Goal: Task Accomplishment & Management: Complete application form

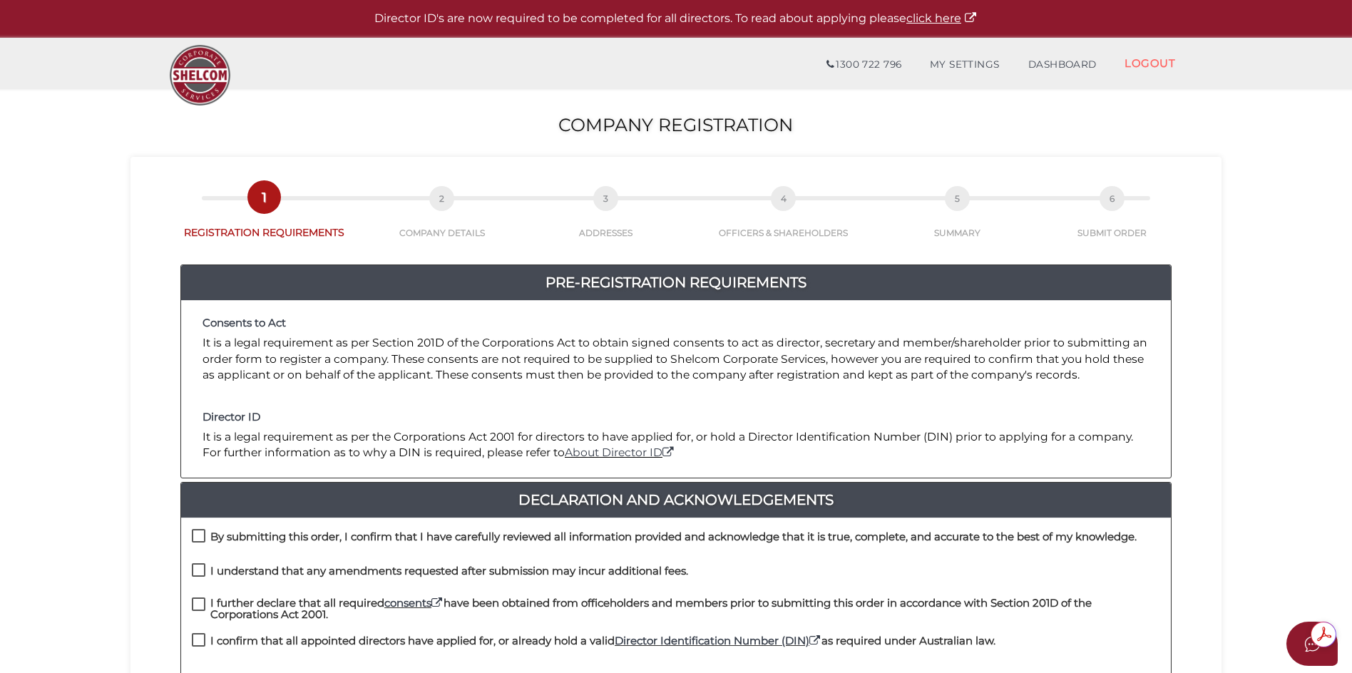
click at [201, 534] on label "By submitting this order, I confirm that I have carefully reviewed all informat…" at bounding box center [664, 540] width 945 height 18
checkbox input "true"
click at [199, 568] on label "I understand that any amendments requested after submission may incur additiona…" at bounding box center [440, 574] width 496 height 18
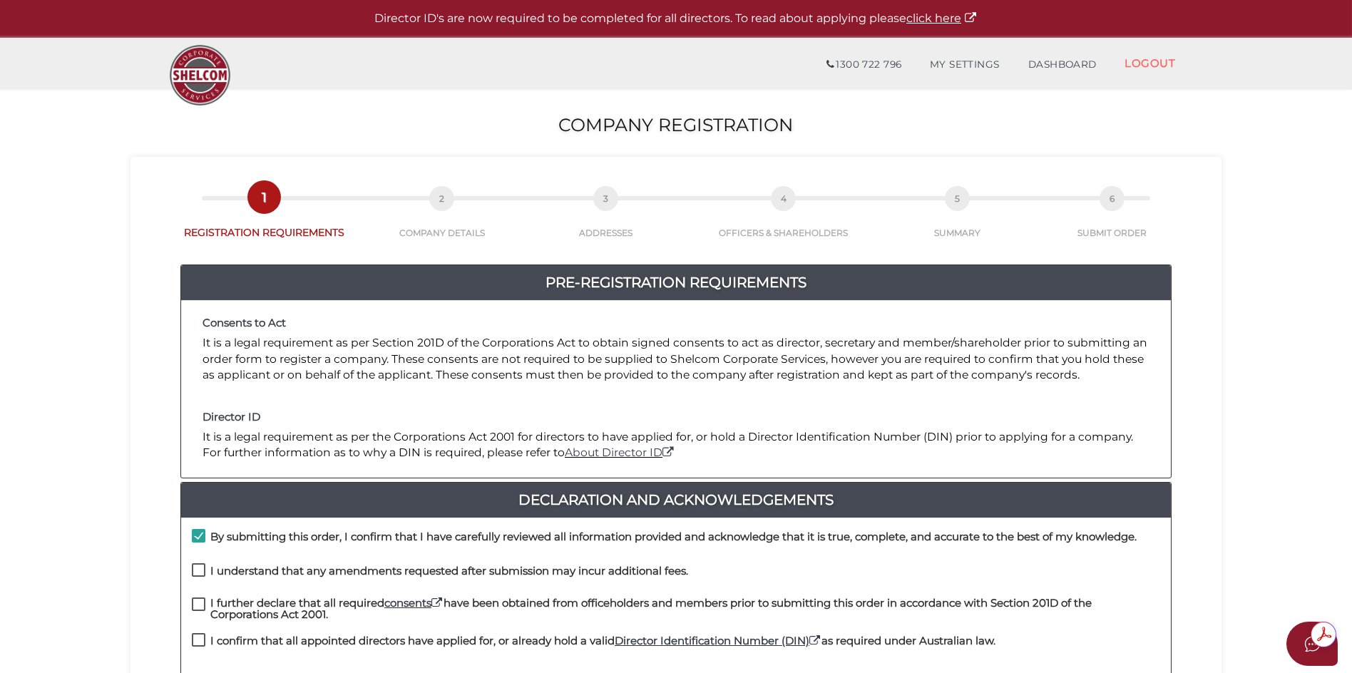
checkbox input "true"
click at [199, 602] on label "I further declare that all required consents have been obtained from officehold…" at bounding box center [676, 607] width 968 height 18
checkbox input "true"
click at [196, 641] on label "I confirm that all appointed directors have applied for, or already hold a vali…" at bounding box center [594, 644] width 804 height 18
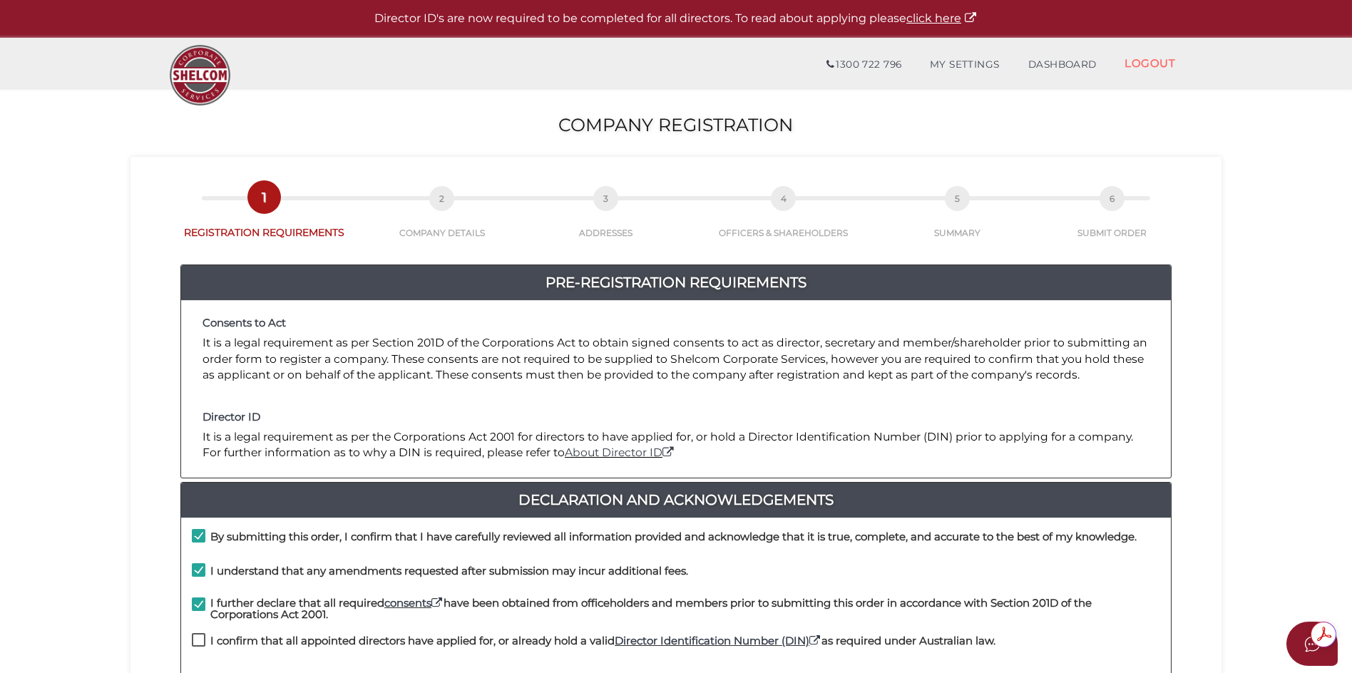
checkbox input "true"
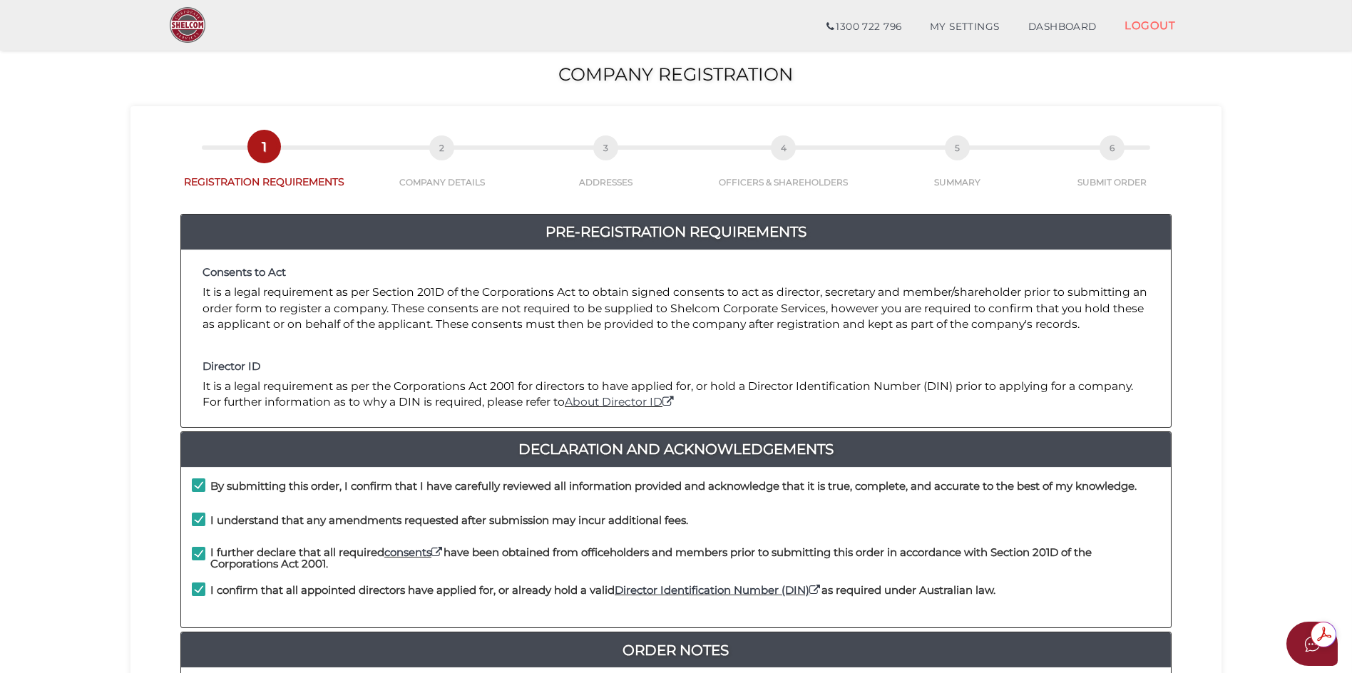
scroll to position [214, 0]
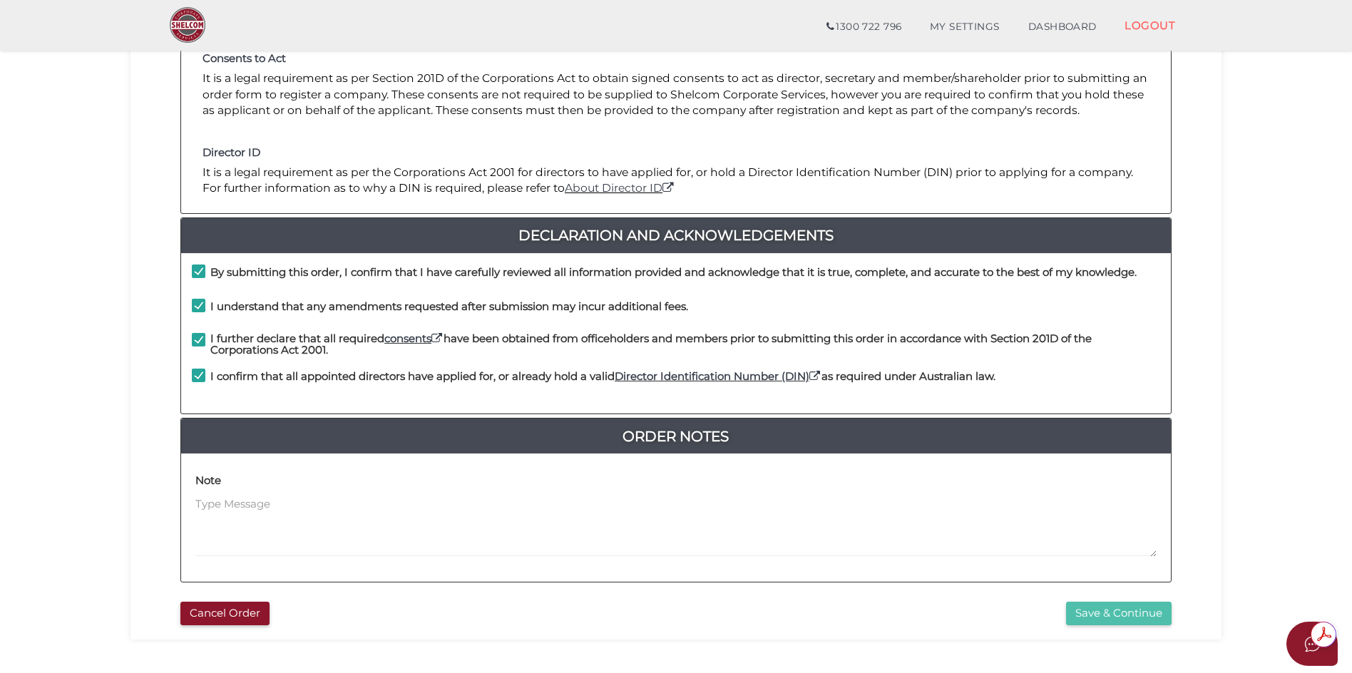
click at [1084, 616] on button "Save & Continue" at bounding box center [1119, 614] width 106 height 24
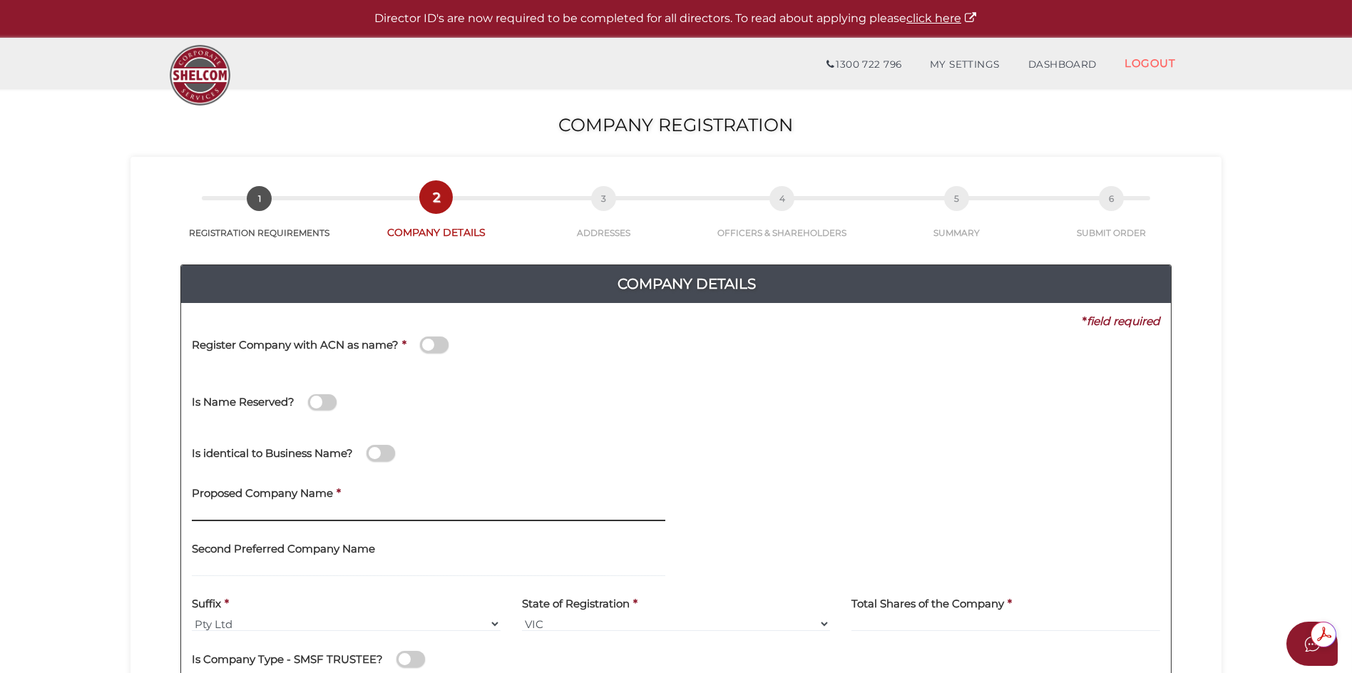
click at [230, 511] on input "text" at bounding box center [428, 514] width 473 height 16
type input "Cedars82"
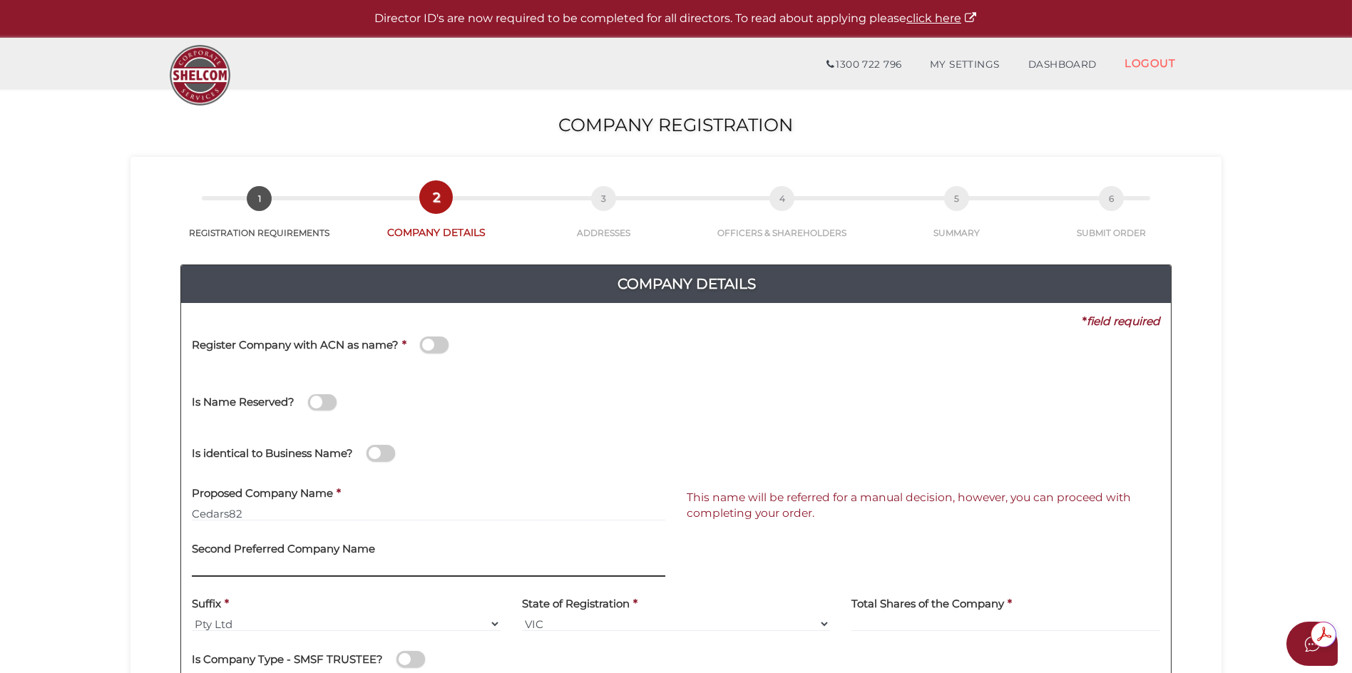
scroll to position [214, 0]
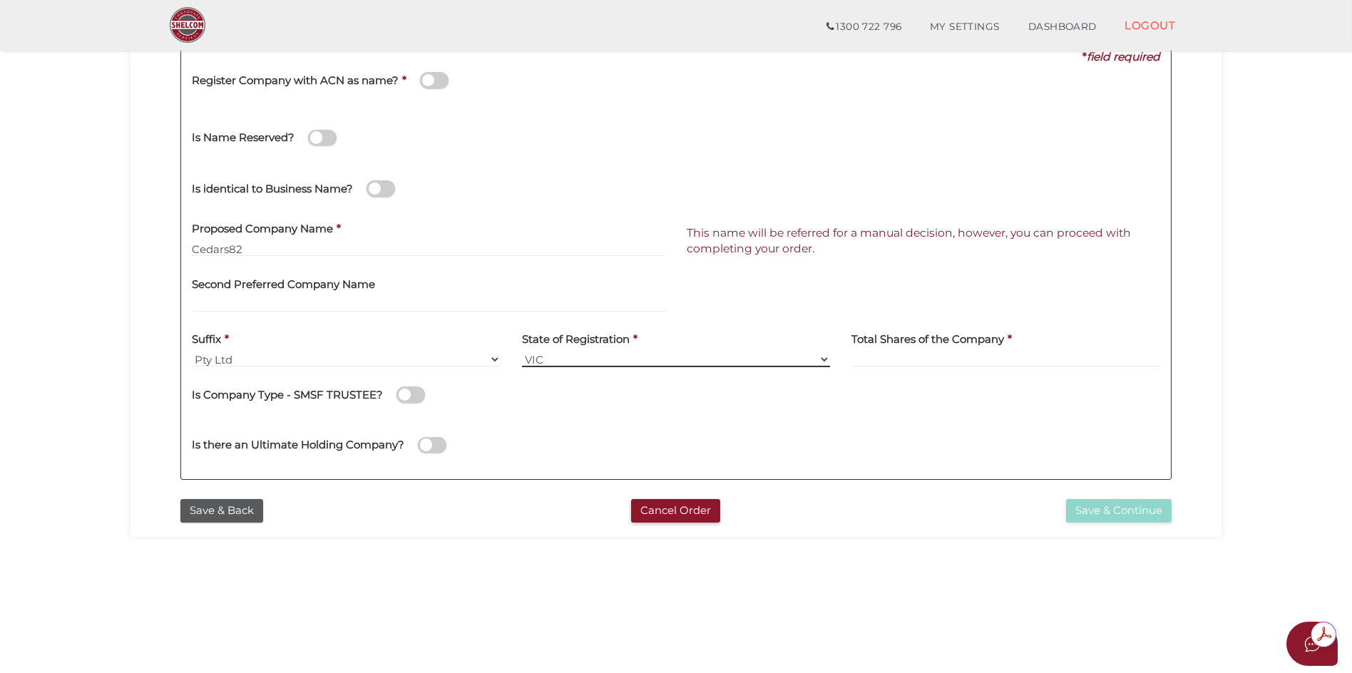
click at [821, 358] on select "VIC ACT NSW NT QLD TAS WA SA" at bounding box center [676, 360] width 309 height 16
click at [522, 352] on select "VIC ACT NSW NT QLD TAS WA SA" at bounding box center [676, 360] width 309 height 16
click at [904, 351] on label "Total Shares of the Company" at bounding box center [927, 337] width 153 height 29
click at [896, 359] on input at bounding box center [1005, 360] width 309 height 16
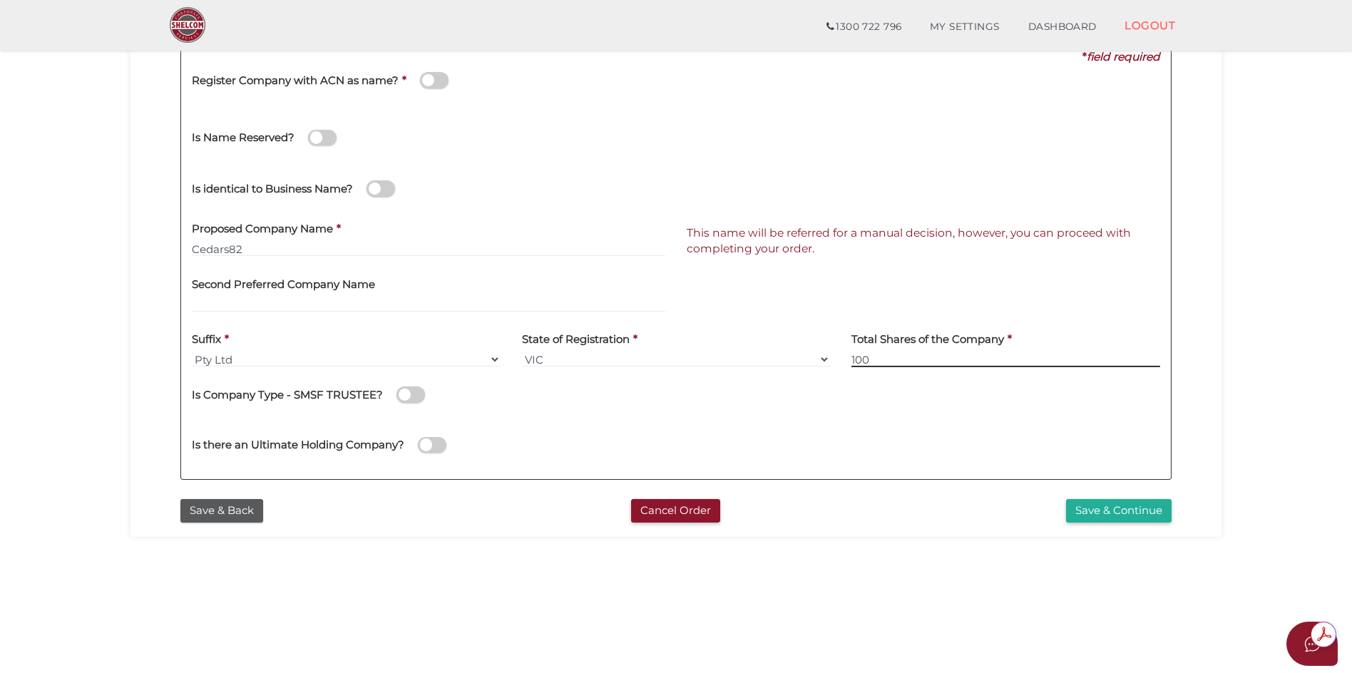
type input "100"
click at [401, 396] on span at bounding box center [410, 394] width 29 height 16
click at [0, 0] on input "checkbox" at bounding box center [0, 0] width 0 height 0
click at [1110, 512] on button "Save & Continue" at bounding box center [1119, 511] width 106 height 24
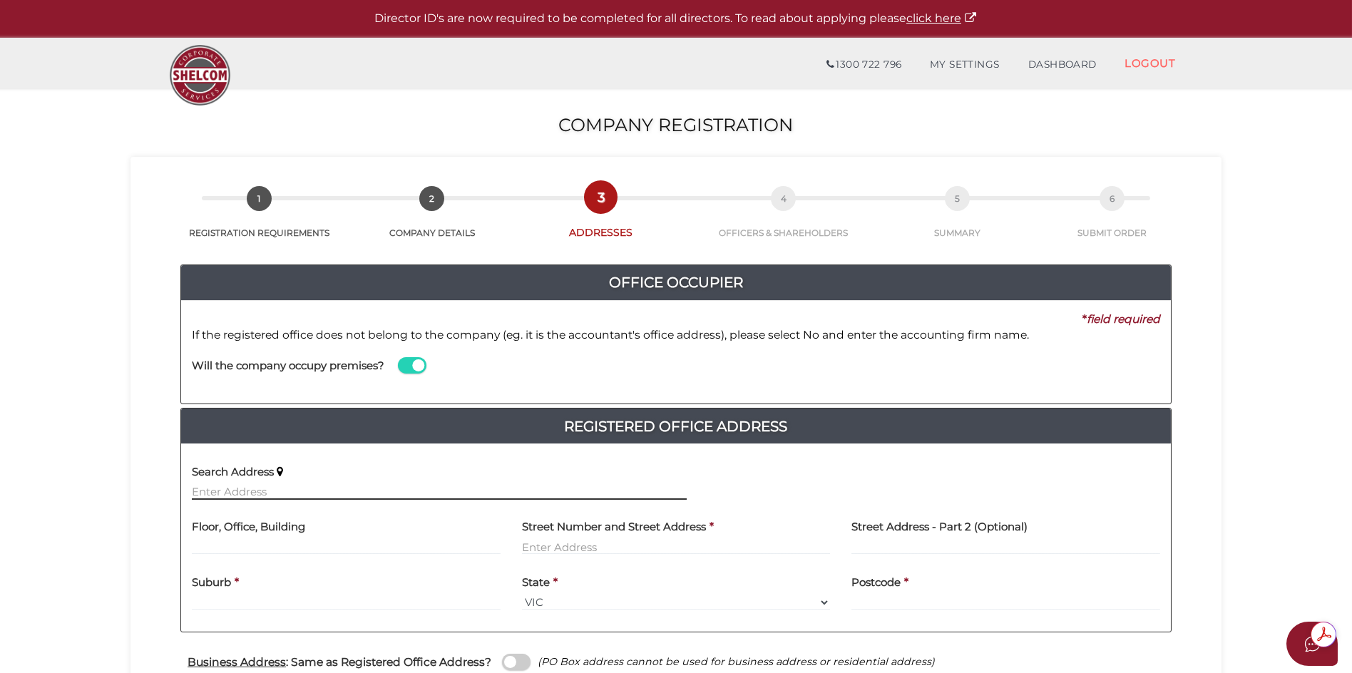
click at [215, 488] on input "text" at bounding box center [439, 492] width 495 height 16
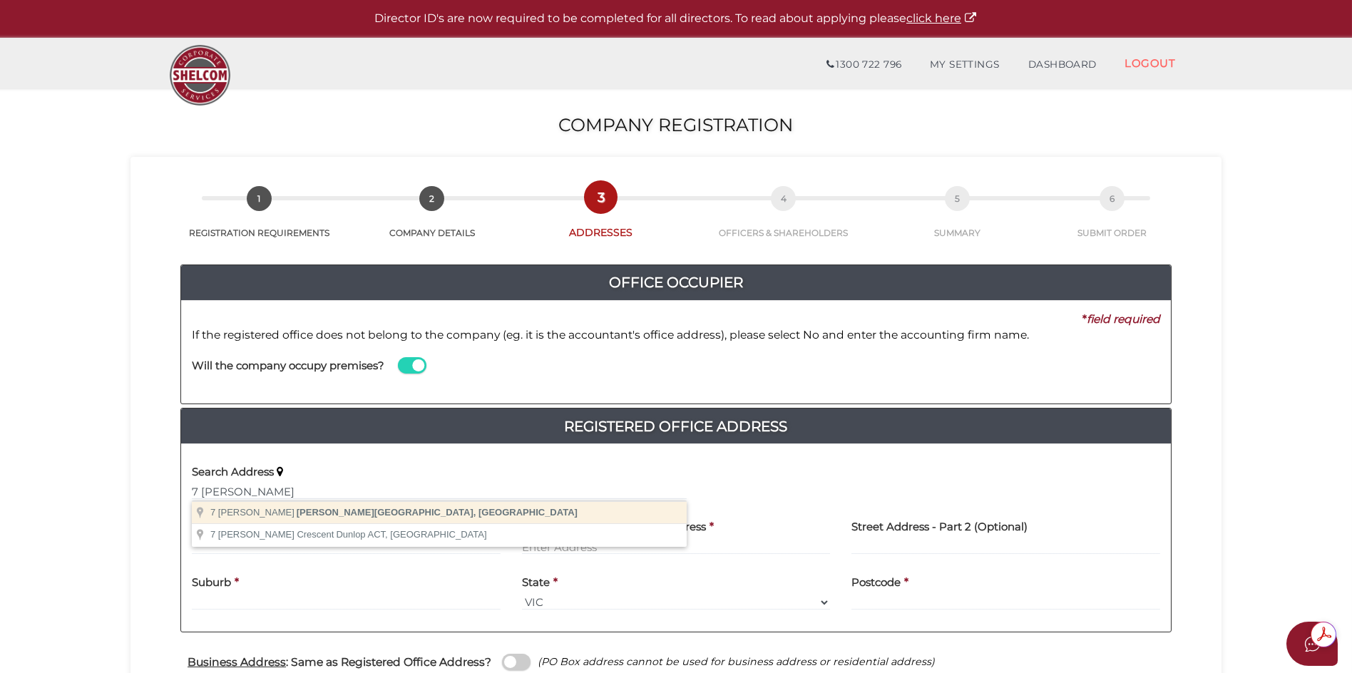
type input "[STREET_ADDRESS][PERSON_NAME][PERSON_NAME]"
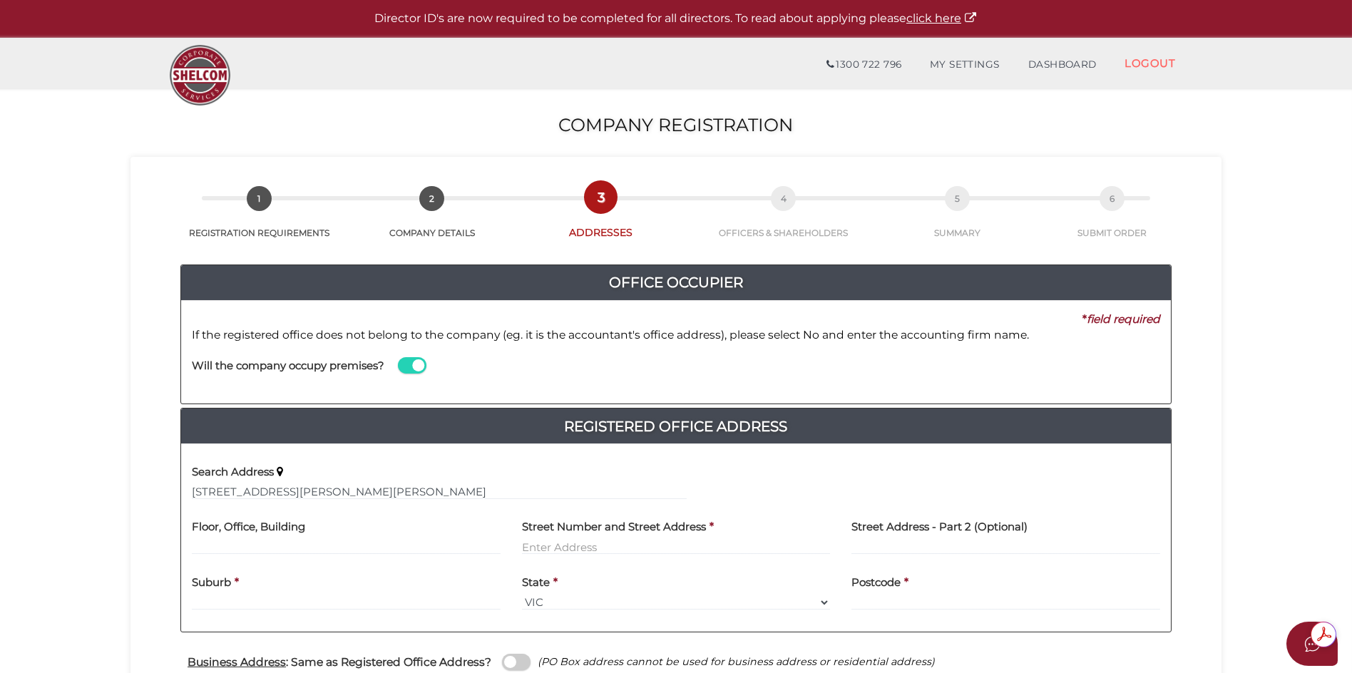
type input "[STREET_ADDRESS][PERSON_NAME]"
type input "[PERSON_NAME] Bay"
select select "TAS"
type input "7005"
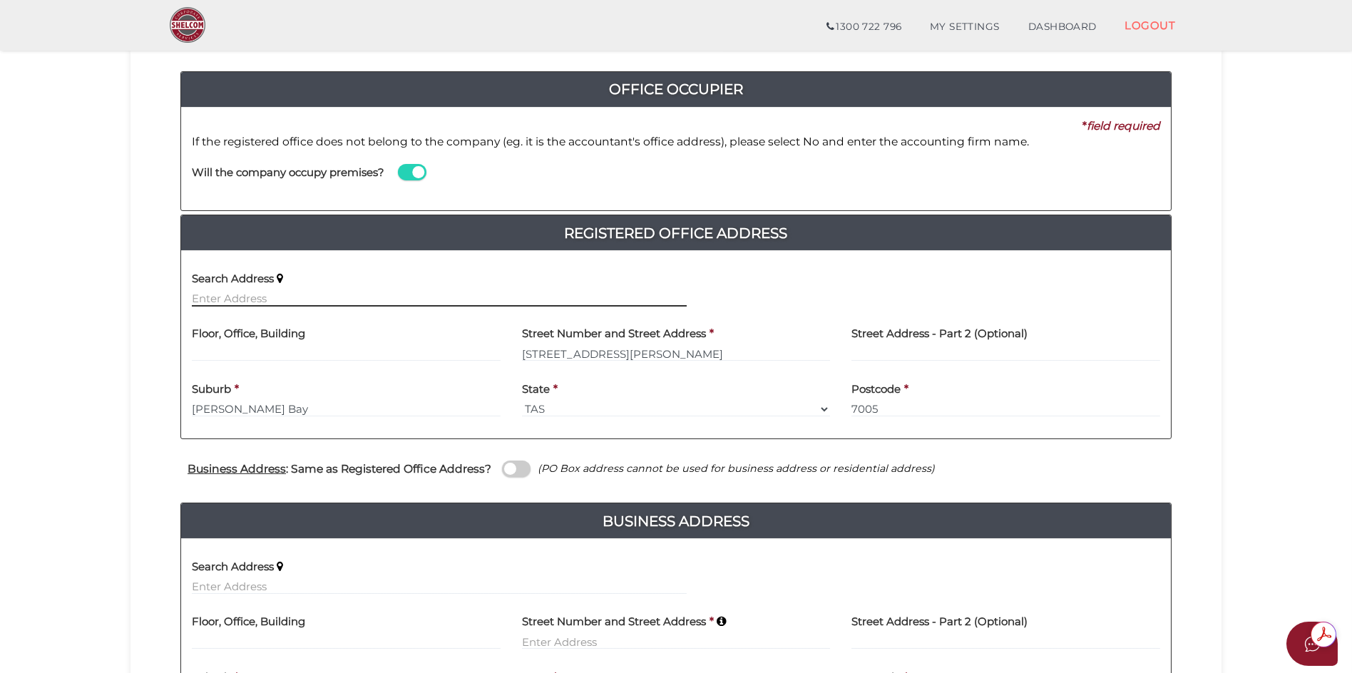
drag, startPoint x: 217, startPoint y: 298, endPoint x: 419, endPoint y: 317, distance: 201.9
click at [218, 298] on input "text" at bounding box center [439, 299] width 495 height 16
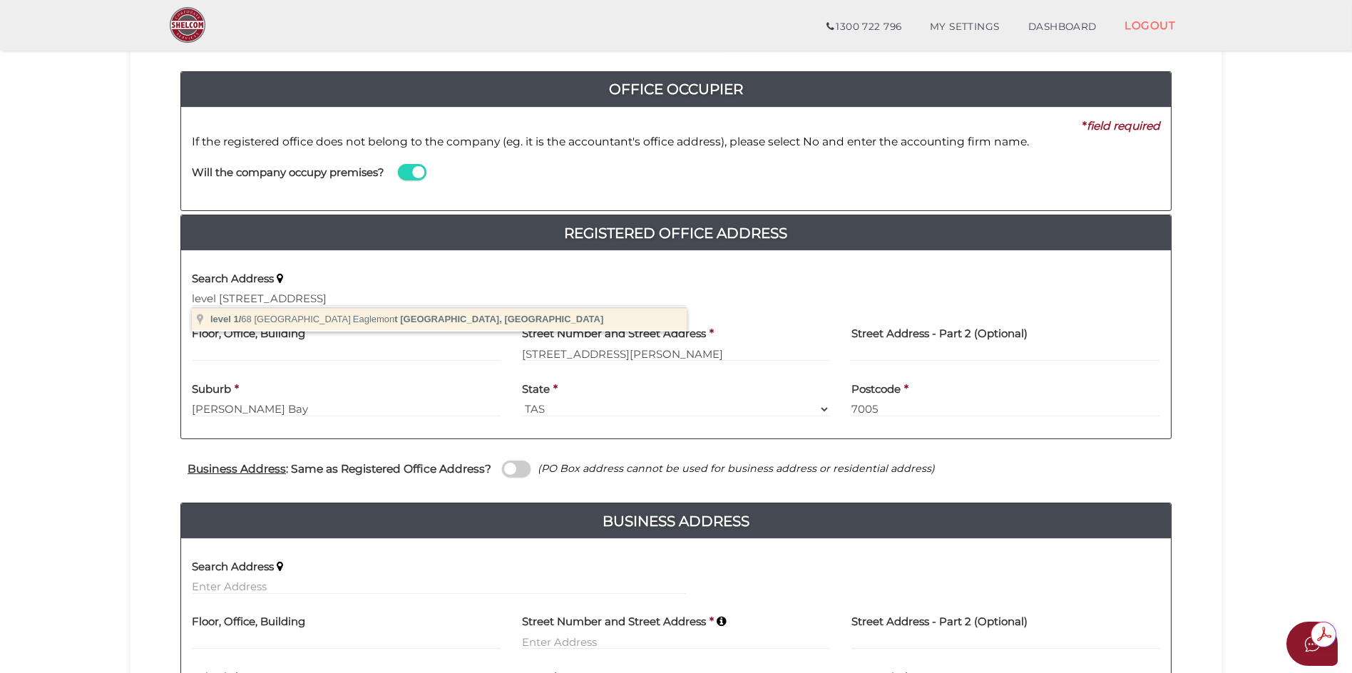
type input "level 1/68 Silverdale Road, Eaglemont VIC, Australia"
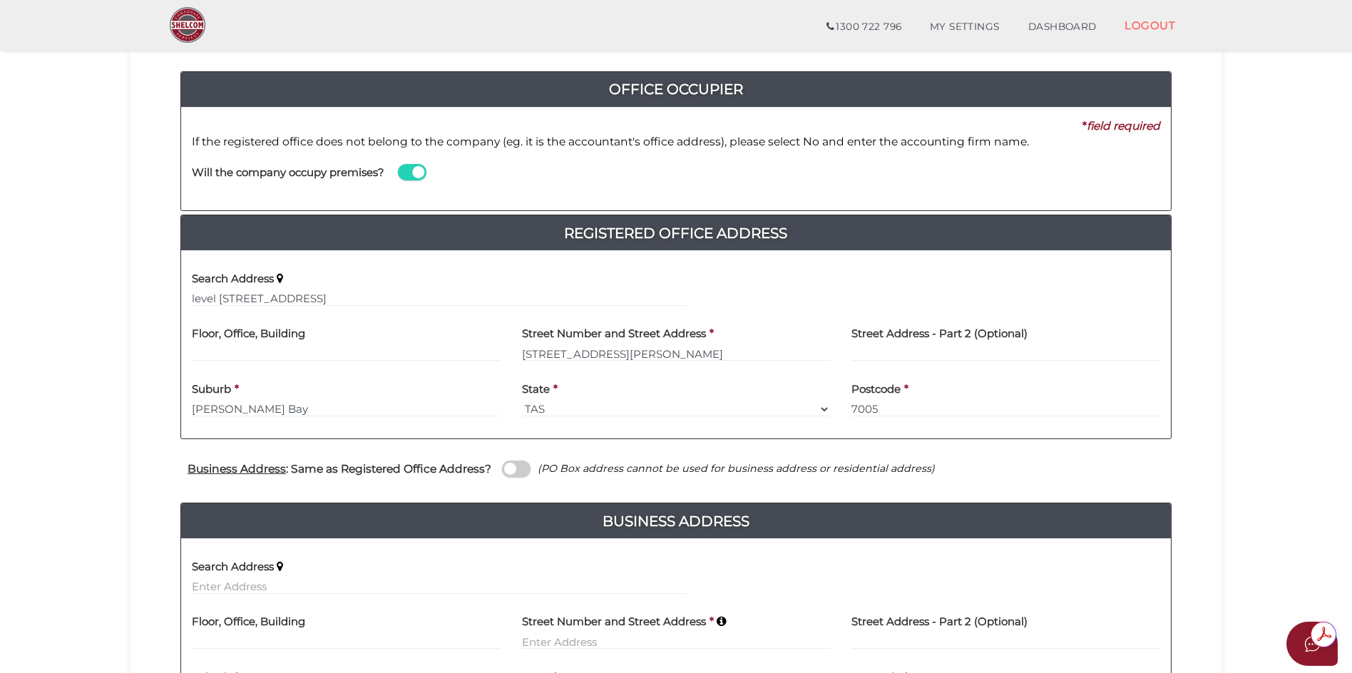
type input "level 1"
type input "68 Silverdale Road"
type input "Eaglemont"
select select "VIC"
type input "3084"
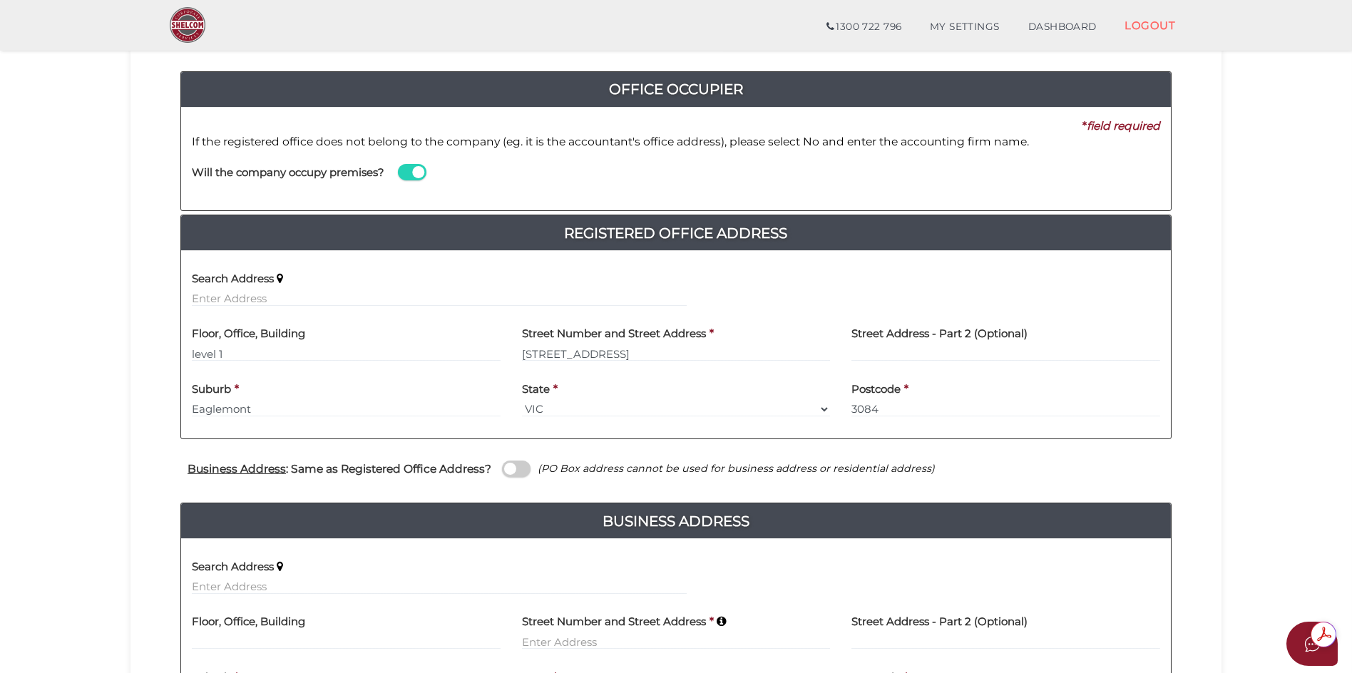
click at [512, 468] on span at bounding box center [516, 469] width 29 height 16
click at [0, 0] on input "checkbox" at bounding box center [0, 0] width 0 height 0
type input "level 1"
type input "68 Silverdale Road"
type input "Eaglemont"
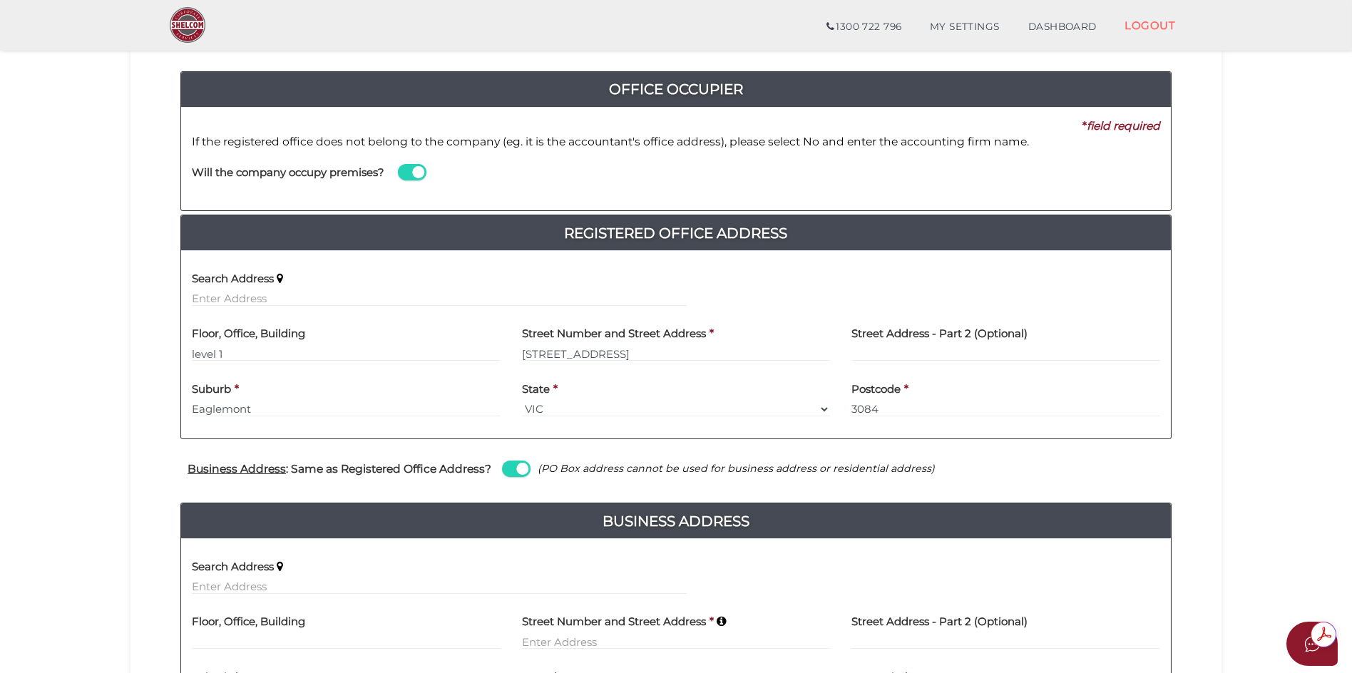
select select "VIC"
type input "3084"
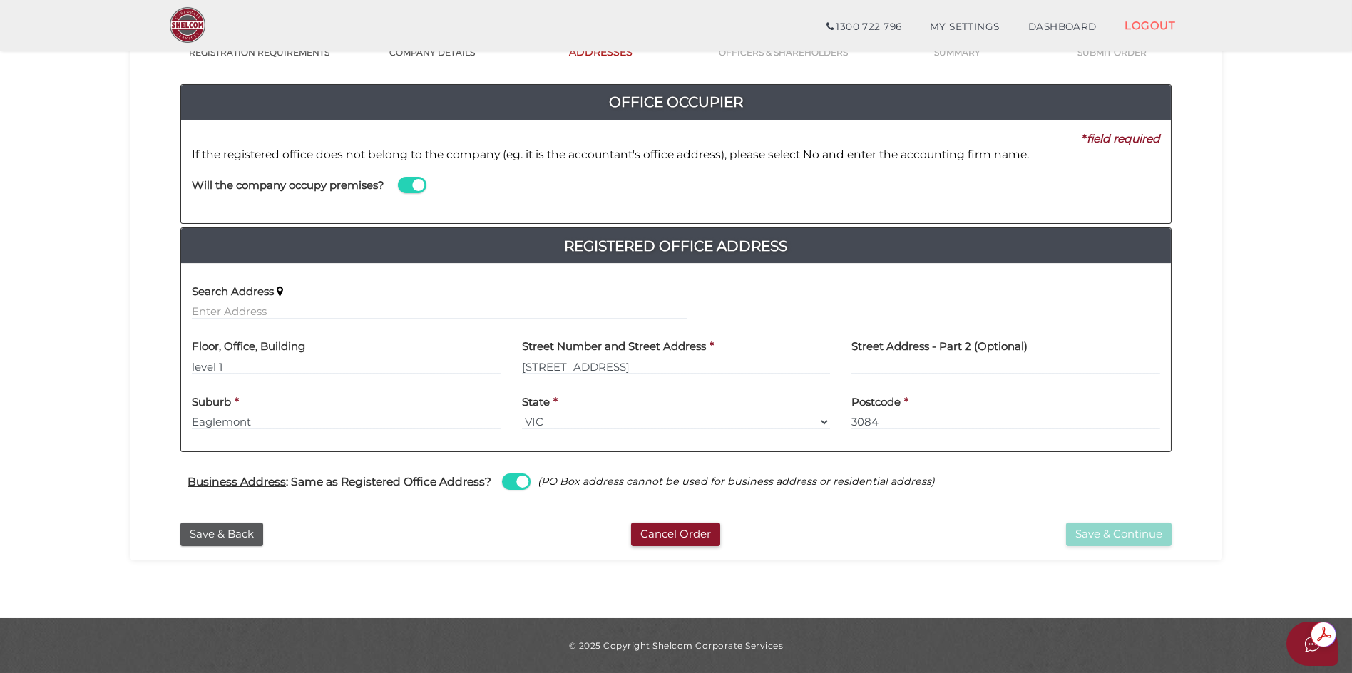
scroll to position [130, 0]
click at [525, 481] on span at bounding box center [516, 481] width 29 height 16
click at [0, 0] on input "checkbox" at bounding box center [0, 0] width 0 height 0
select select
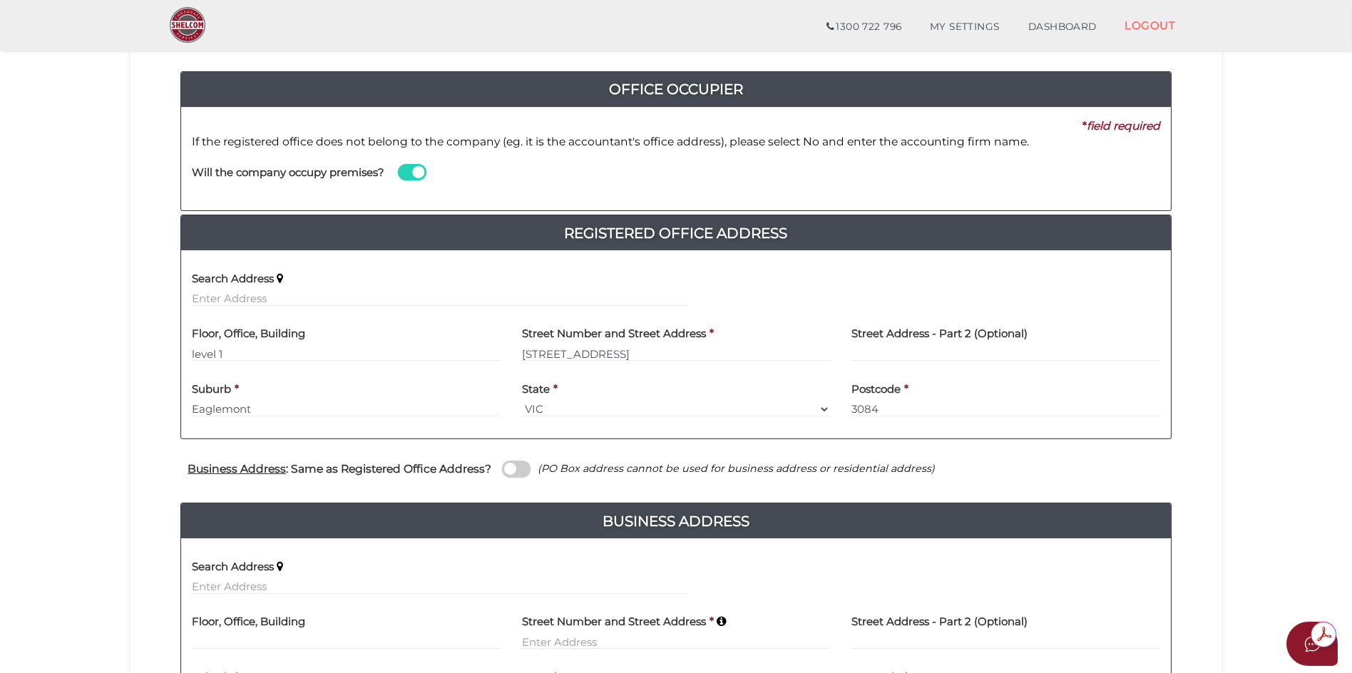
scroll to position [285, 0]
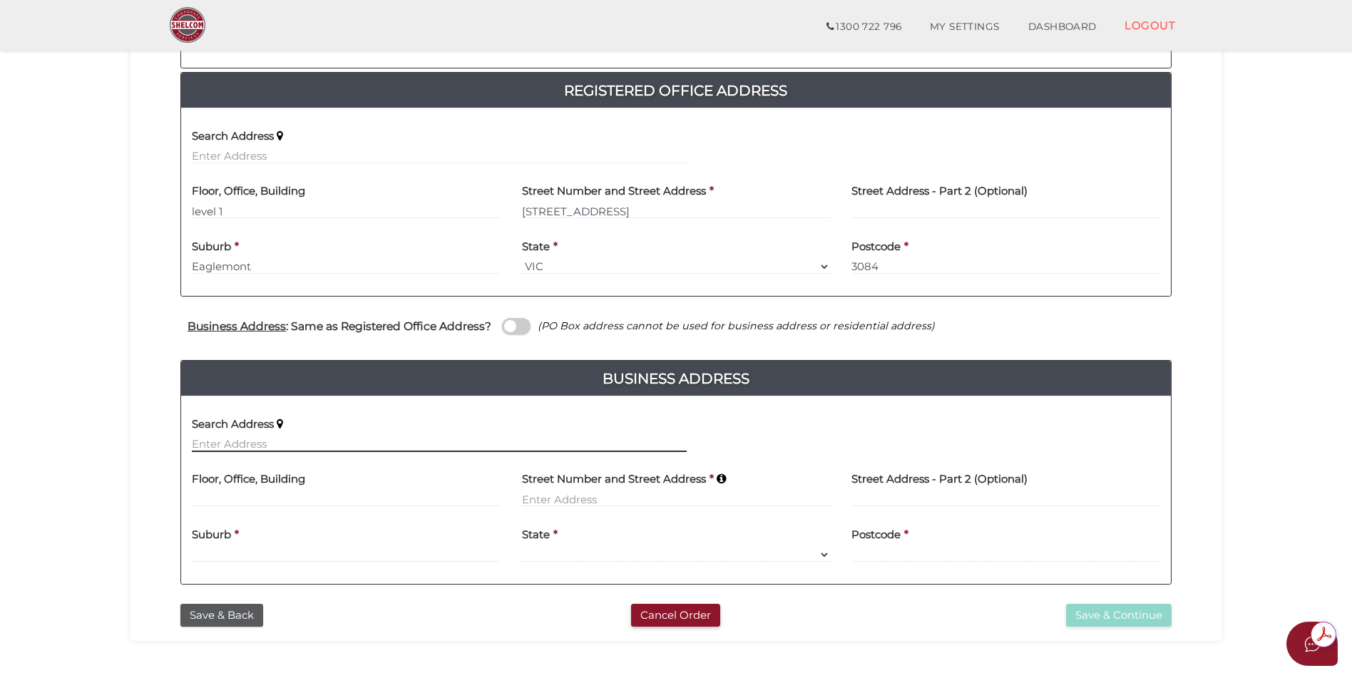
click at [235, 443] on input "text" at bounding box center [439, 444] width 495 height 16
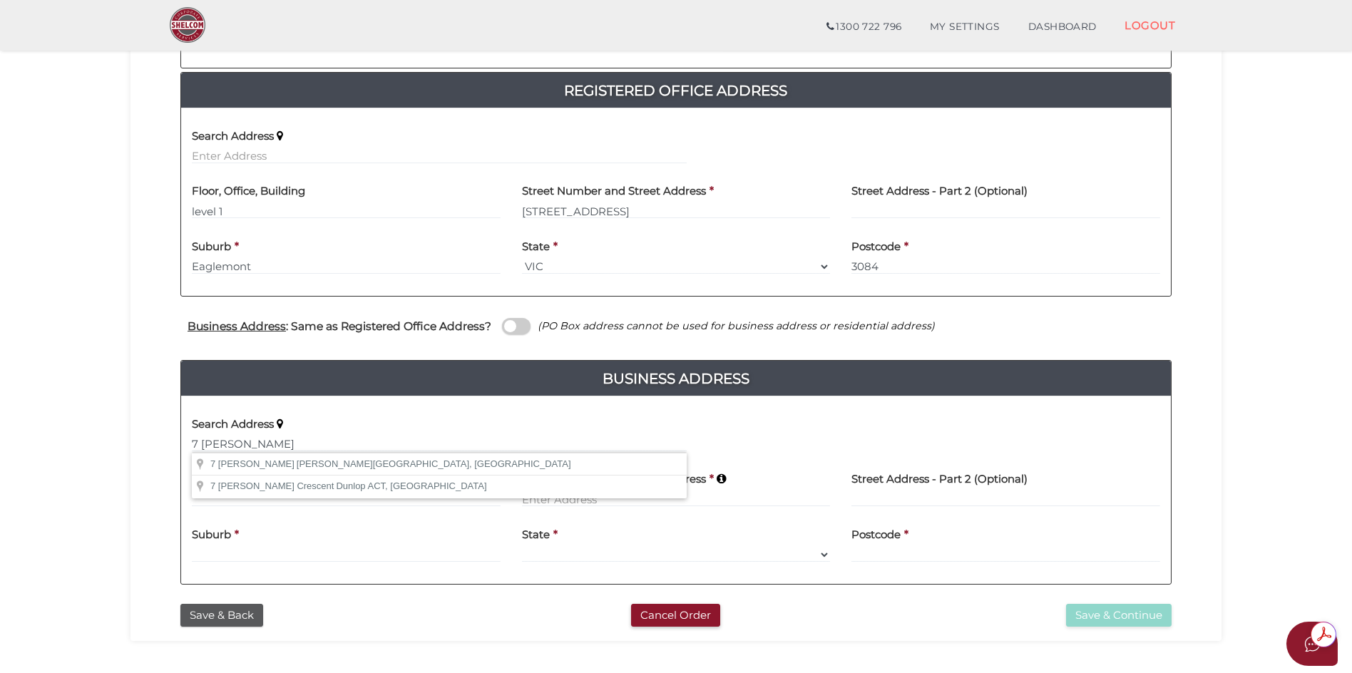
type input "7 Goodhart Pl, Sandy Bay TAS, Australia"
type input "7 Goodhart Place"
type input "Sandy Bay"
select select "TAS"
type input "7005"
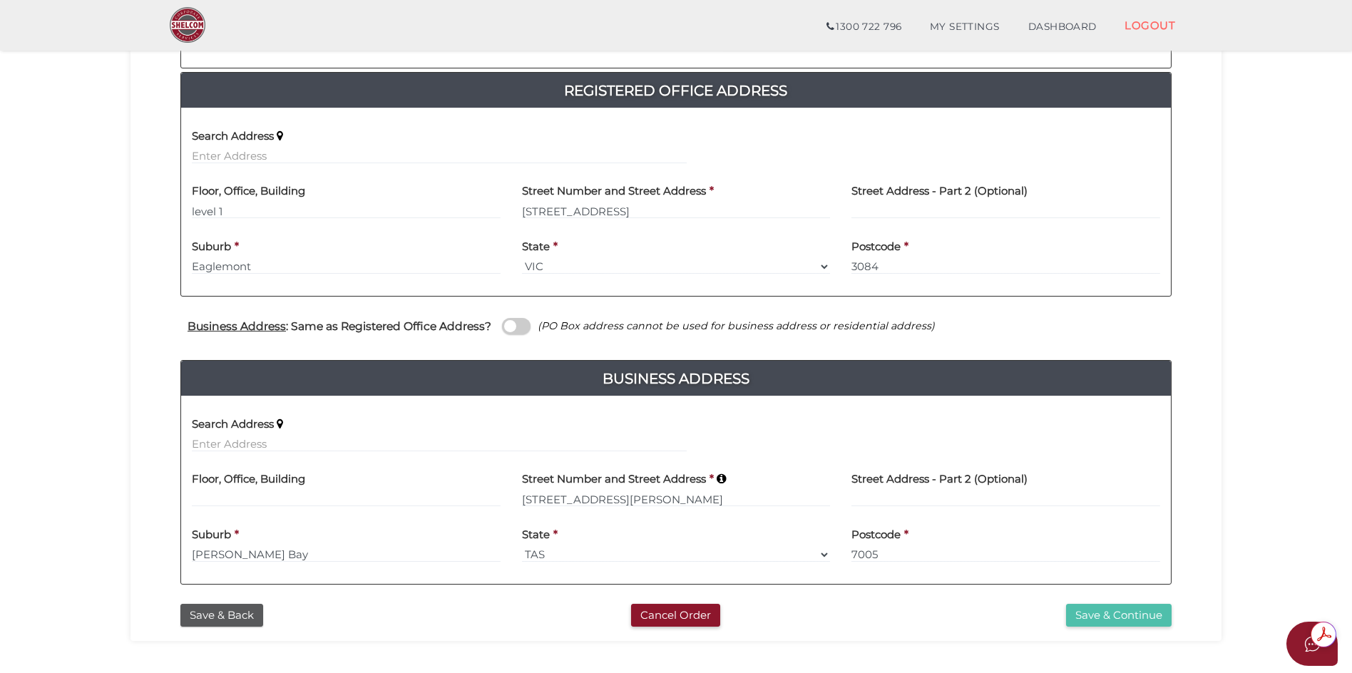
click at [1102, 615] on button "Save & Continue" at bounding box center [1119, 616] width 106 height 24
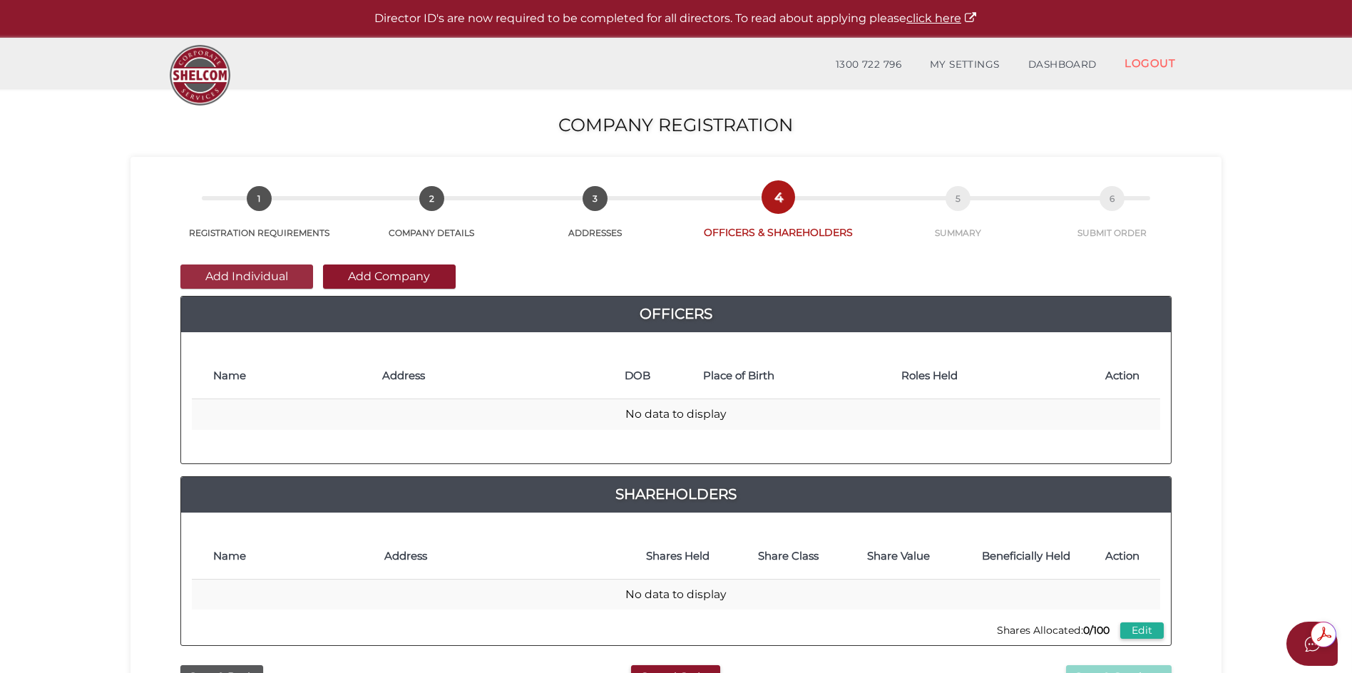
click at [240, 282] on button "Add Individual" at bounding box center [246, 277] width 133 height 24
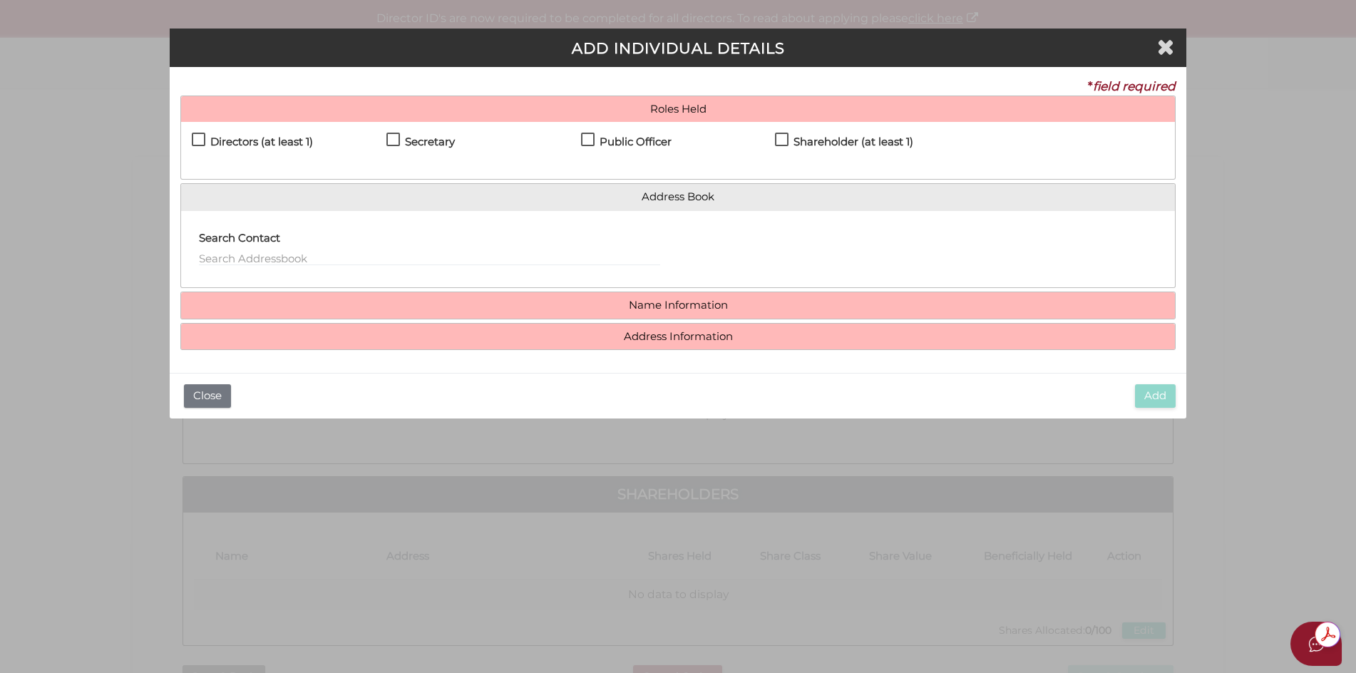
click at [194, 139] on label "Directors (at least 1)" at bounding box center [252, 145] width 121 height 18
checkbox input "true"
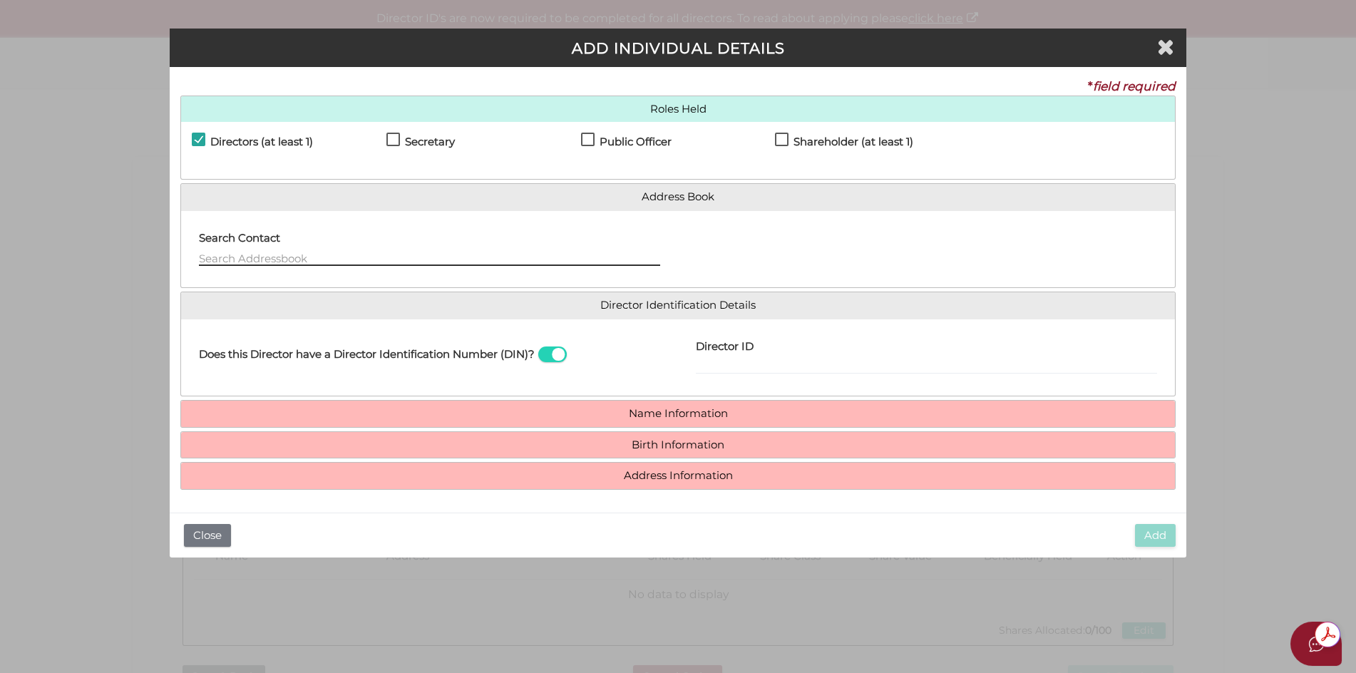
click at [232, 252] on input "text" at bounding box center [429, 258] width 461 height 16
type input "Daniel McCormick"
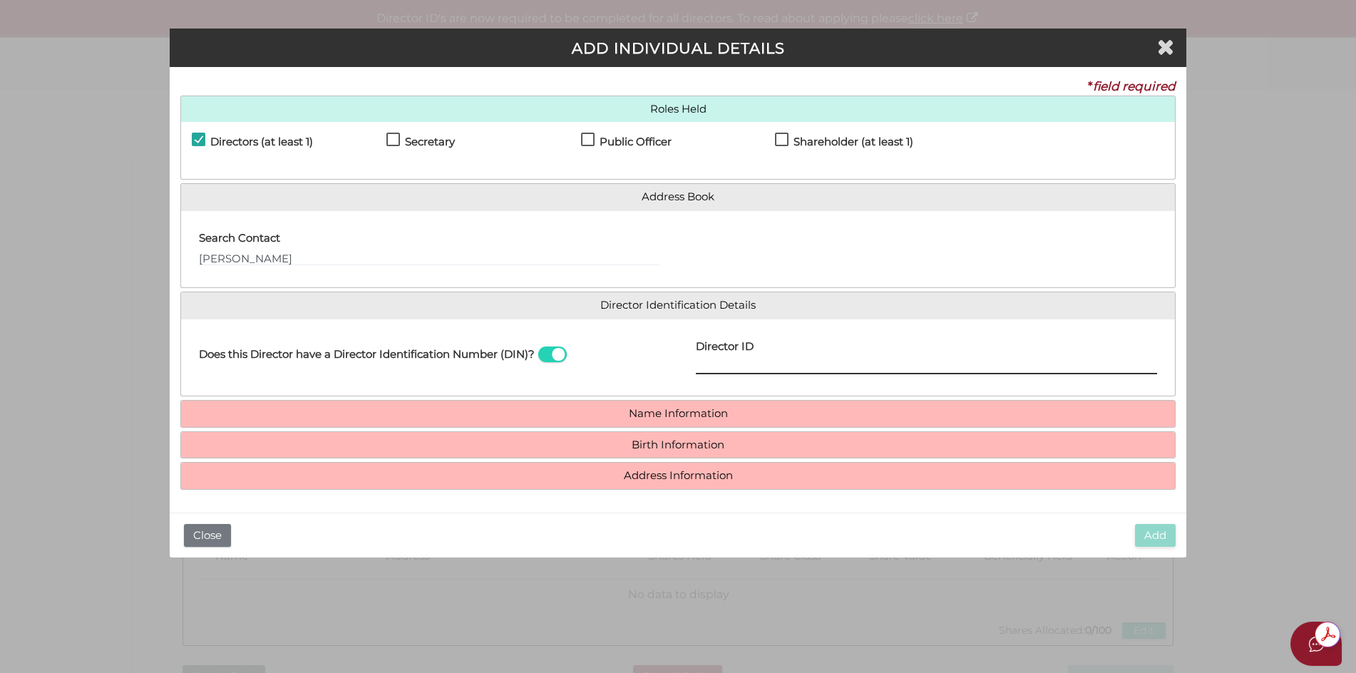
click at [710, 361] on input "Director ID" at bounding box center [926, 367] width 461 height 16
type input "036536424030913"
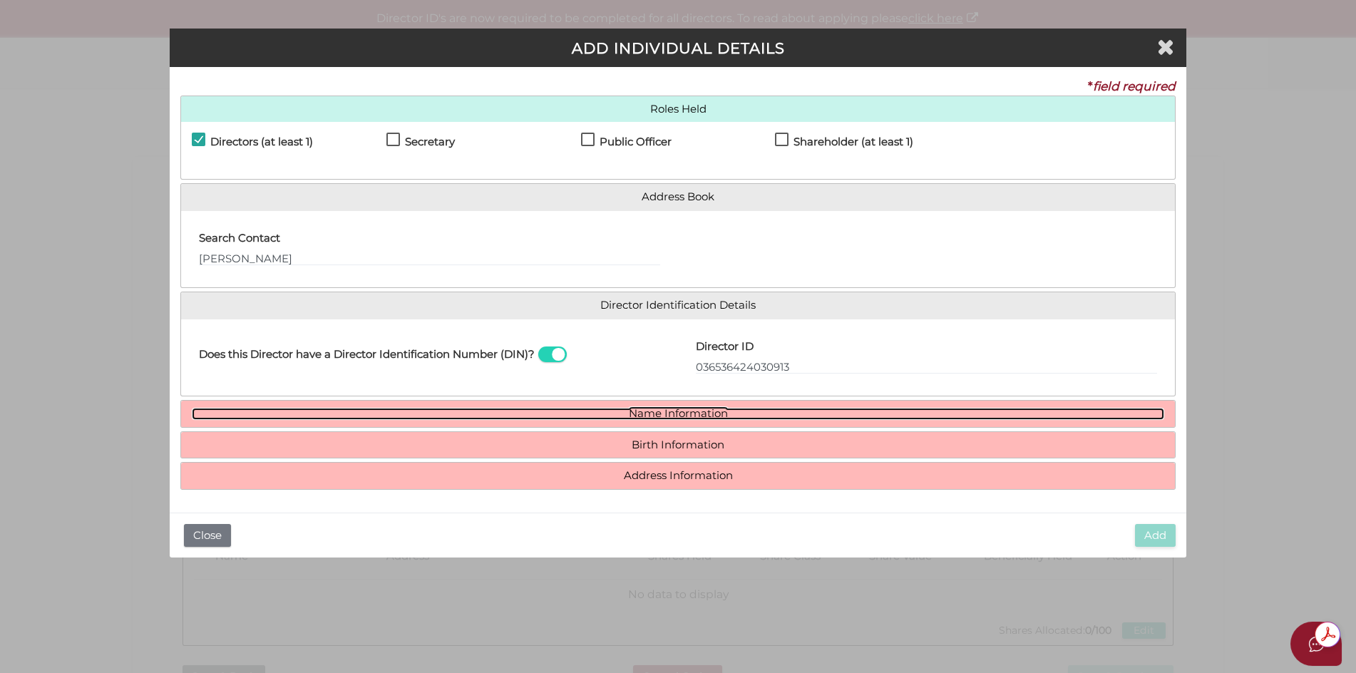
click at [661, 411] on link "Name Information" at bounding box center [678, 414] width 973 height 12
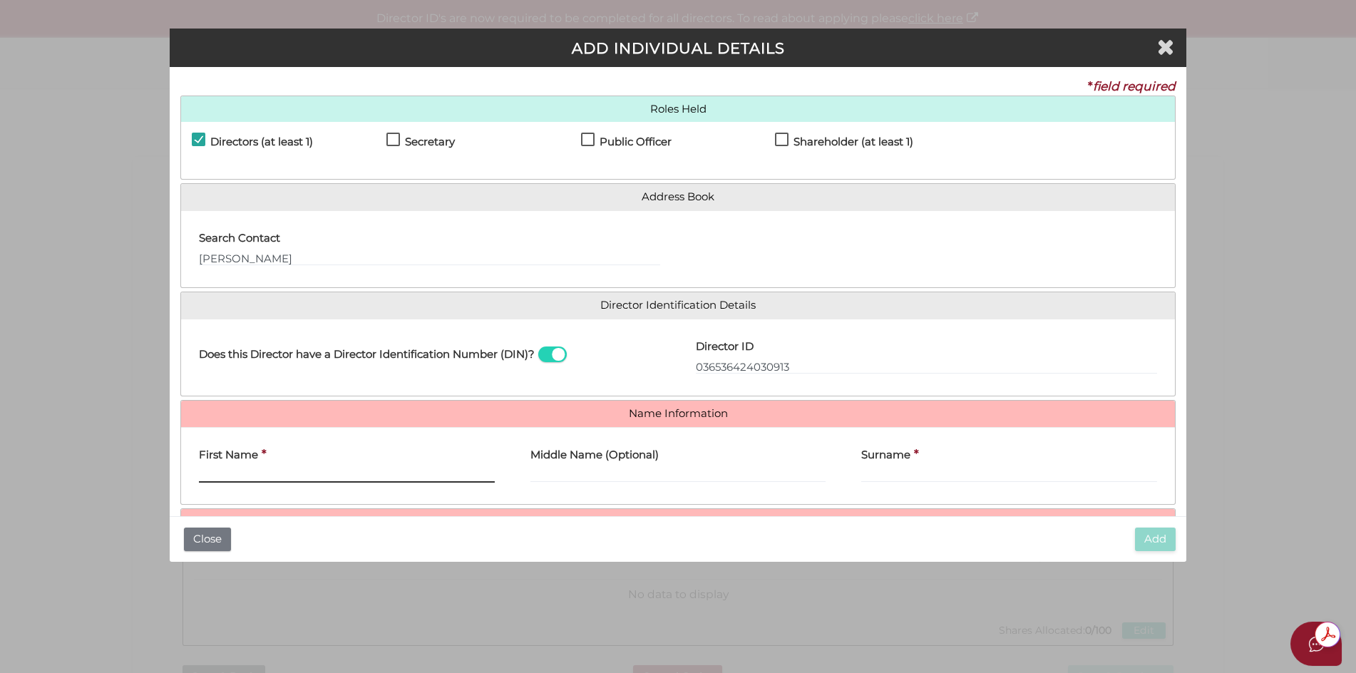
click at [217, 469] on input "First Name" at bounding box center [347, 475] width 296 height 16
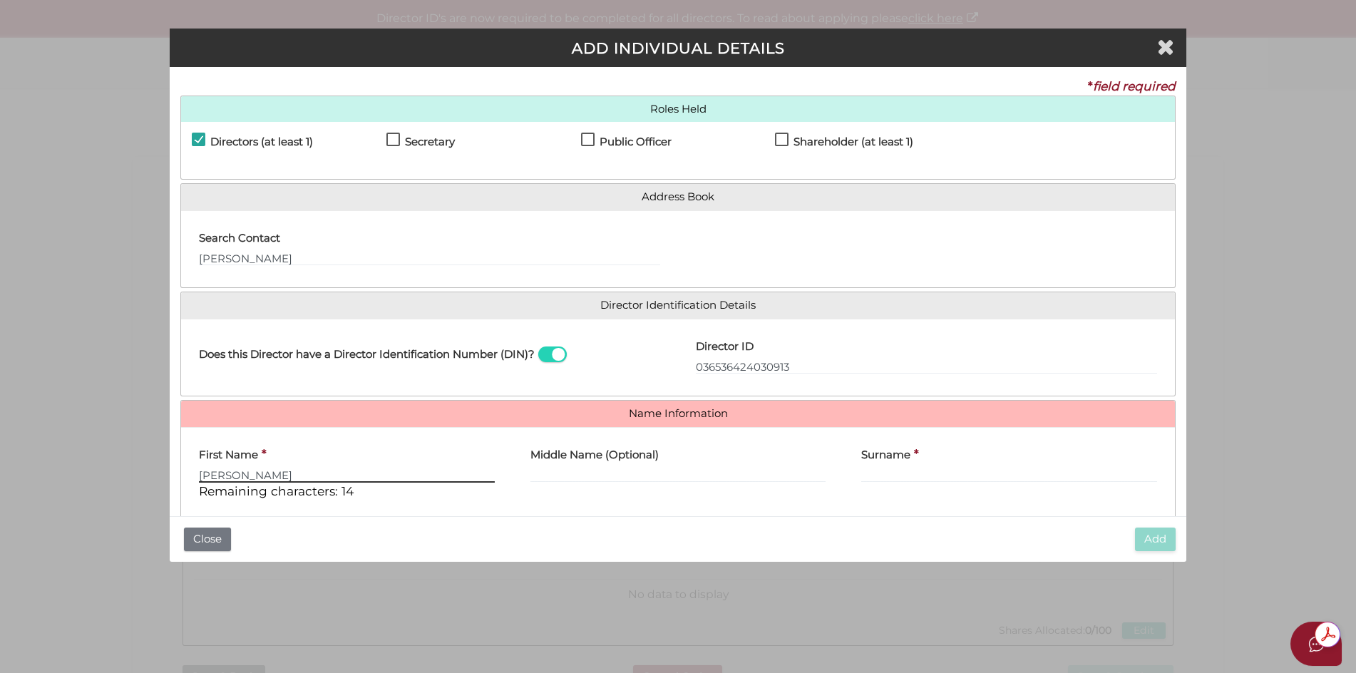
type input "Daniel"
type input "Peter"
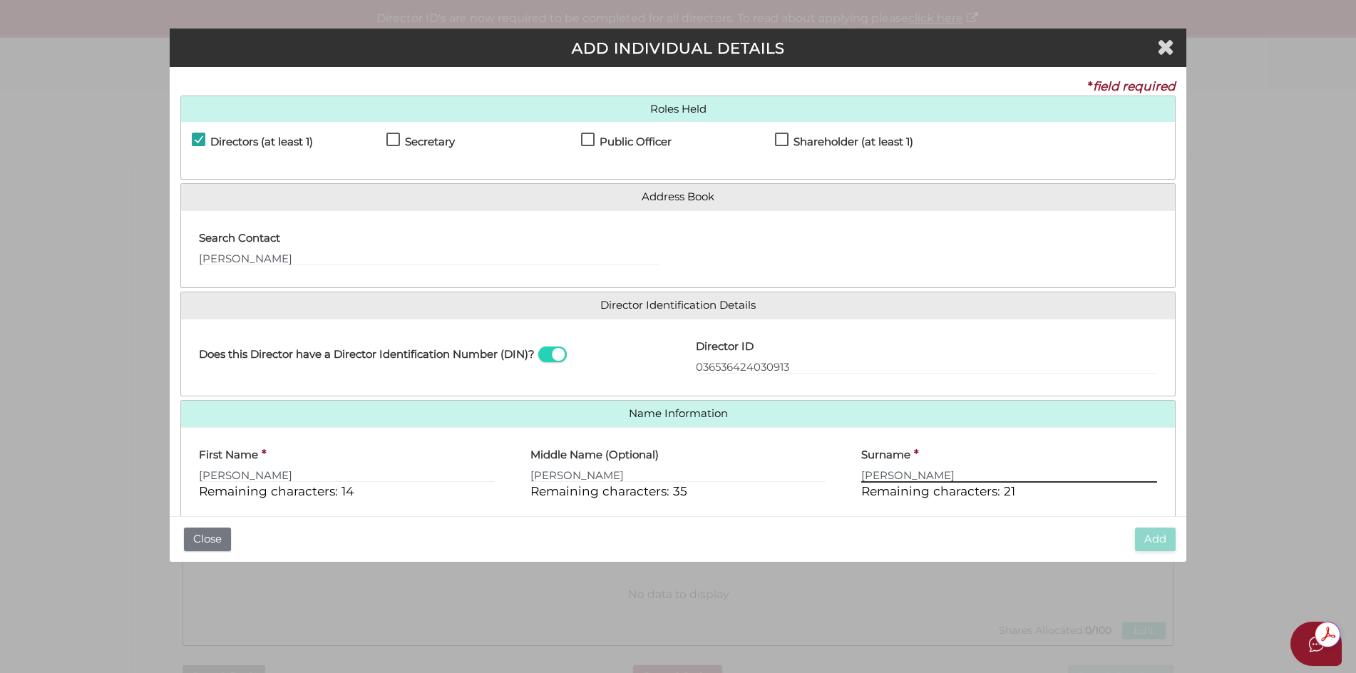
type input "McCormick"
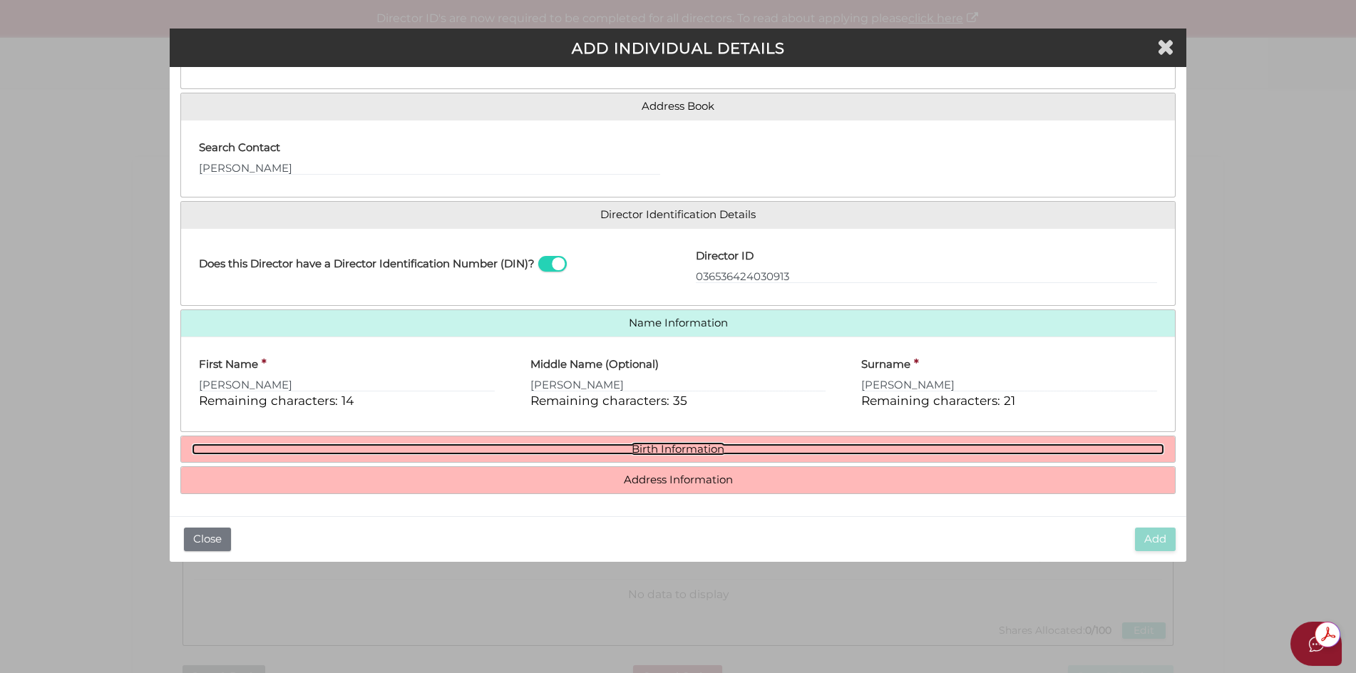
click at [679, 448] on link "Birth Information" at bounding box center [678, 449] width 973 height 12
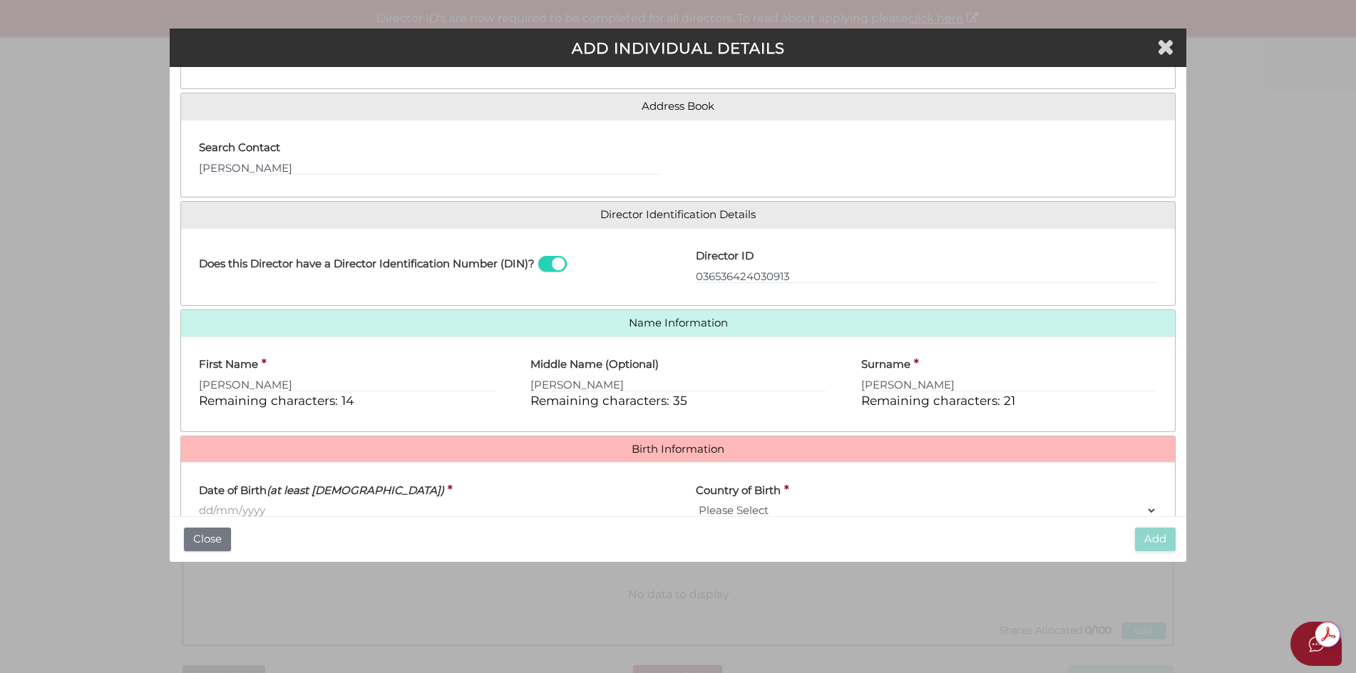
click at [247, 515] on input "Date of Birth (at least [DEMOGRAPHIC_DATA])" at bounding box center [429, 511] width 461 height 16
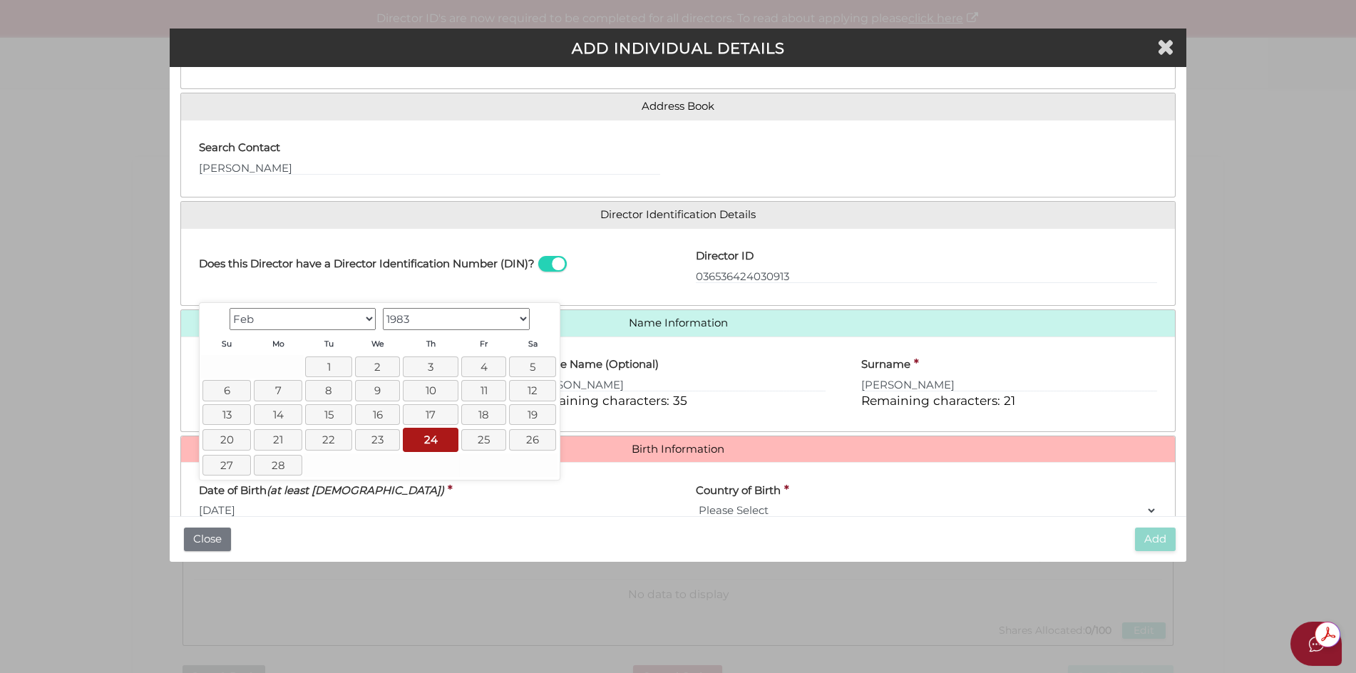
type input "[DATE]"
click at [717, 513] on select "Please Select v [GEOGRAPHIC_DATA] [GEOGRAPHIC_DATA] [GEOGRAPHIC_DATA] [GEOGRAPH…" at bounding box center [926, 511] width 461 height 16
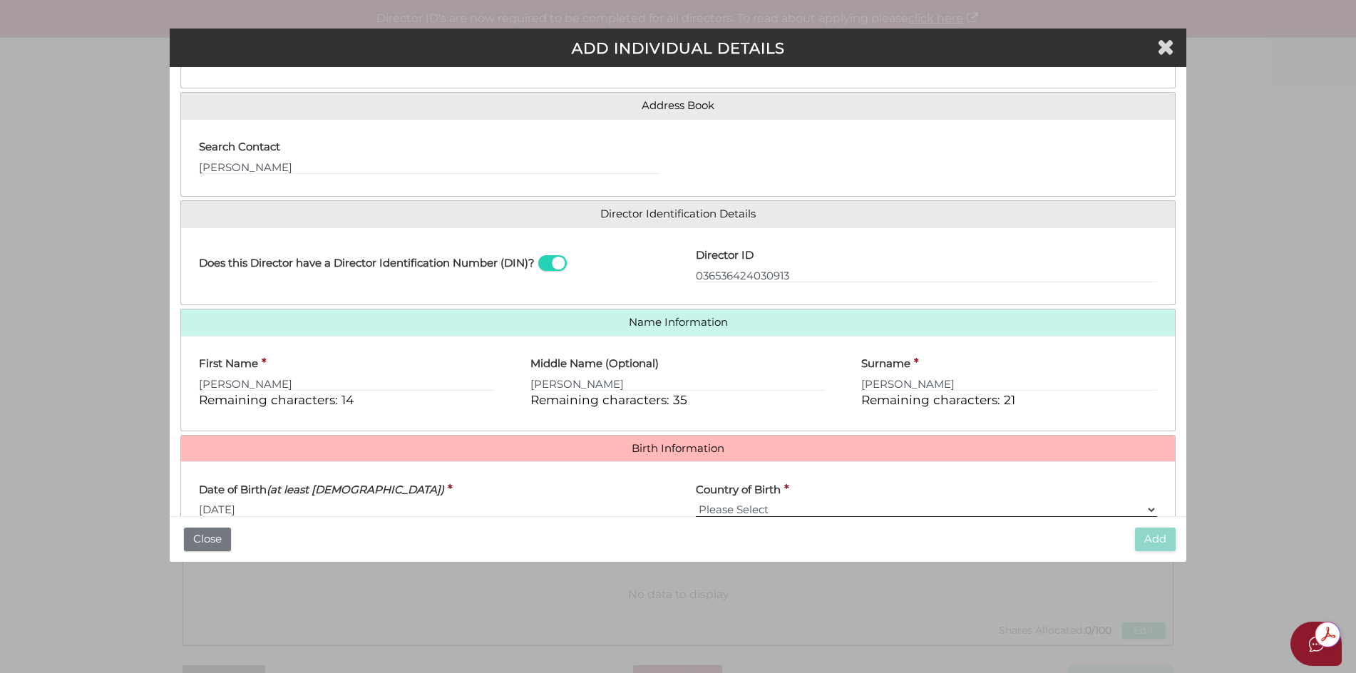
select select "[GEOGRAPHIC_DATA]"
click at [696, 502] on select "Please Select v [GEOGRAPHIC_DATA] [GEOGRAPHIC_DATA] [GEOGRAPHIC_DATA] [GEOGRAPH…" at bounding box center [926, 510] width 461 height 16
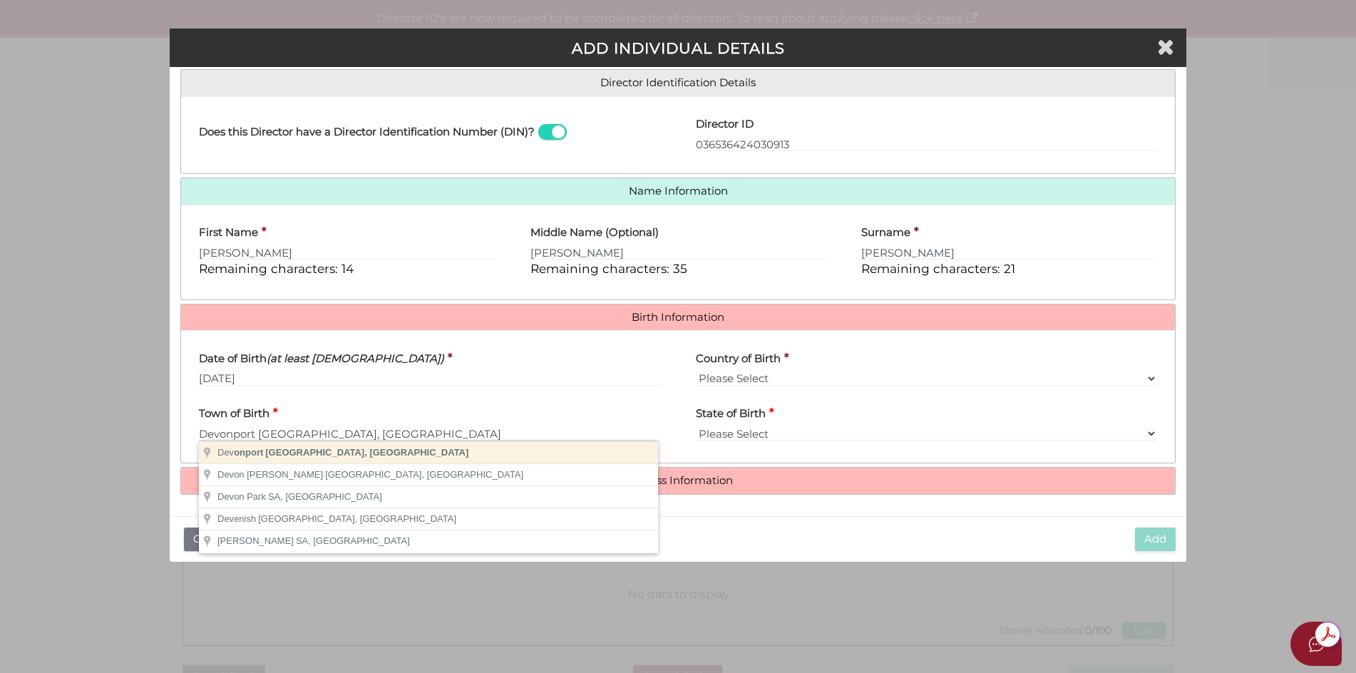
type input "Devonport"
select select "TAS"
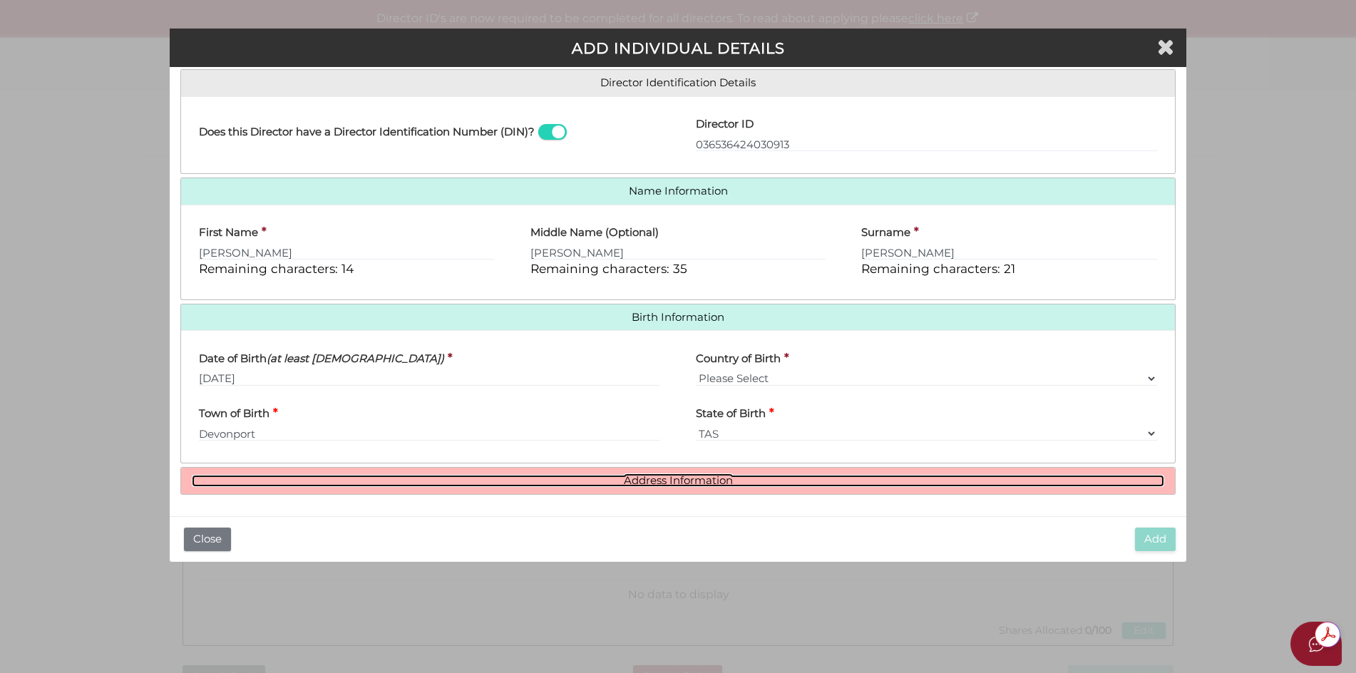
click at [655, 481] on link "Address Information" at bounding box center [678, 481] width 973 height 12
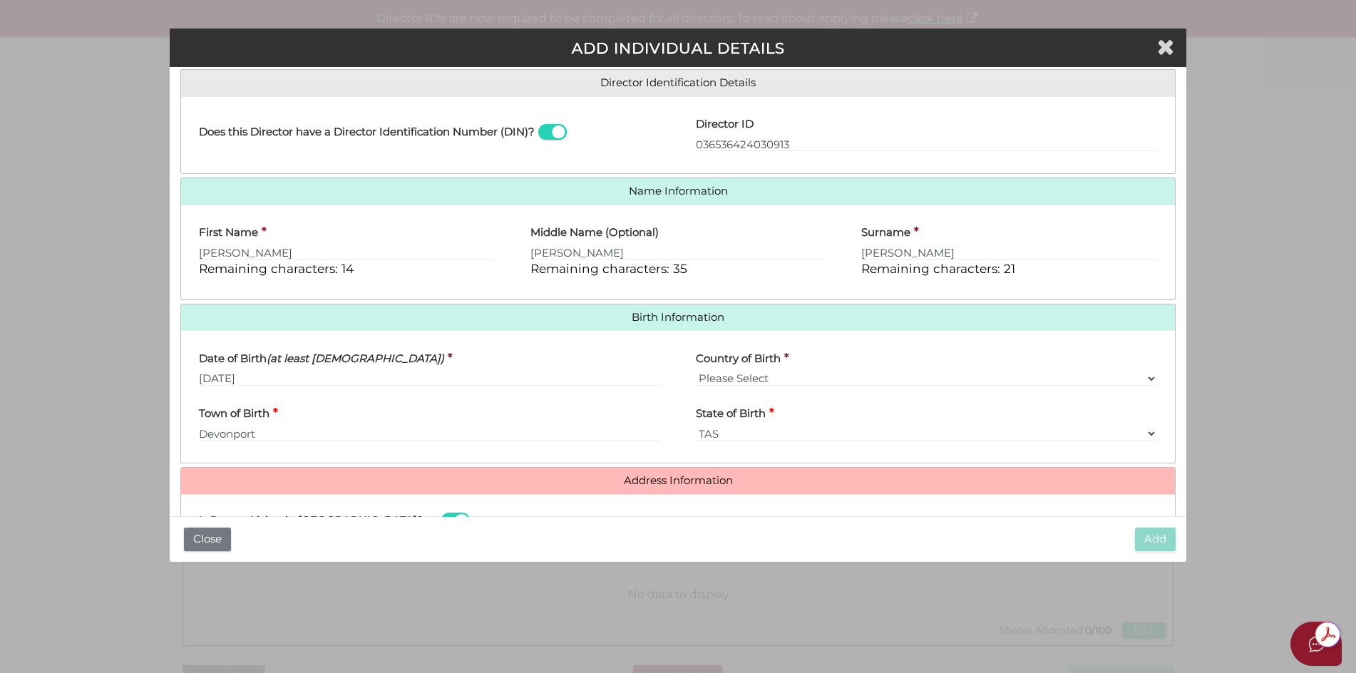
scroll to position [441, 0]
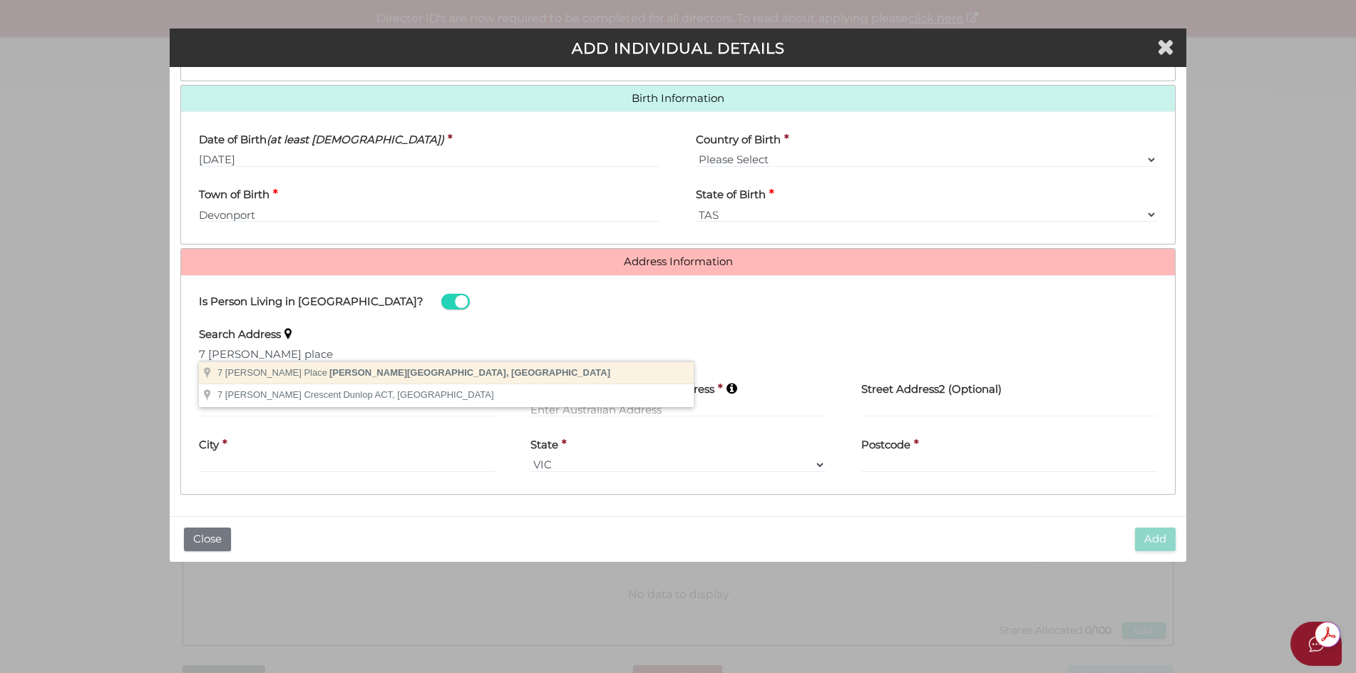
type input "7 Goodhart Place, Sandy Bay TAS, Australia"
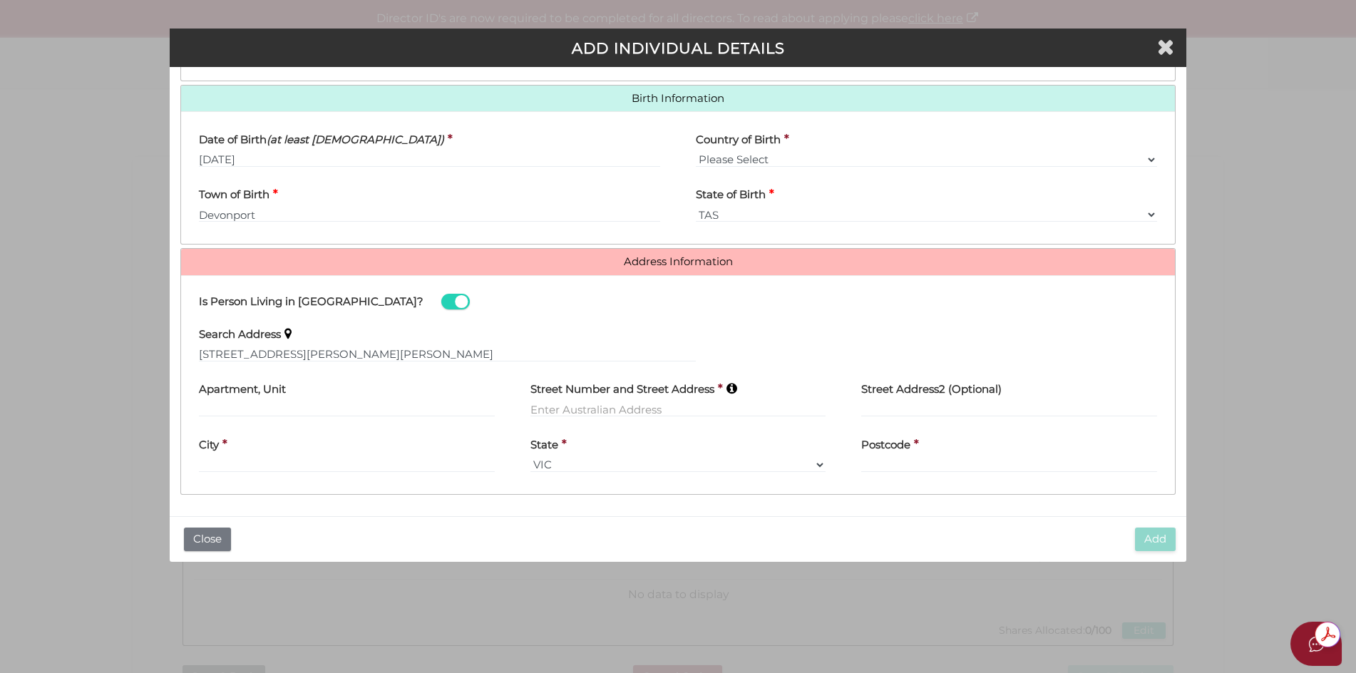
type input "7 Goodhart Place"
type input "Sandy Bay"
select select "TAS"
type input "7005"
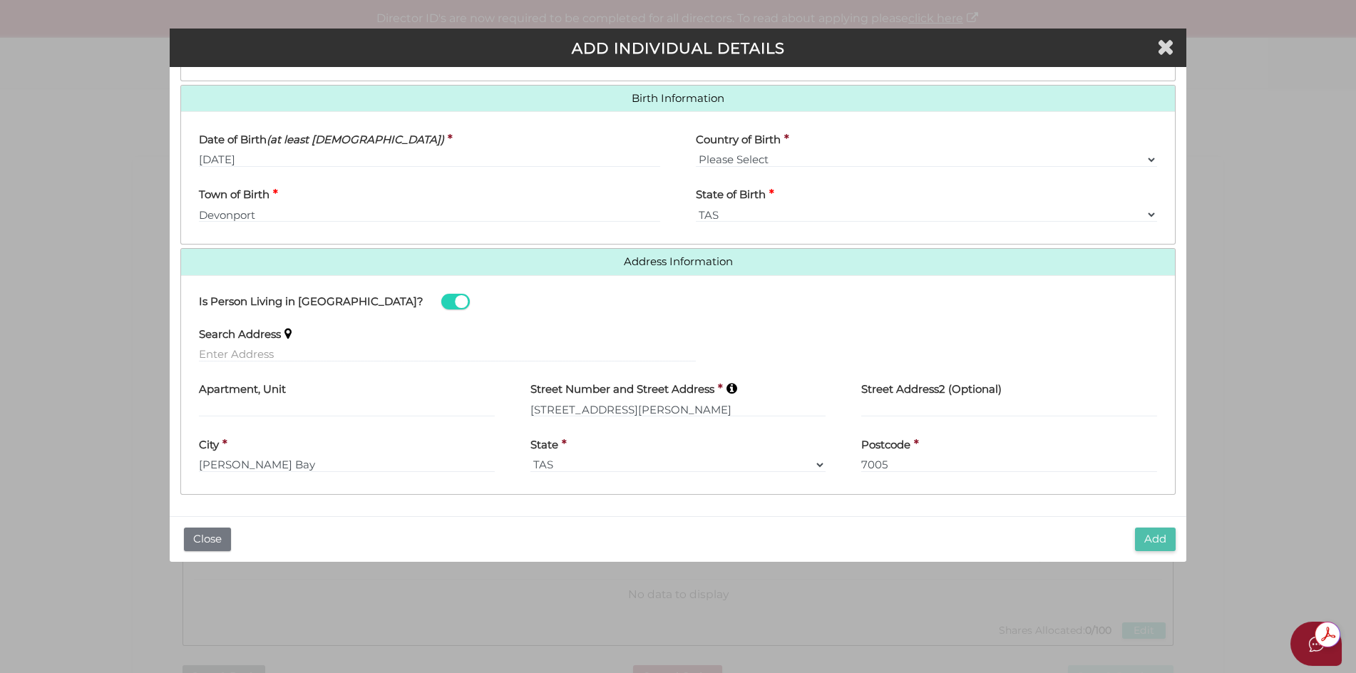
click at [1151, 540] on button "Add" at bounding box center [1155, 540] width 41 height 24
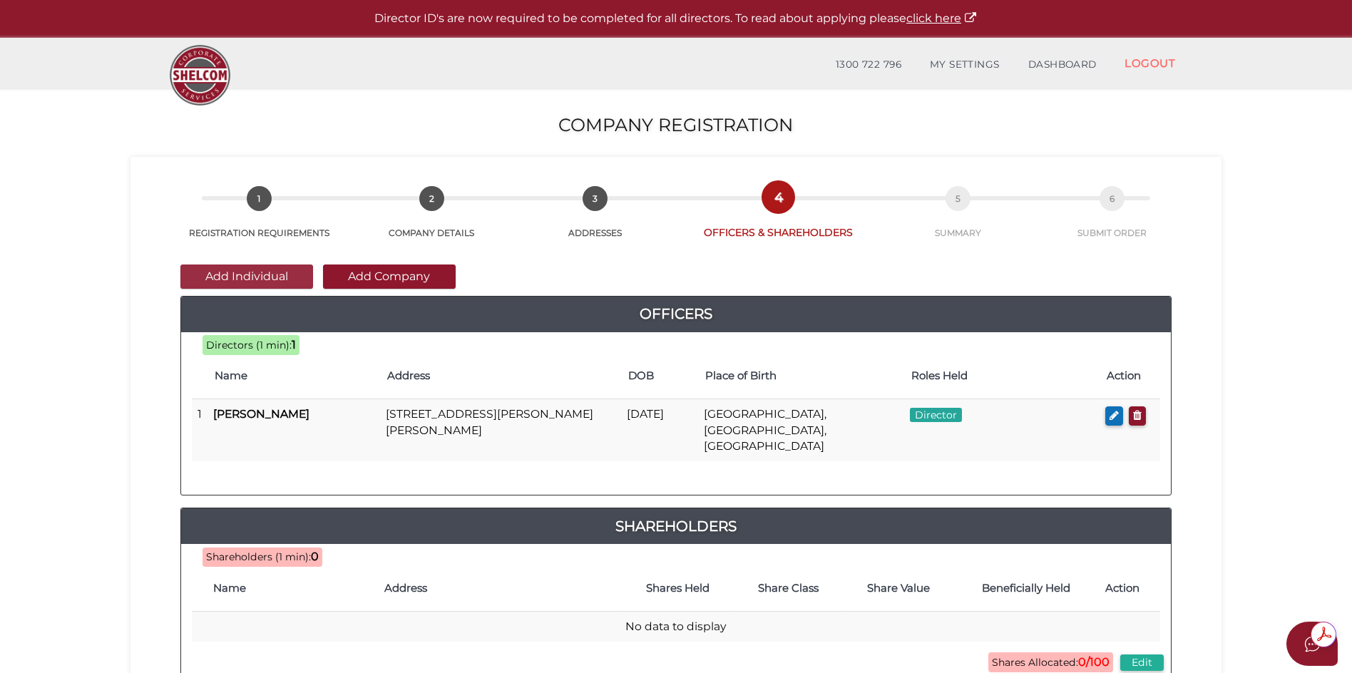
click at [250, 278] on button "Add Individual" at bounding box center [246, 277] width 133 height 24
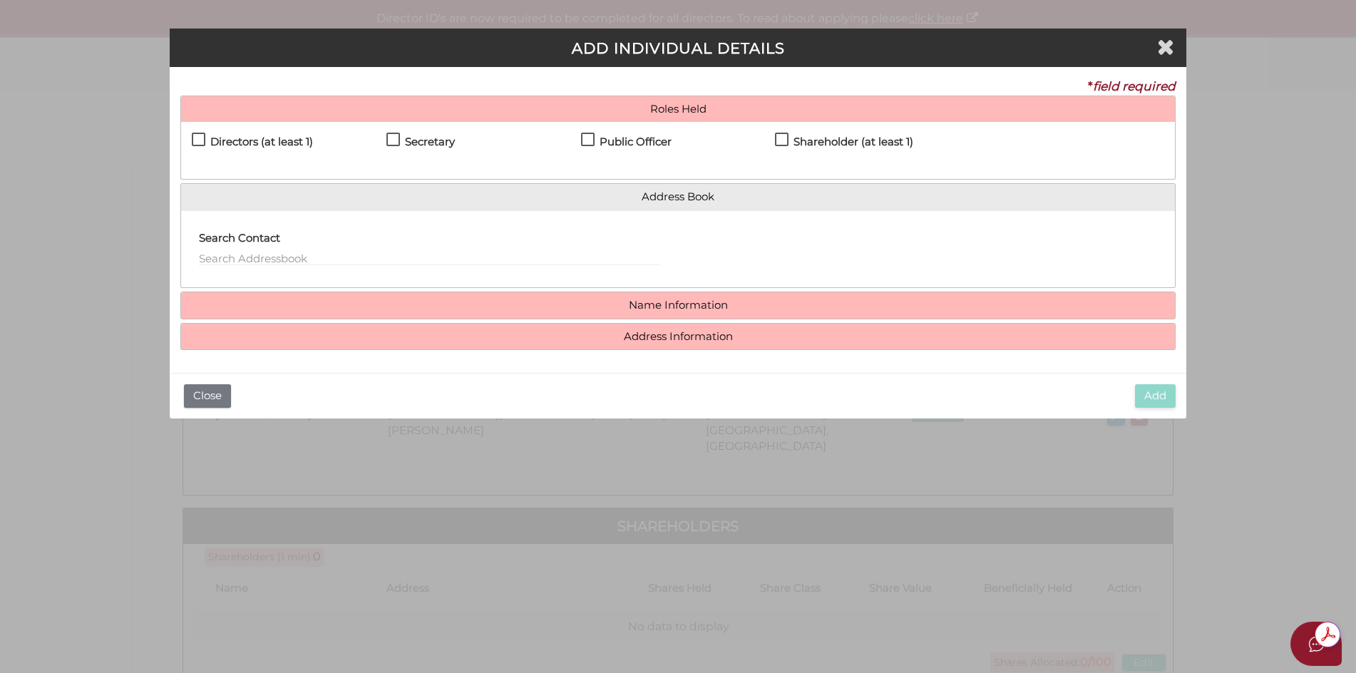
click at [202, 138] on label "Directors (at least 1)" at bounding box center [252, 145] width 121 height 18
checkbox input "true"
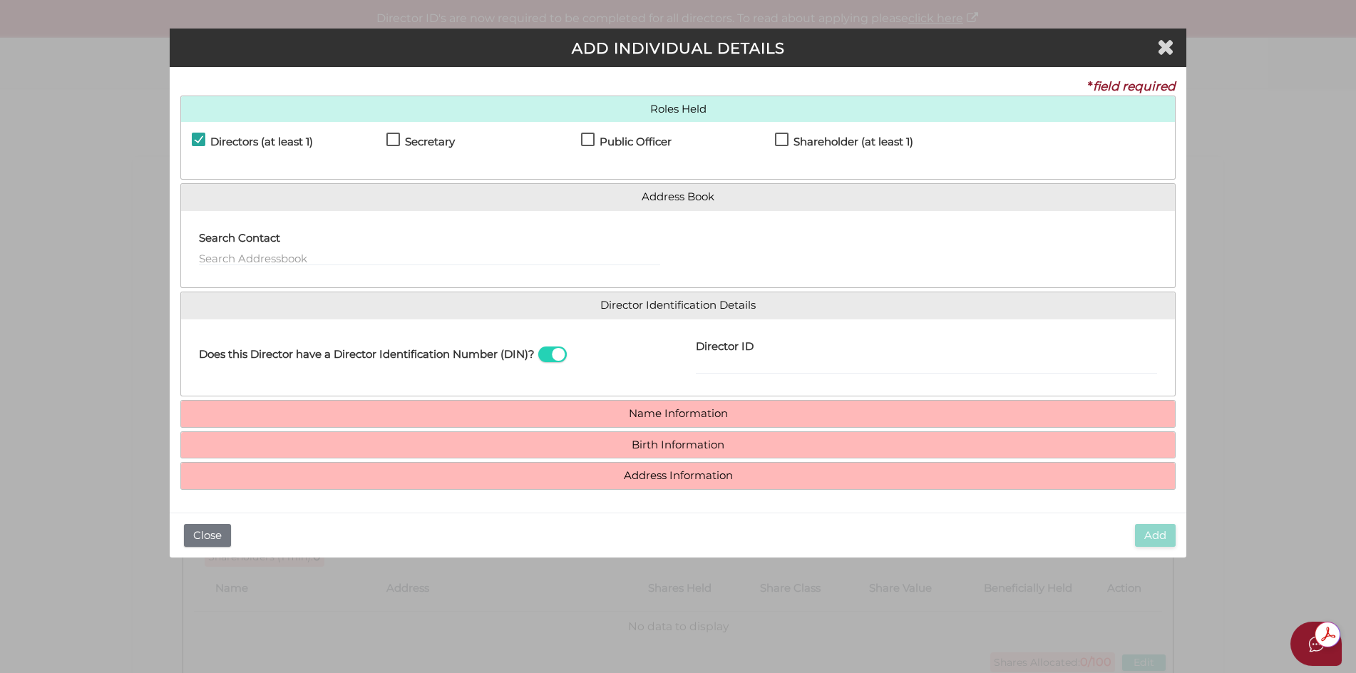
click at [394, 140] on label "Secretary" at bounding box center [420, 145] width 68 height 18
checkbox input "true"
click at [587, 140] on label "Public Officer" at bounding box center [626, 145] width 91 height 18
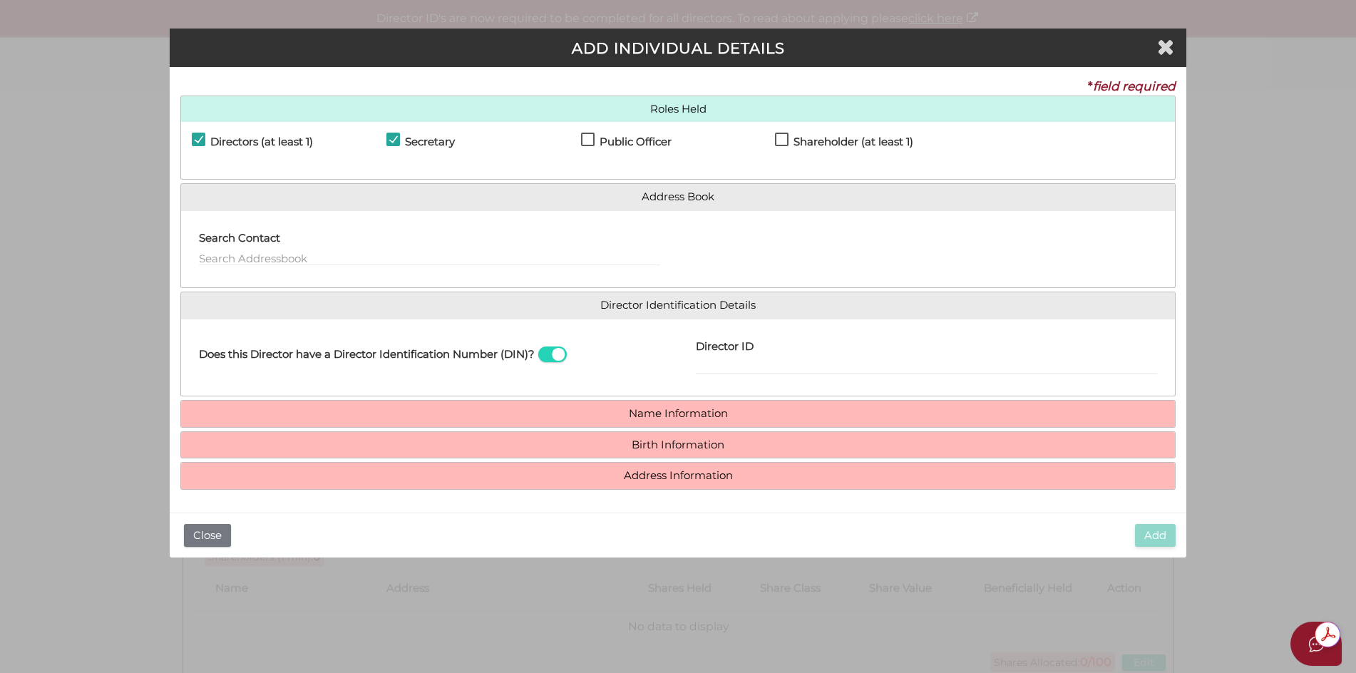
checkbox input "true"
click at [1171, 46] on icon "Close" at bounding box center [1165, 46] width 17 height 21
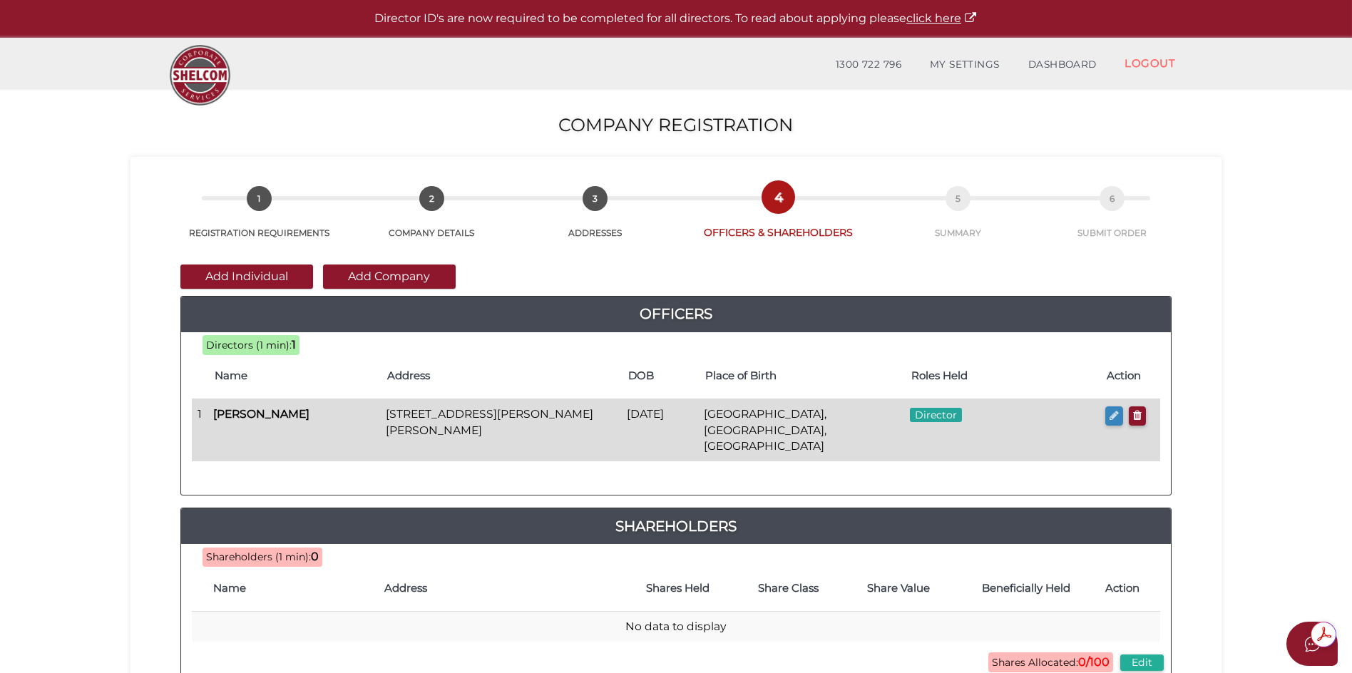
click at [1114, 418] on icon "button" at bounding box center [1113, 415] width 9 height 11
checkbox input "true"
type input "36536424030913"
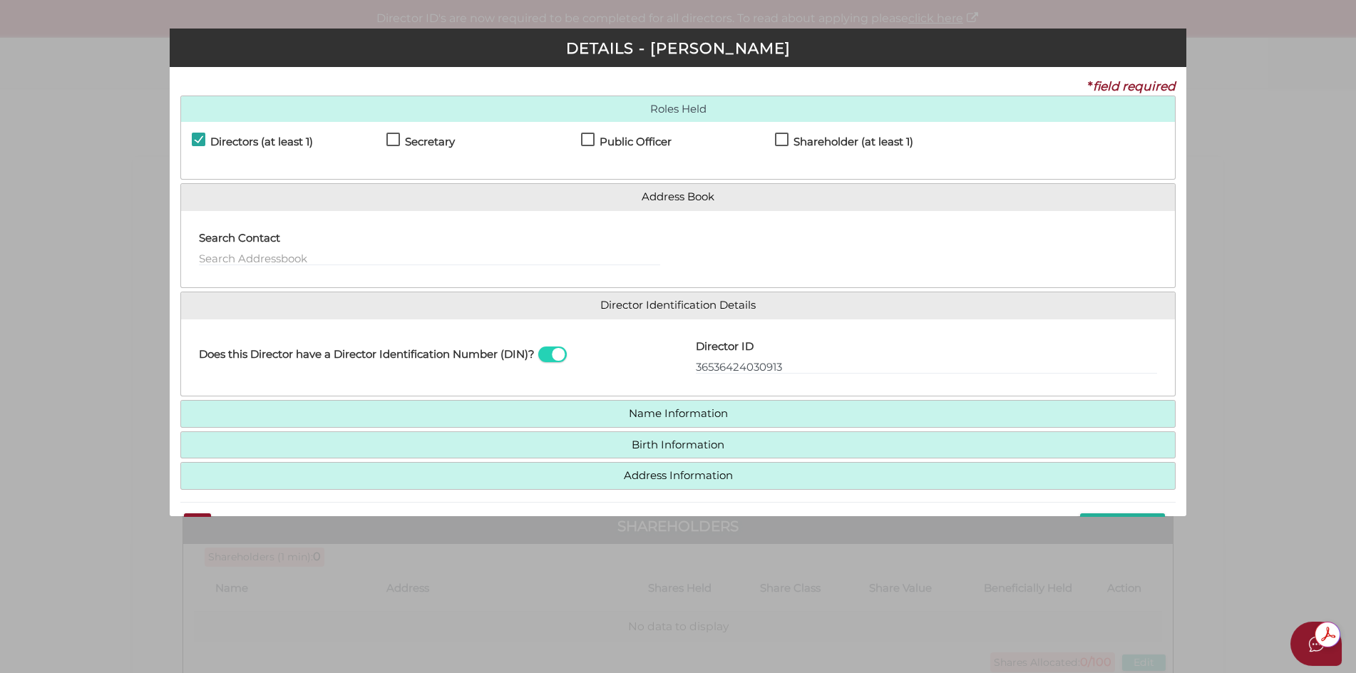
click at [586, 140] on label "Public Officer" at bounding box center [626, 145] width 91 height 18
checkbox input "true"
click at [780, 139] on label "Shareholder (at least 1)" at bounding box center [844, 145] width 138 height 18
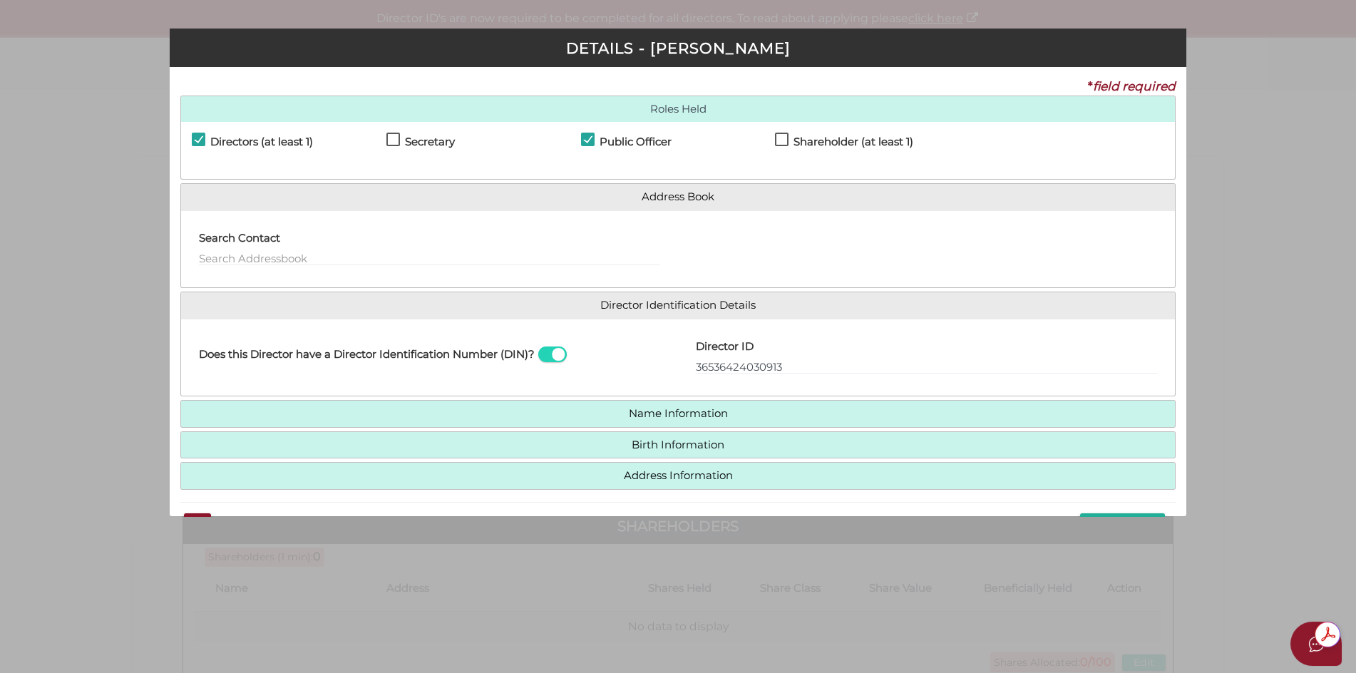
checkbox input "true"
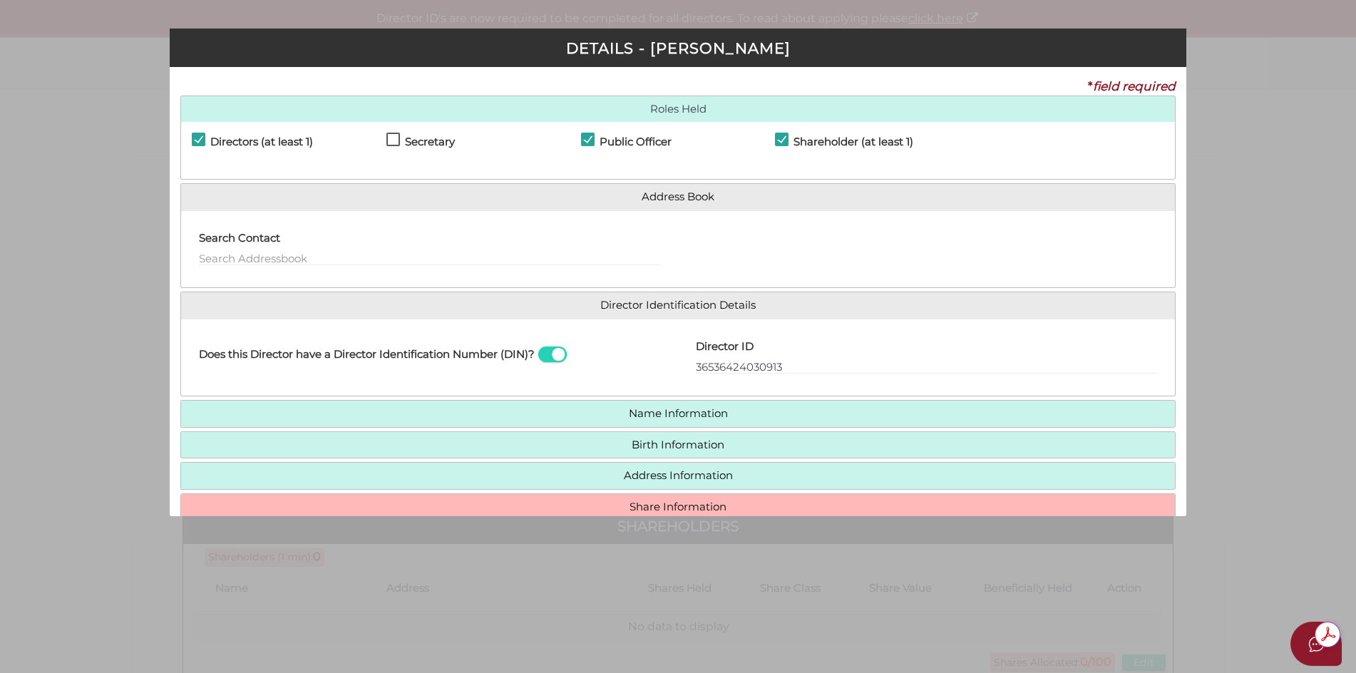
scroll to position [71, 0]
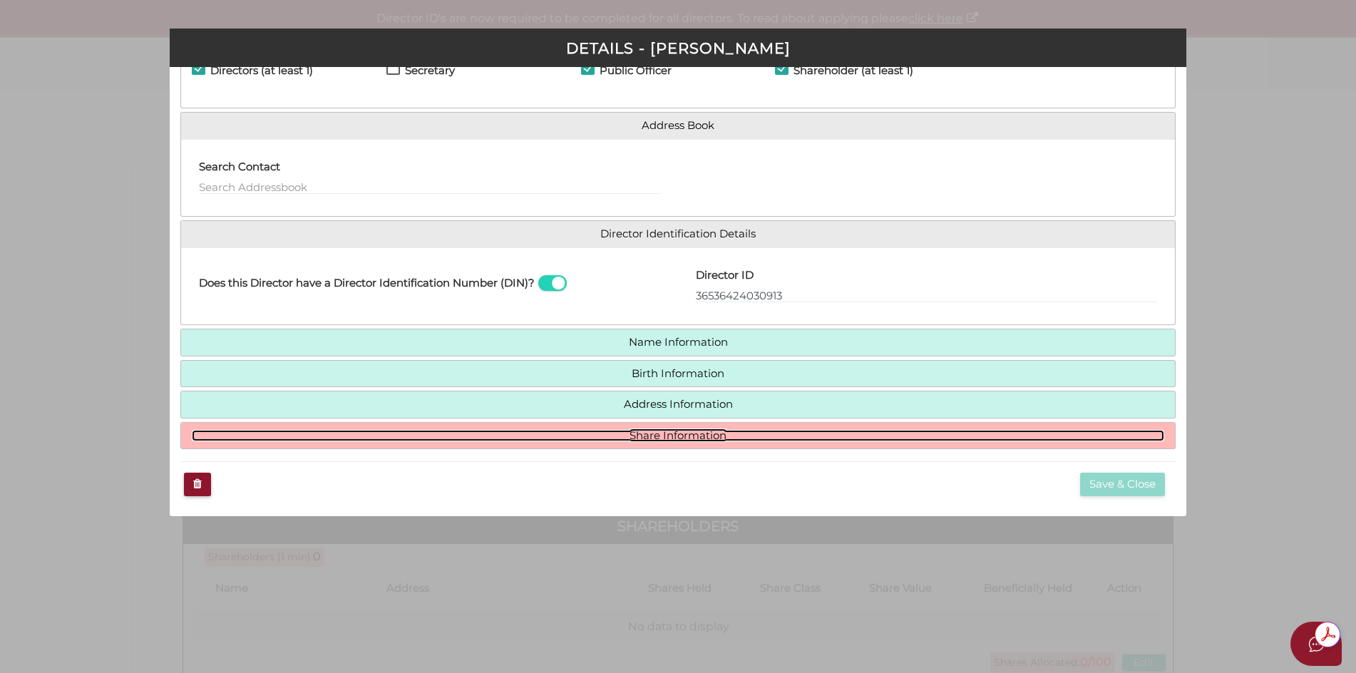
click at [677, 436] on link "Share Information" at bounding box center [678, 436] width 973 height 12
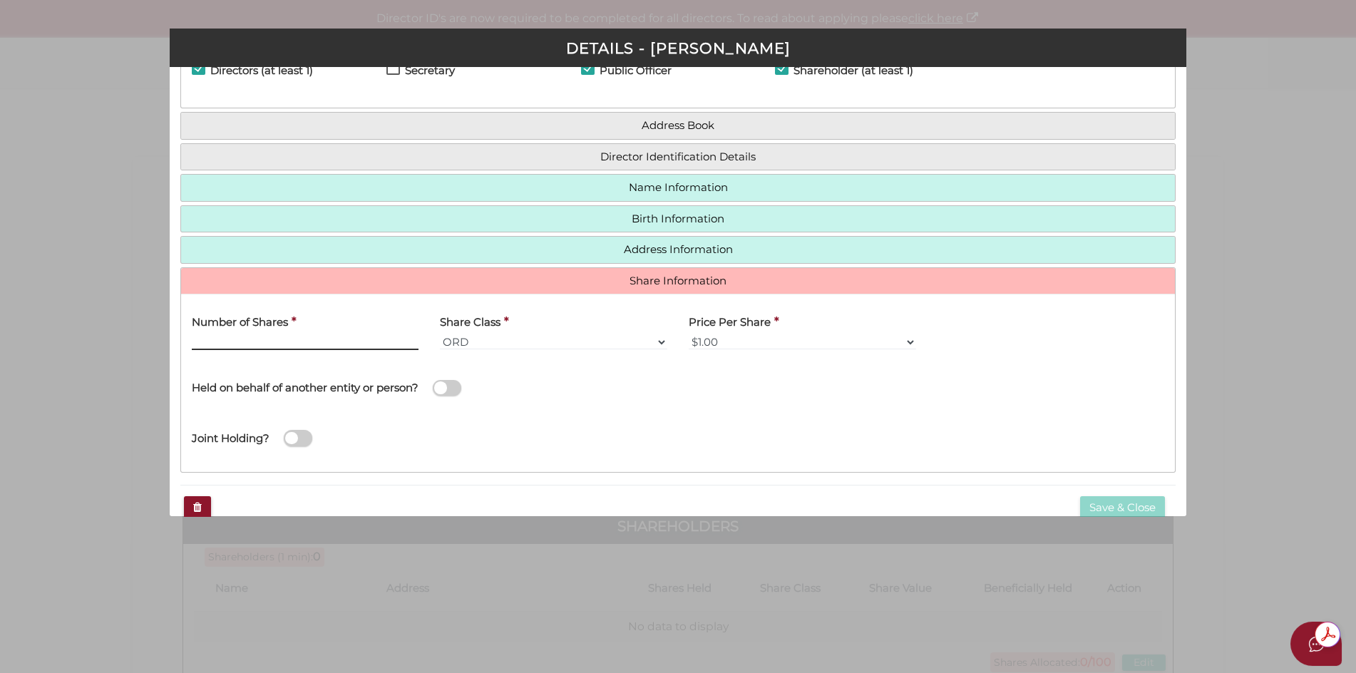
click at [245, 344] on input "Number of Shares" at bounding box center [305, 342] width 227 height 16
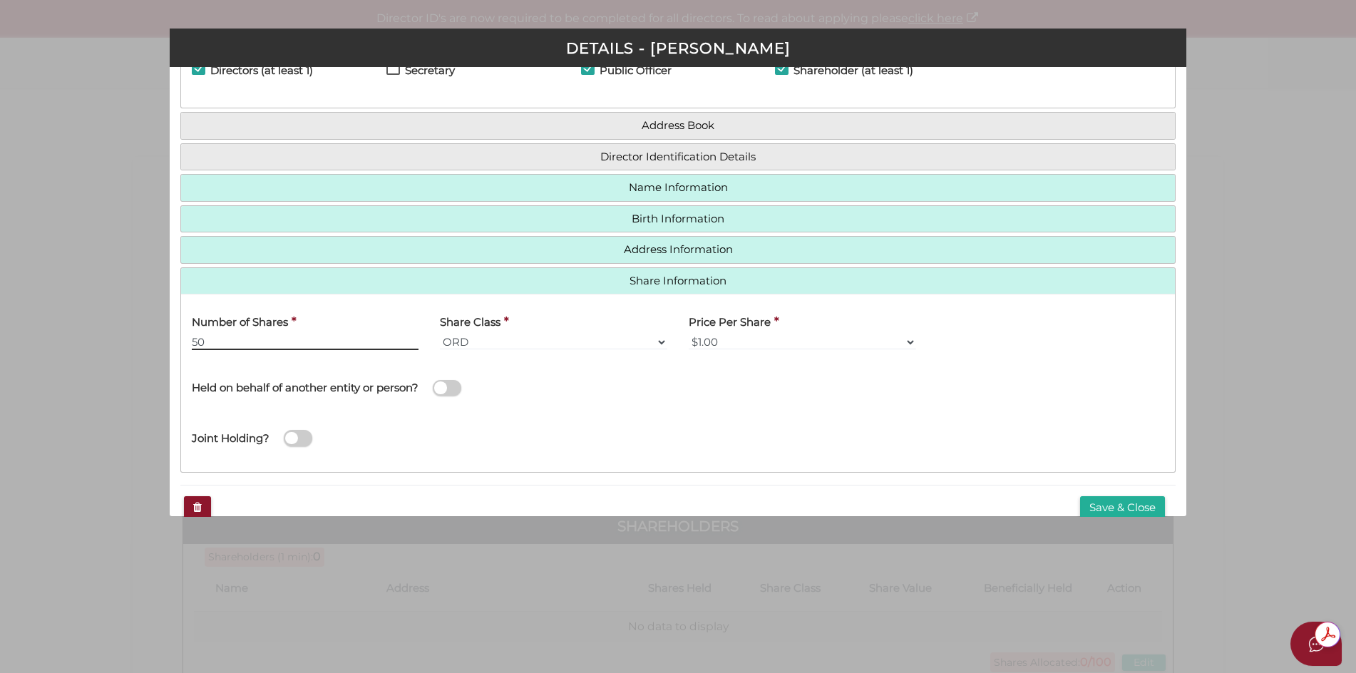
type input "50"
click at [292, 437] on span at bounding box center [298, 438] width 29 height 16
click at [0, 0] on input "checkbox" at bounding box center [0, 0] width 0 height 0
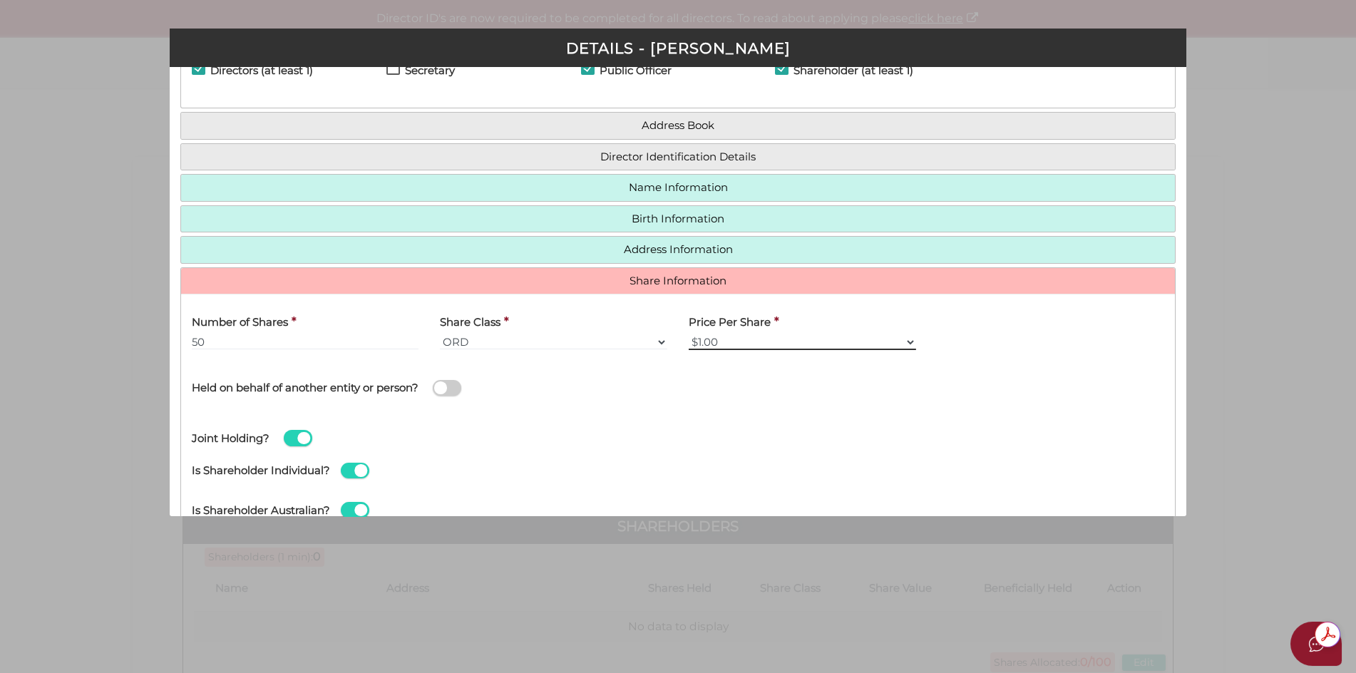
click at [907, 345] on select "$1.00 $0.01 $0.001 $0.0001 $0.10 $0.50 $2.00 $5.00 $10.00 Other" at bounding box center [802, 342] width 227 height 16
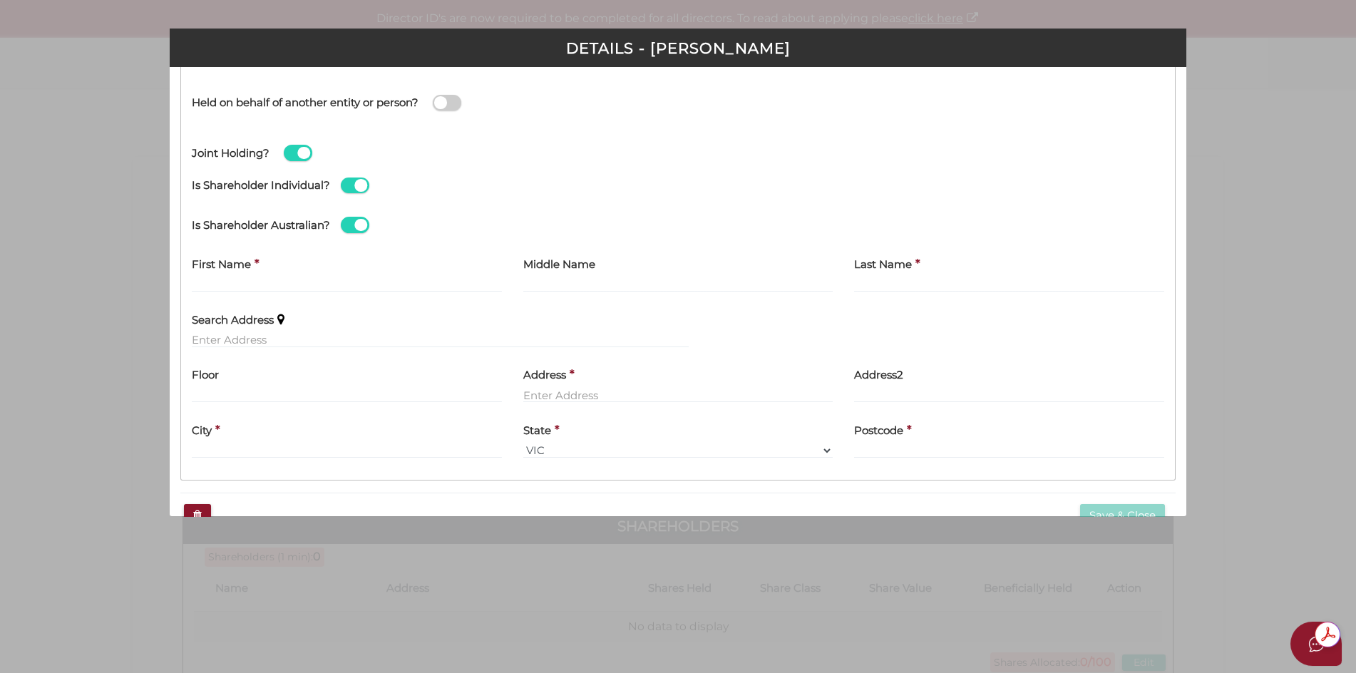
scroll to position [285, 0]
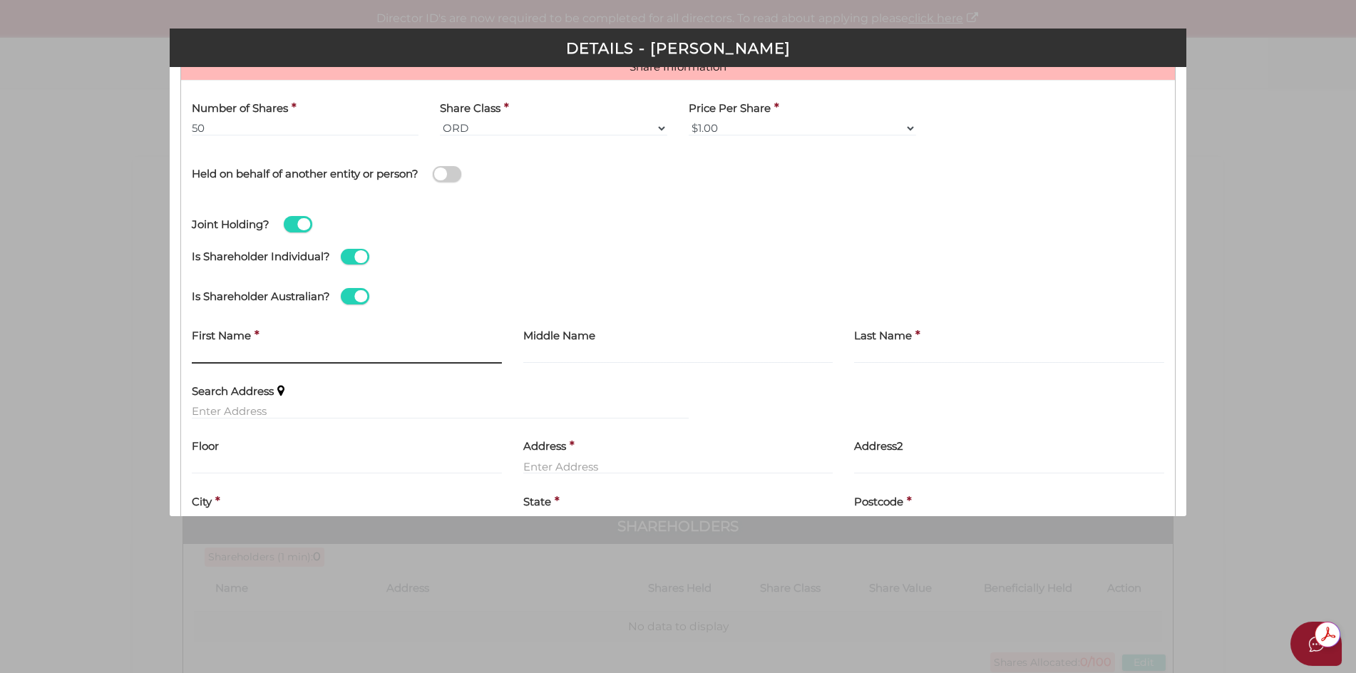
click at [205, 349] on input "text" at bounding box center [347, 356] width 310 height 16
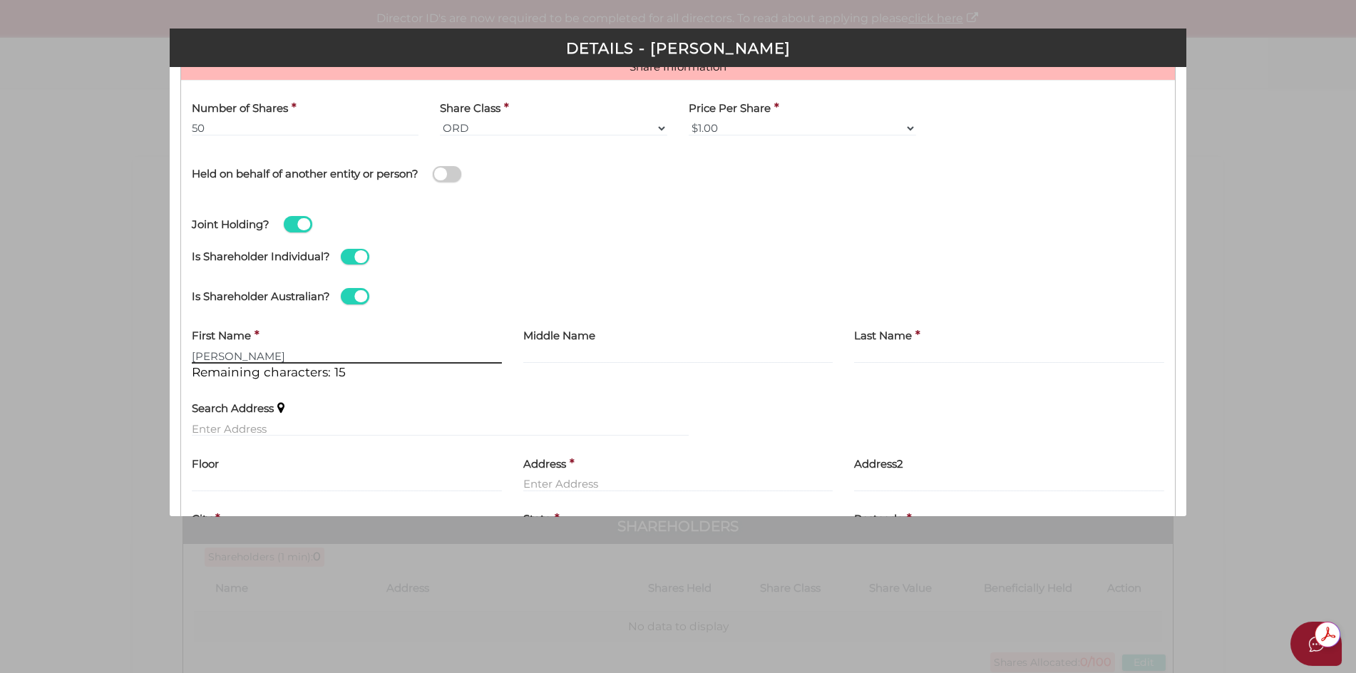
type input "[PERSON_NAME]"
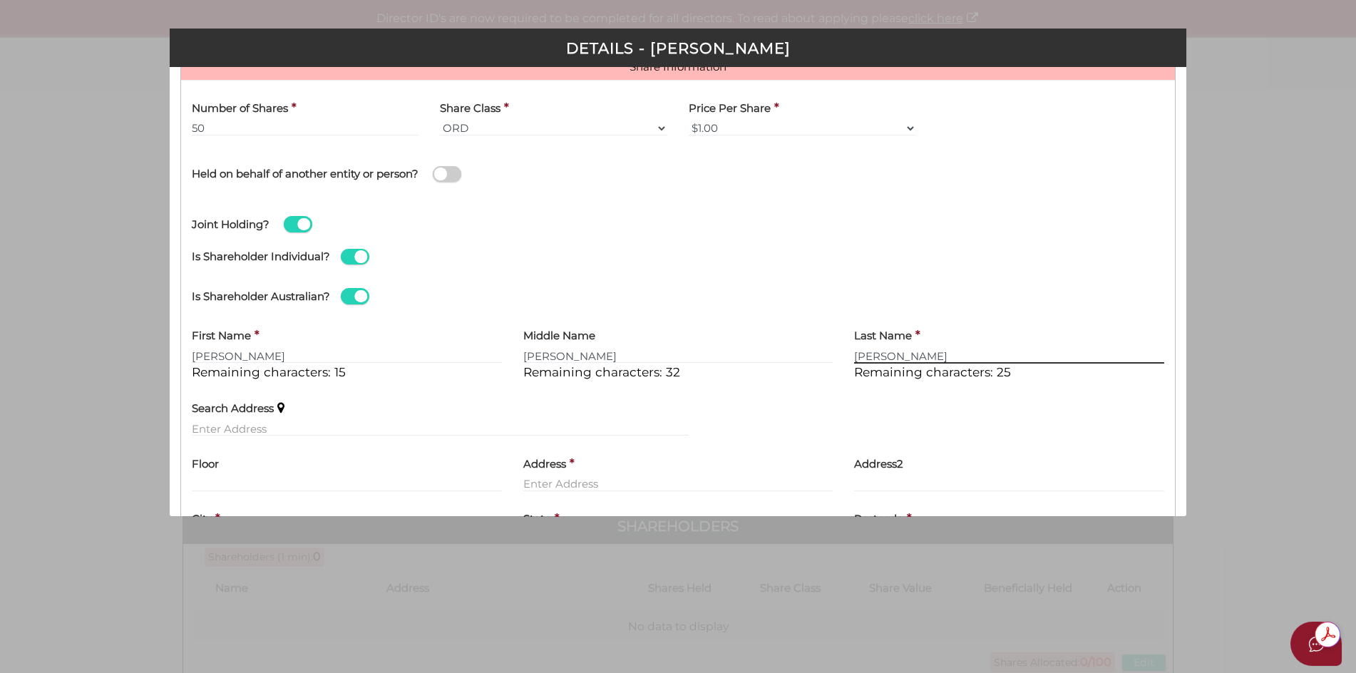
type input "[PERSON_NAME]"
click at [206, 421] on input "text" at bounding box center [440, 429] width 497 height 16
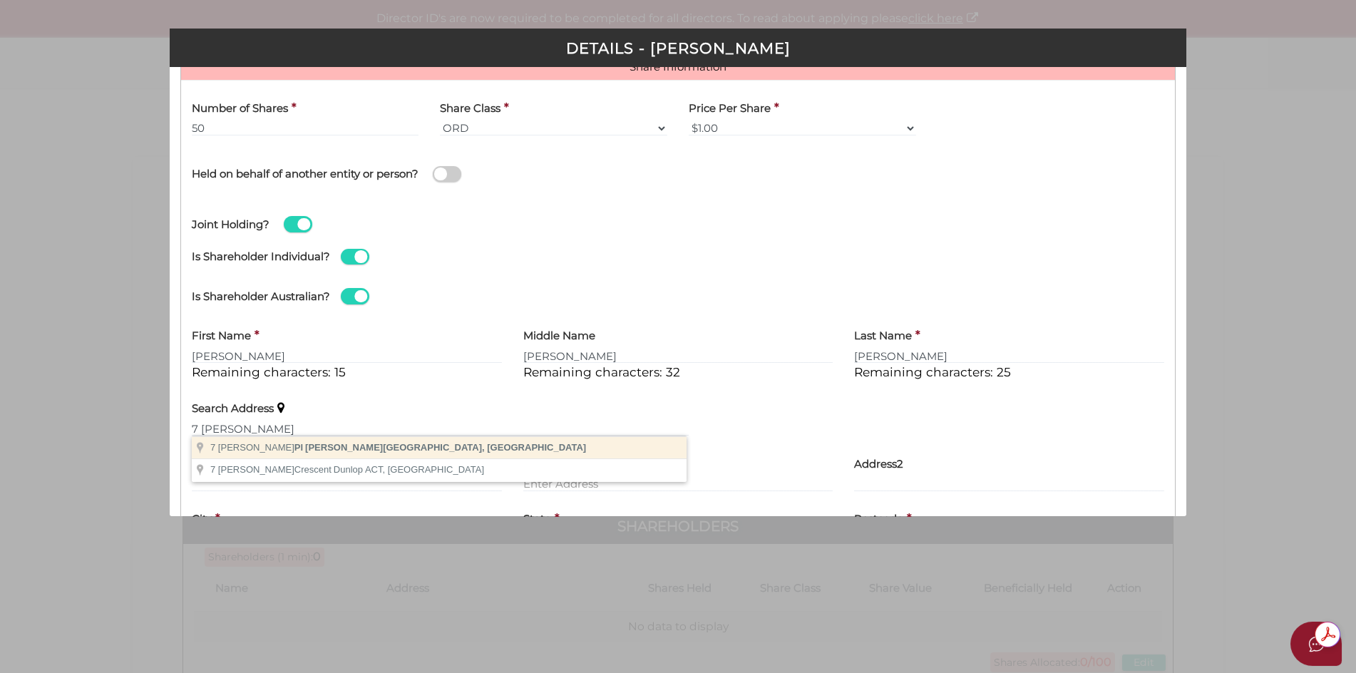
type input "7 Goodhart Pl, Sandy Bay TAS, Australia"
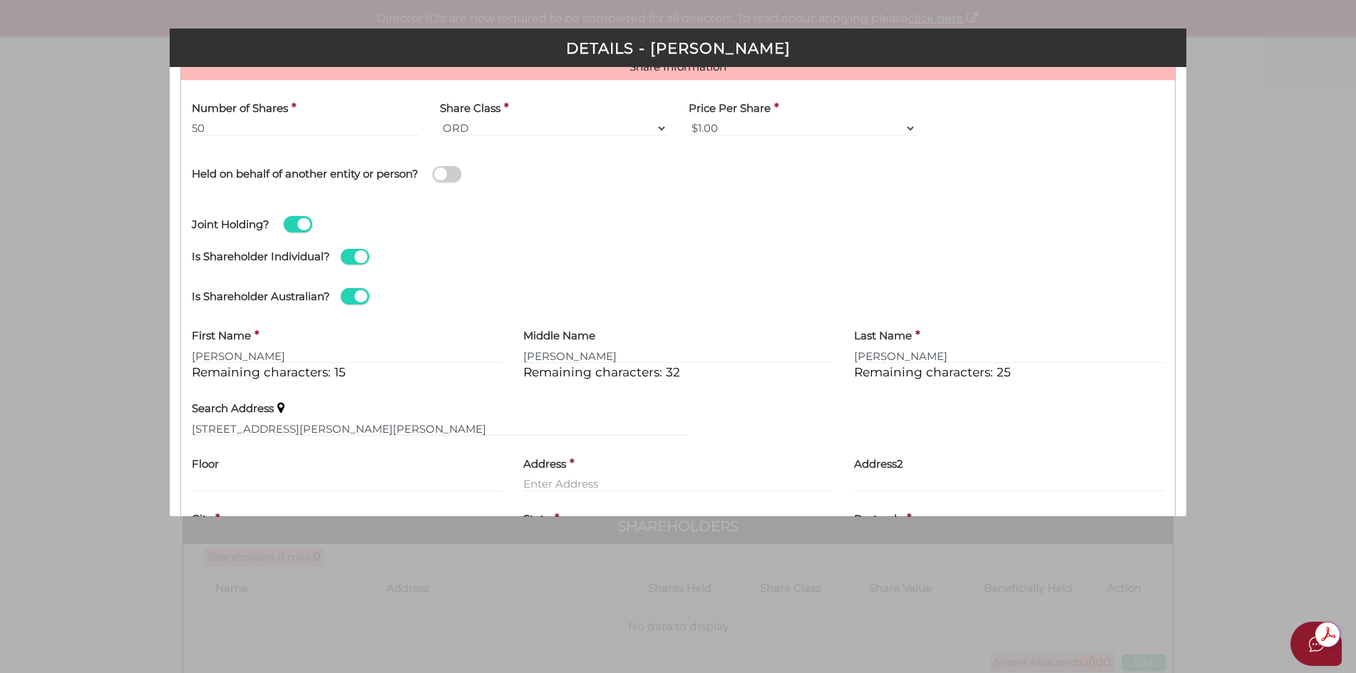
type input "7 Goodhart Place"
type input "Sandy Bay"
select select "TAS"
type input "7005"
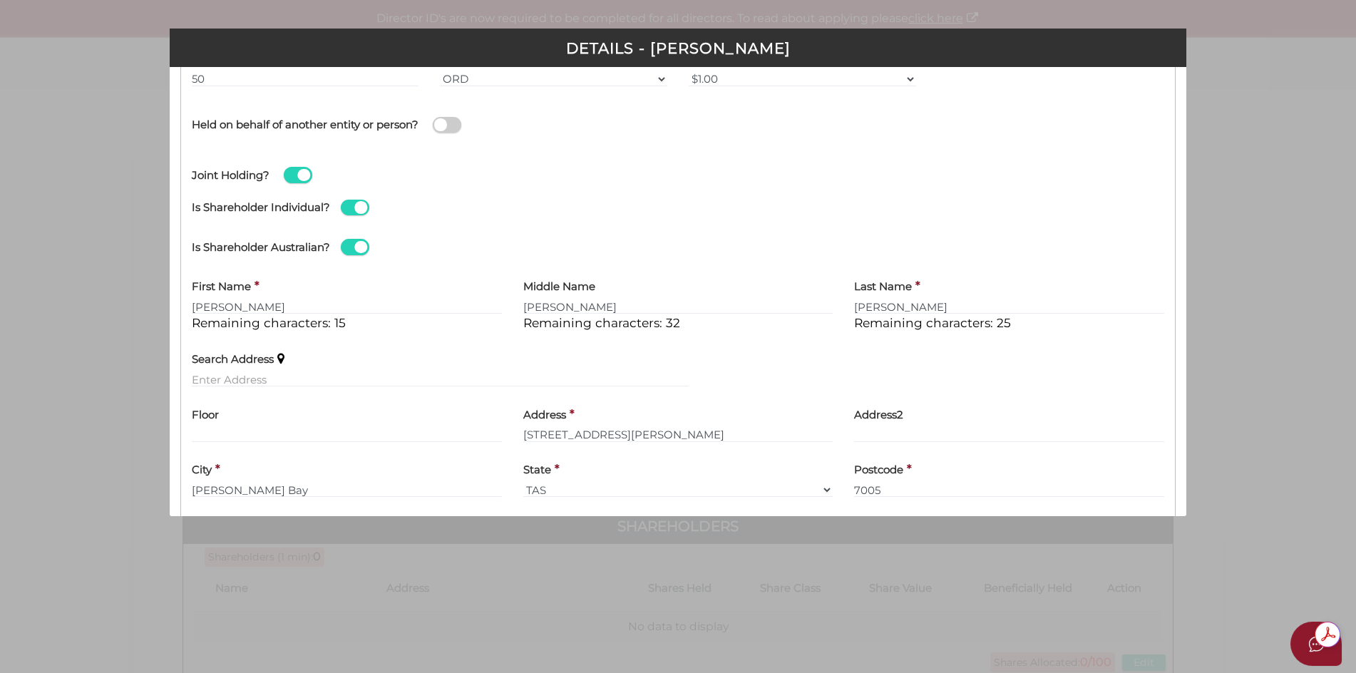
scroll to position [192, 0]
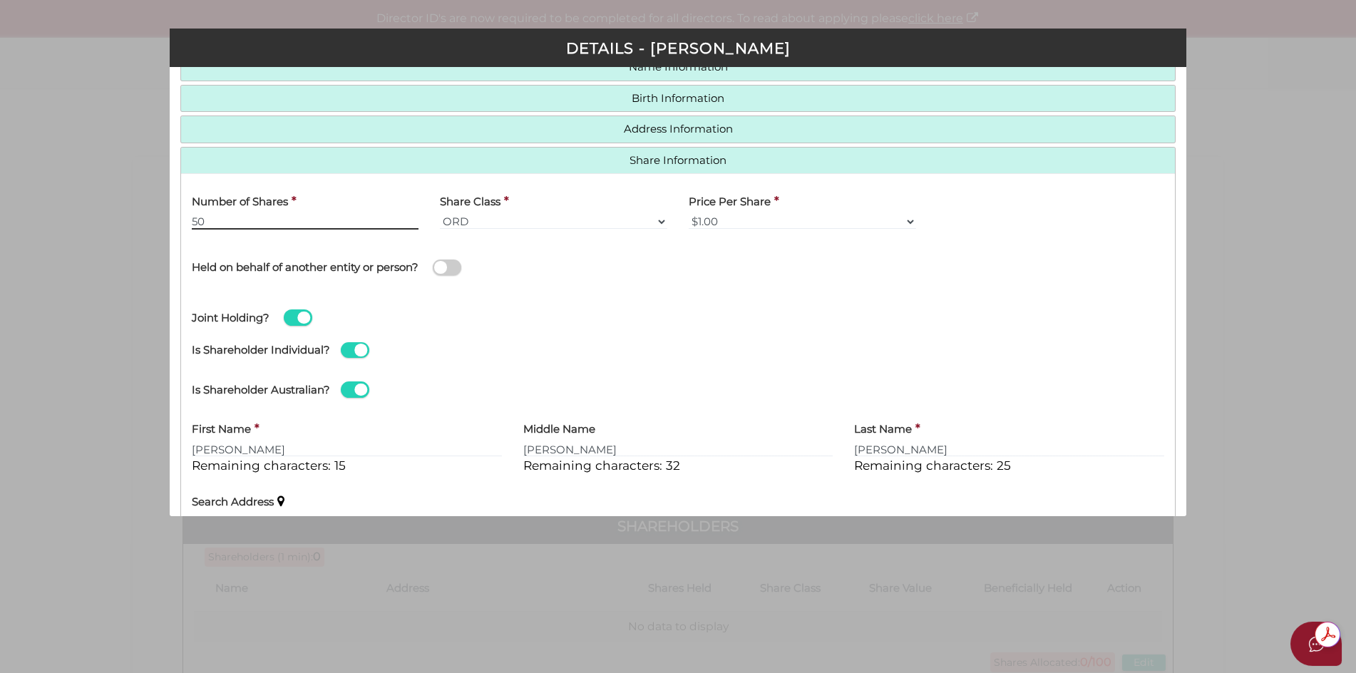
click at [216, 225] on input "50" at bounding box center [305, 222] width 227 height 16
type input "5"
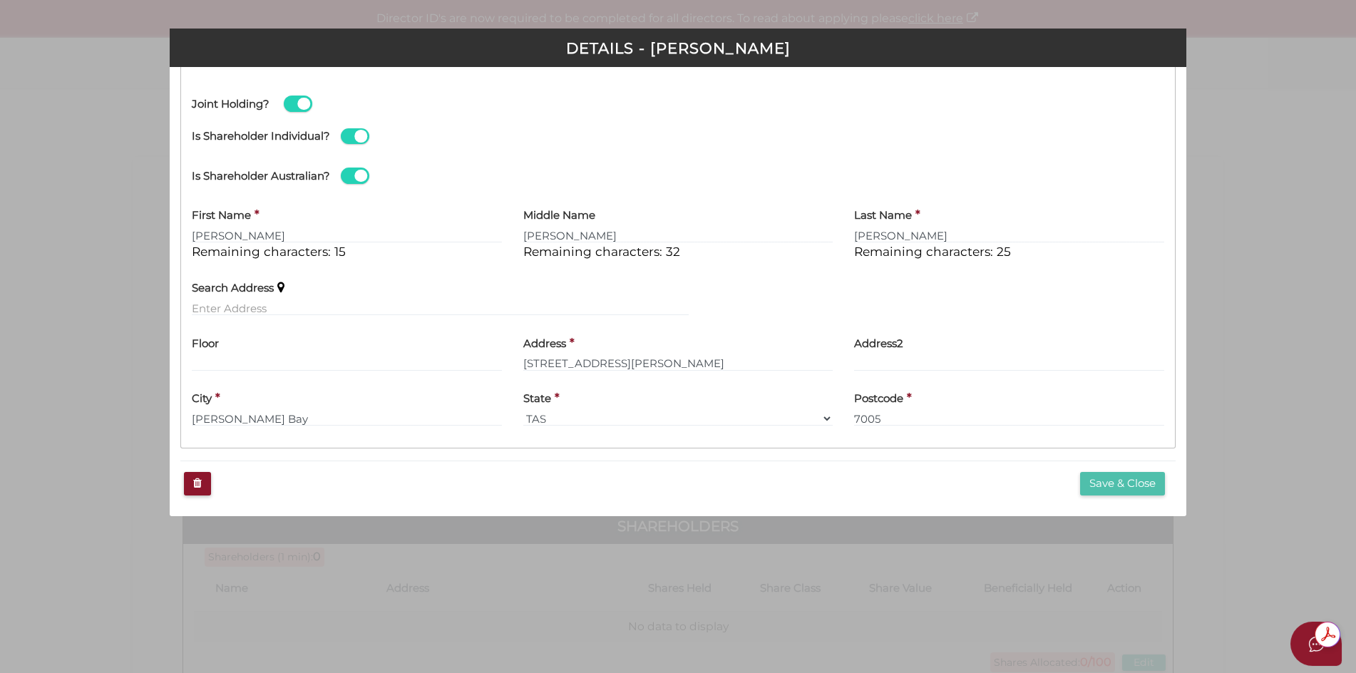
type input "100"
click at [1092, 478] on button "Save & Close" at bounding box center [1122, 484] width 85 height 24
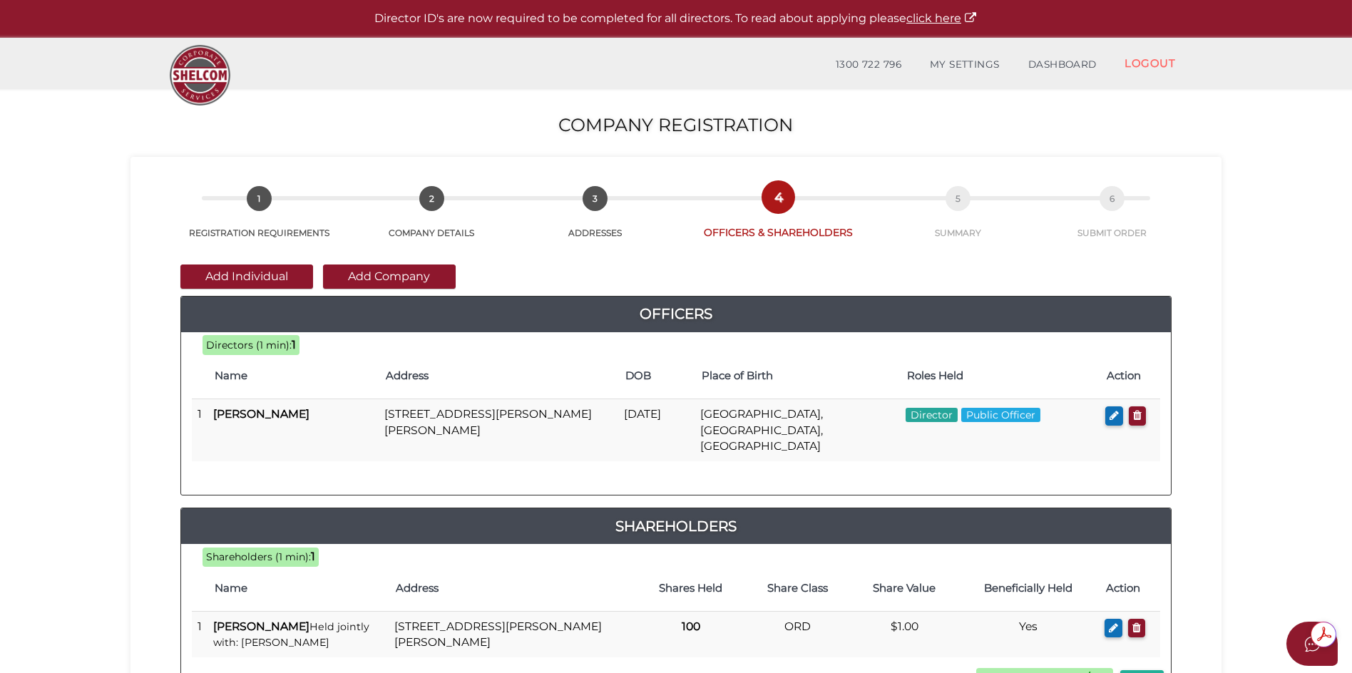
scroll to position [285, 0]
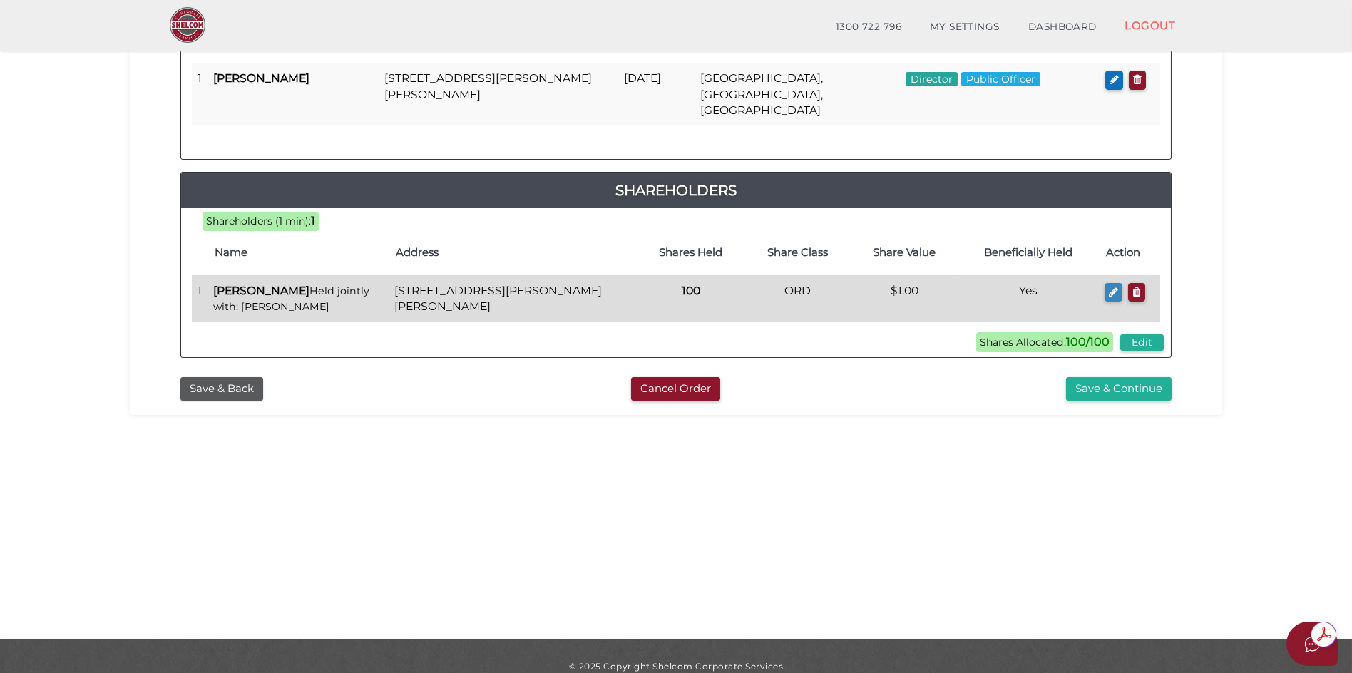
click at [1114, 283] on button "button" at bounding box center [1113, 292] width 18 height 19
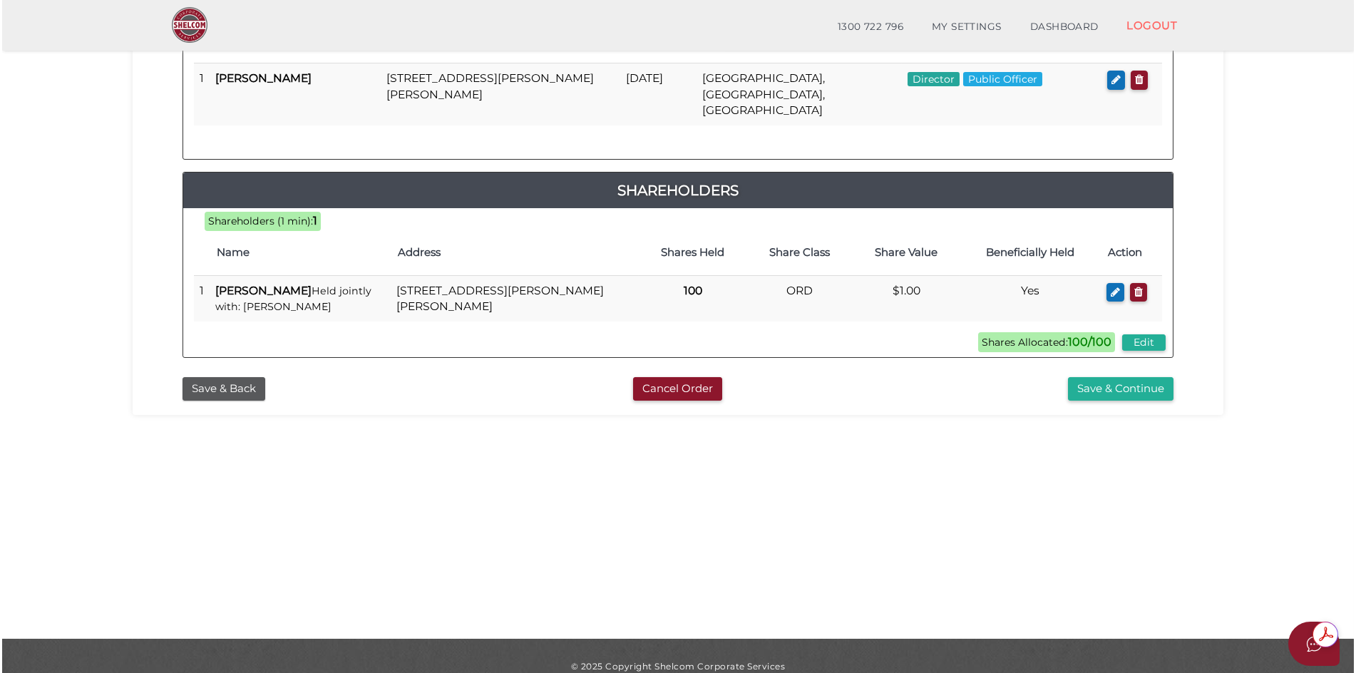
scroll to position [0, 0]
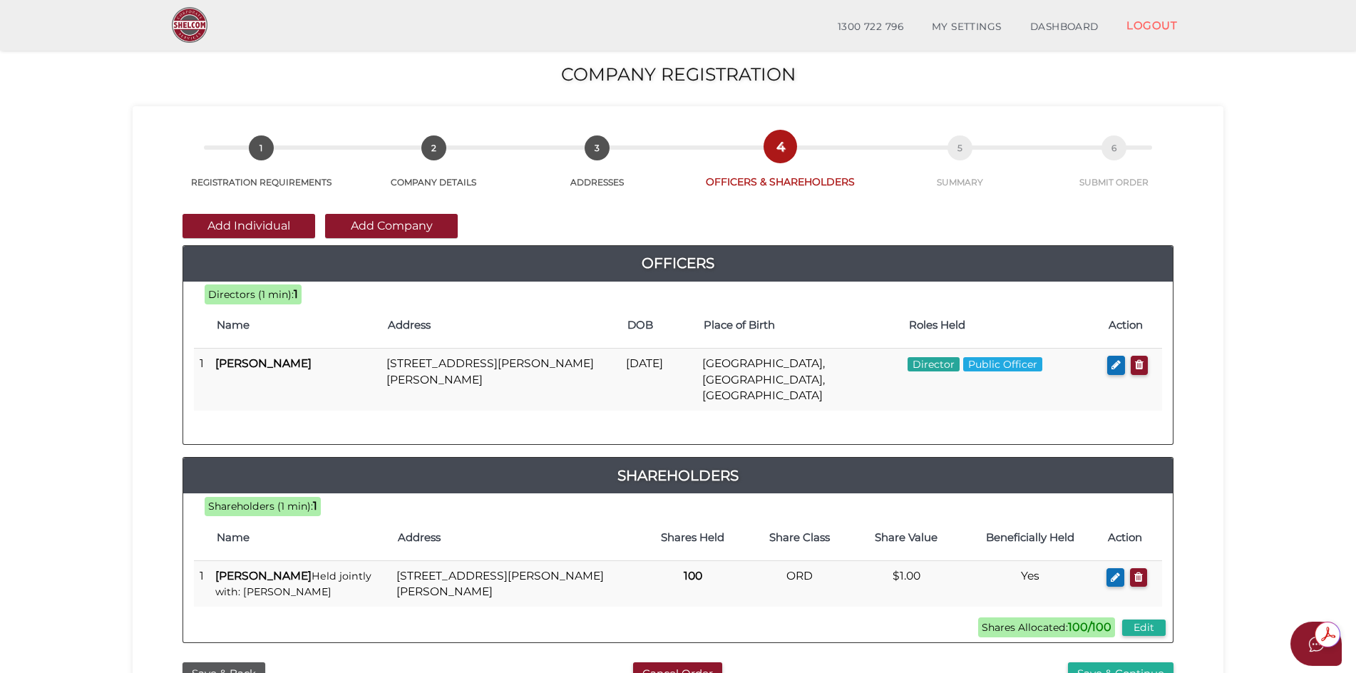
checkbox input "true"
type input "36536424030913"
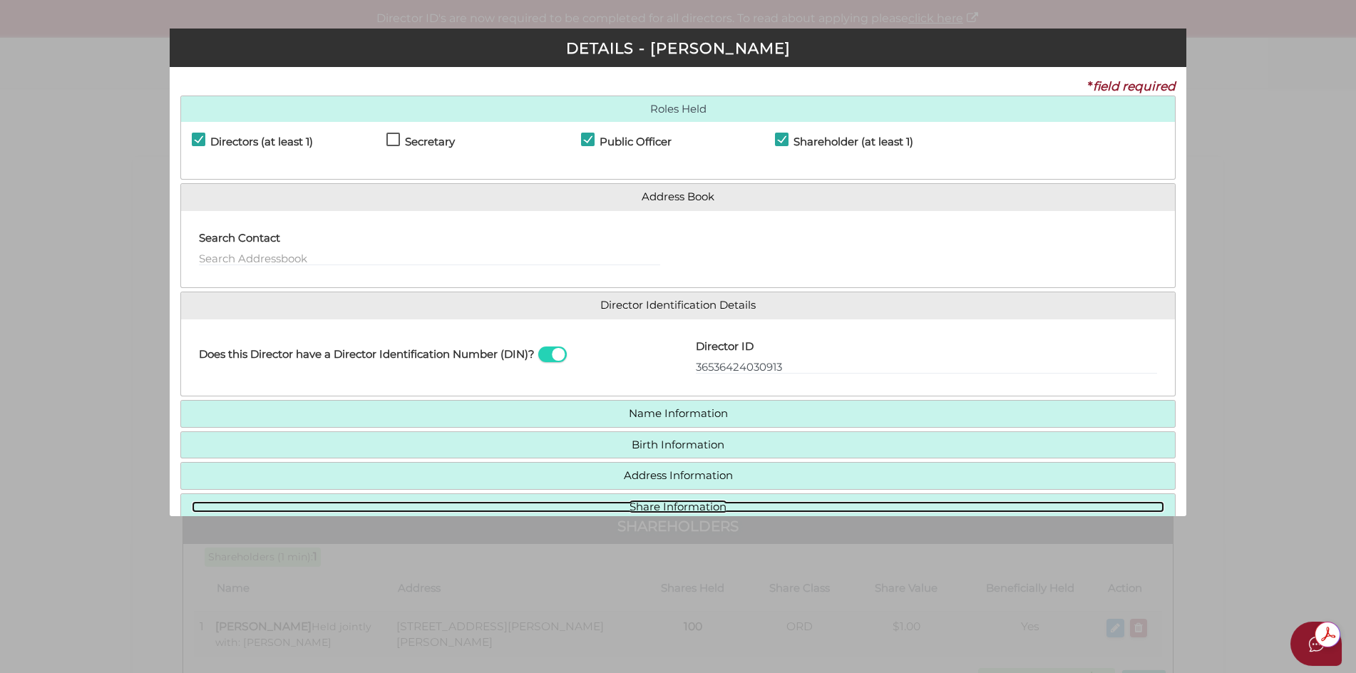
click at [671, 506] on link "Share Information" at bounding box center [678, 507] width 973 height 12
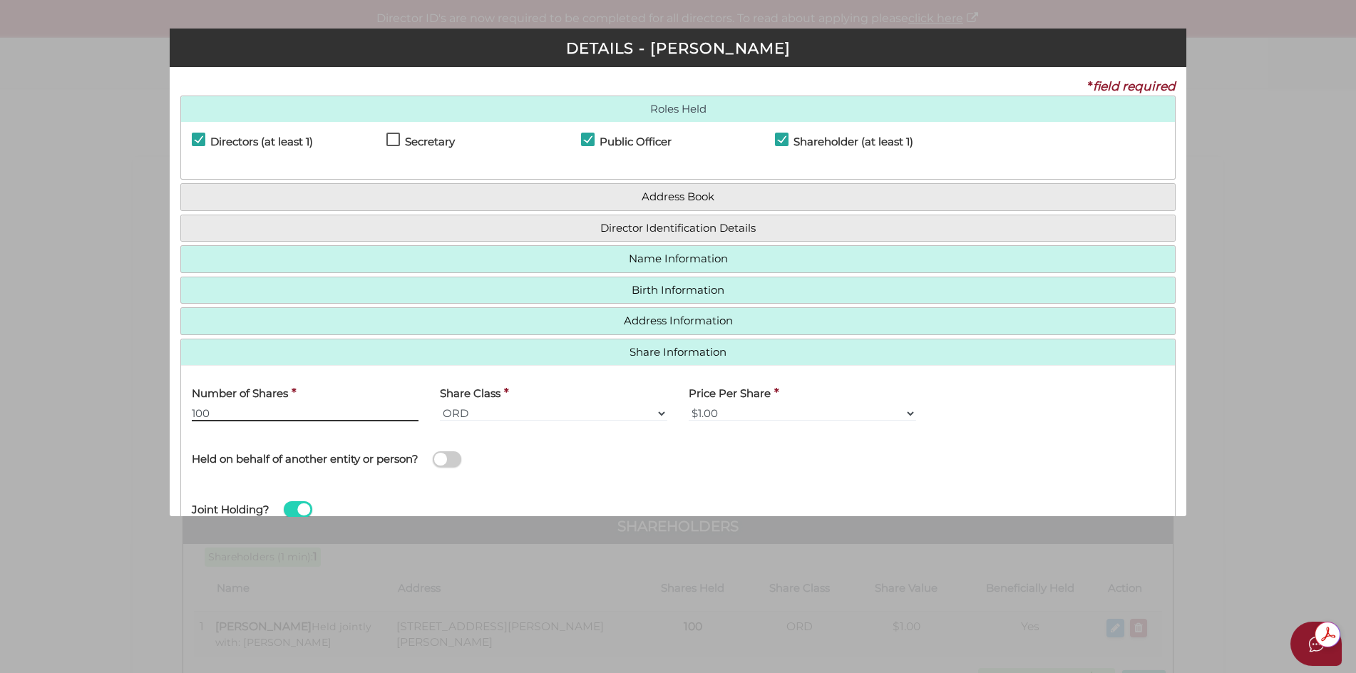
drag, startPoint x: 213, startPoint y: 416, endPoint x: 289, endPoint y: 414, distance: 75.6
click at [213, 415] on input "100" at bounding box center [305, 414] width 227 height 16
type input "1"
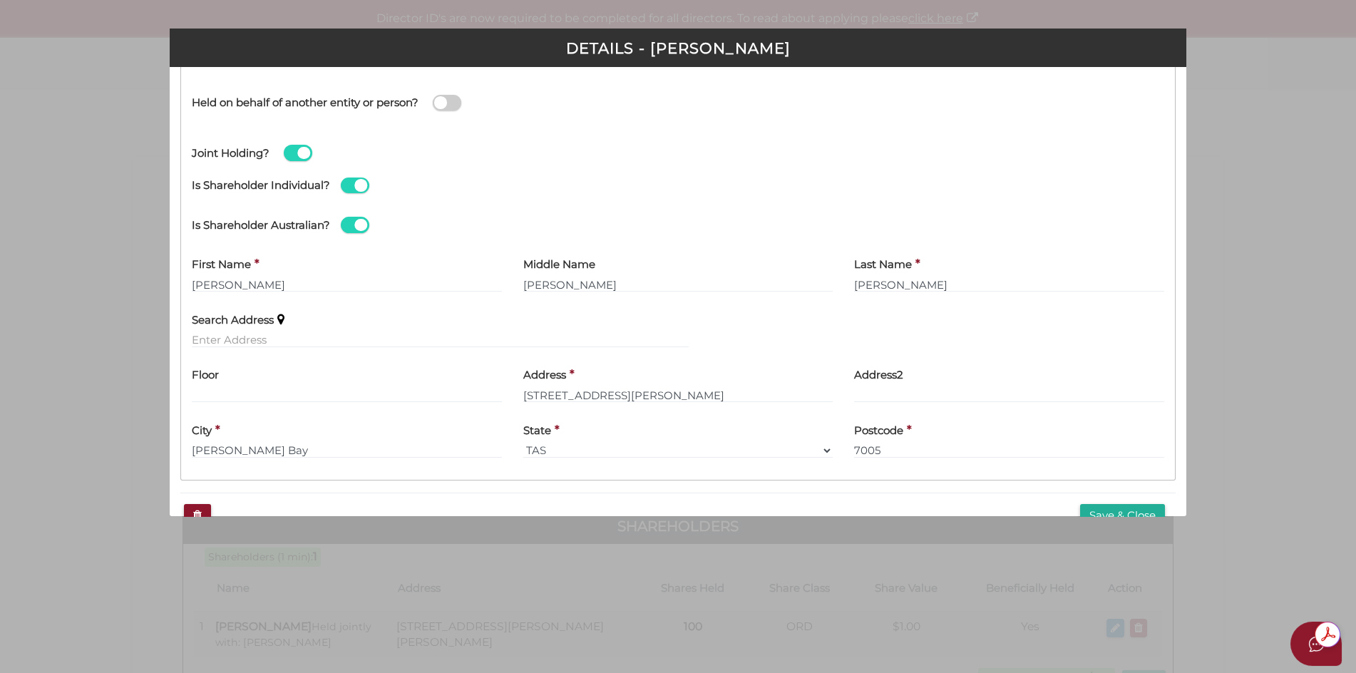
scroll to position [388, 0]
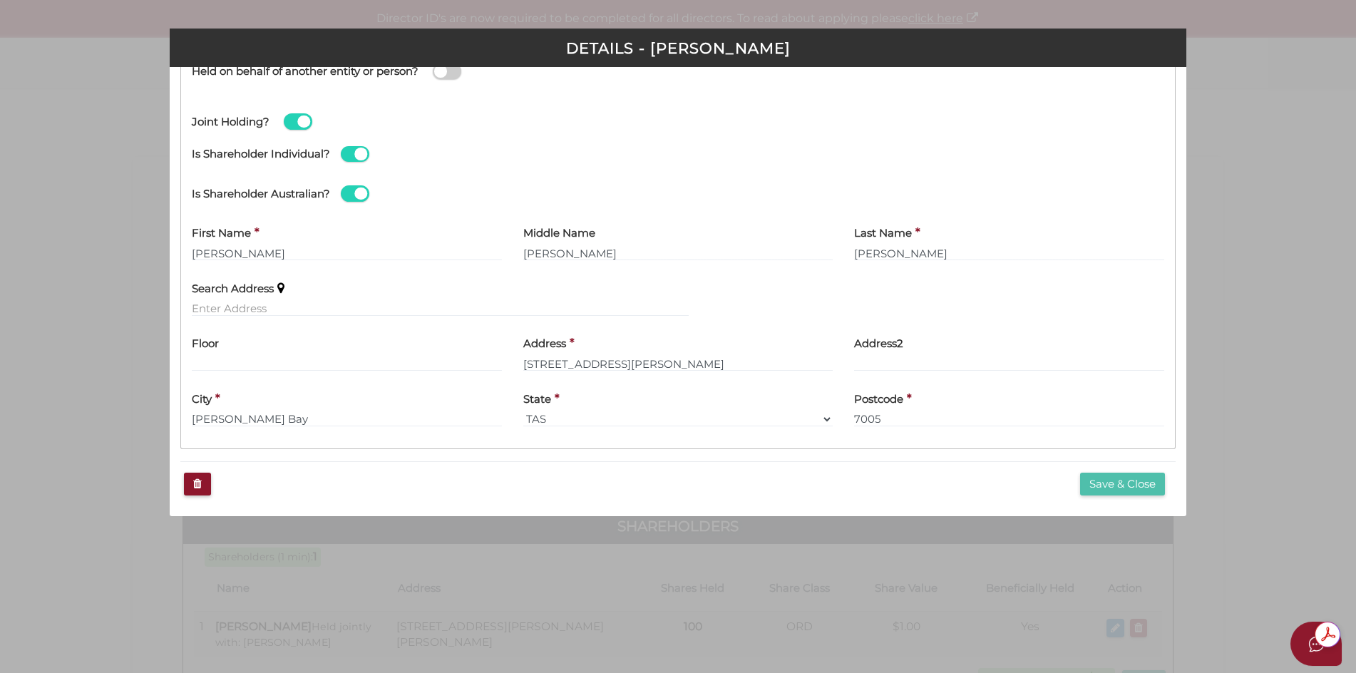
type input "50"
click at [1102, 484] on button "Save & Close" at bounding box center [1122, 485] width 85 height 24
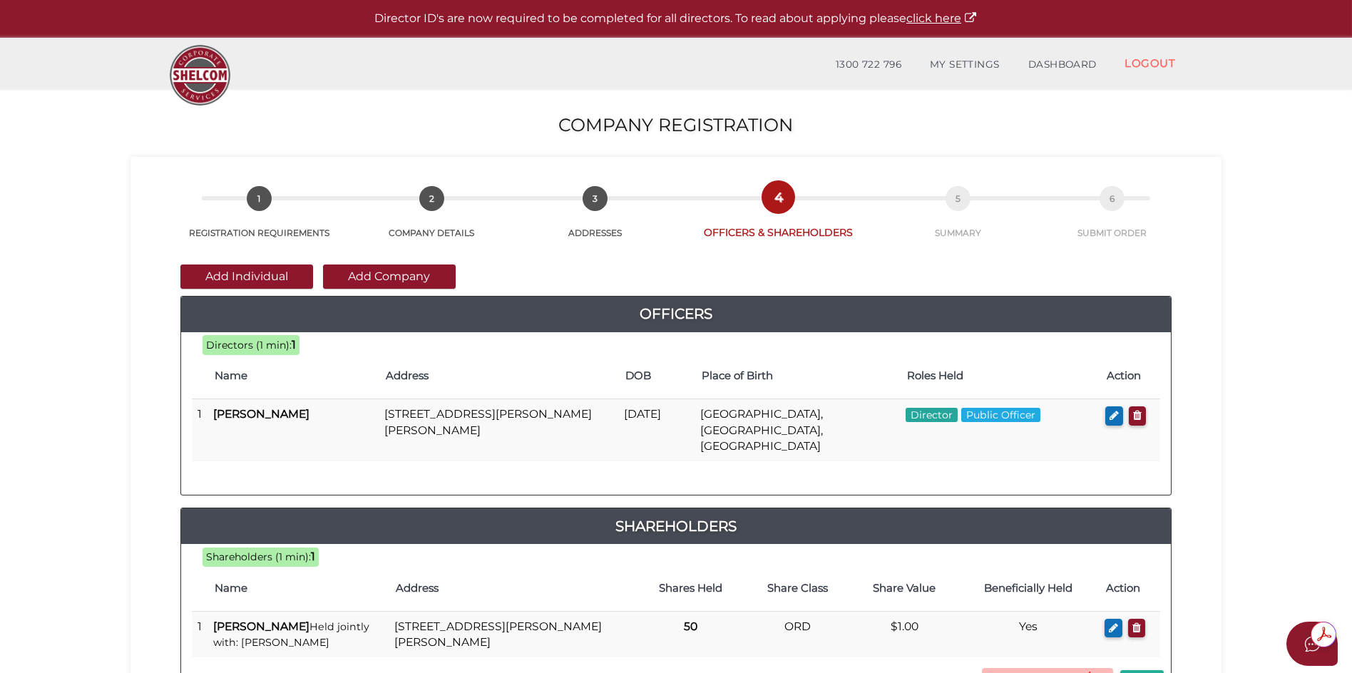
scroll to position [143, 0]
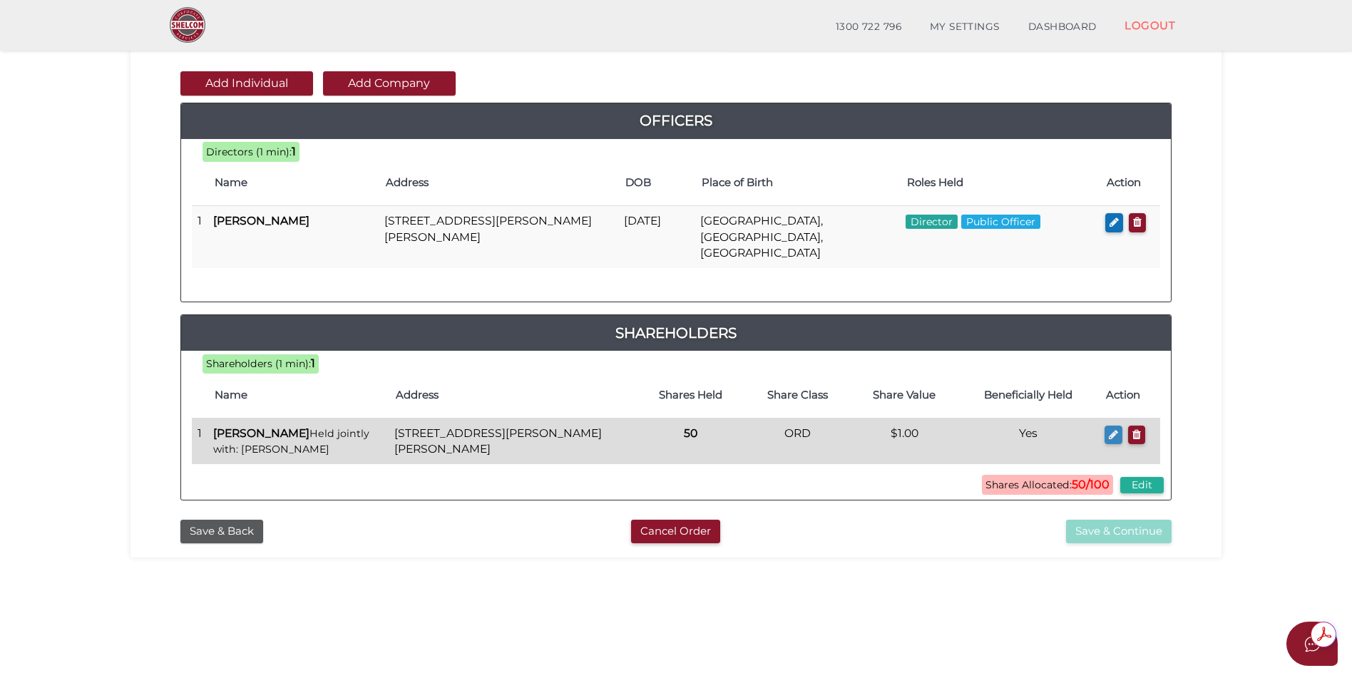
click at [1107, 426] on button "button" at bounding box center [1113, 435] width 18 height 19
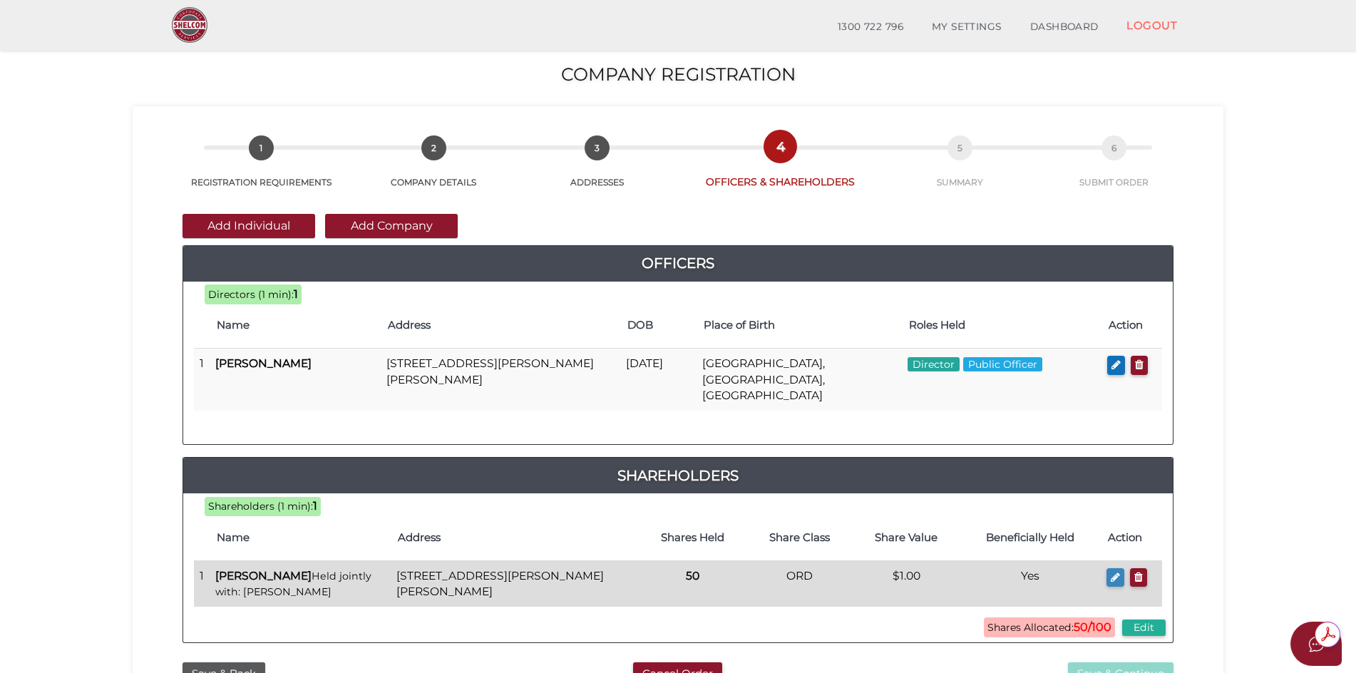
checkbox input "true"
type input "36536424030913"
type input "50"
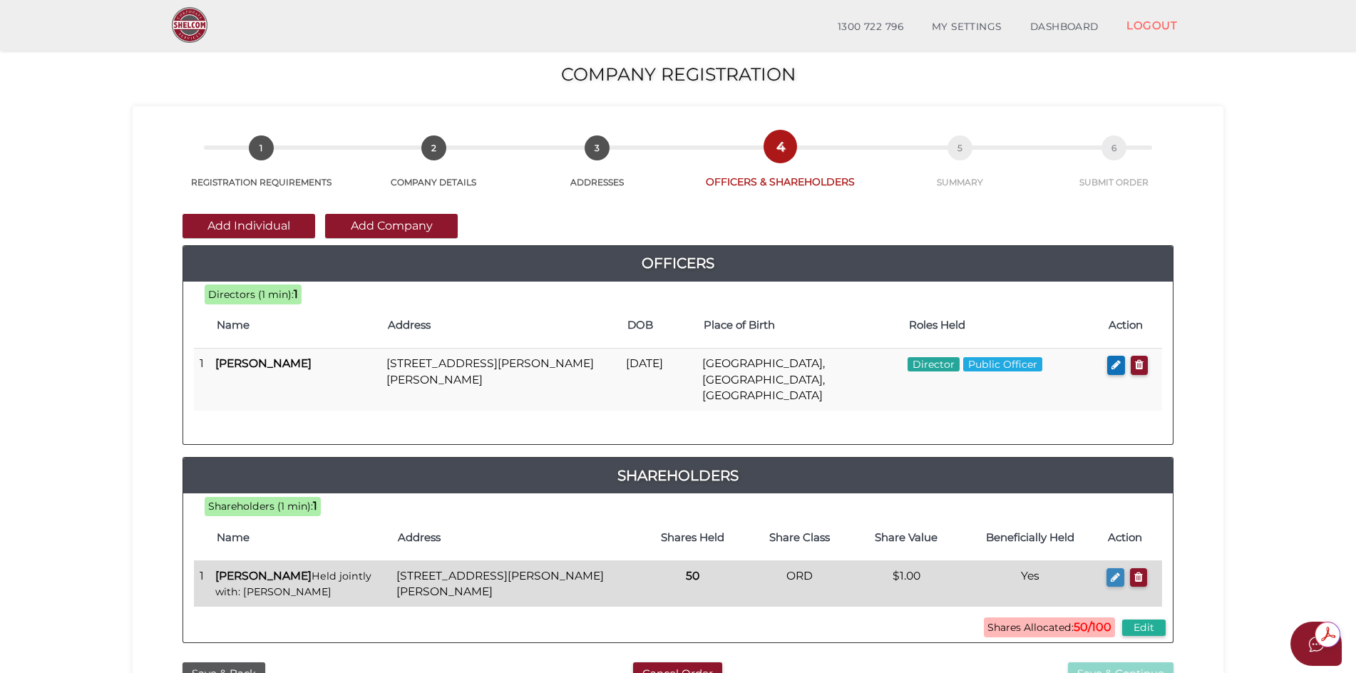
type input "[PERSON_NAME]"
type input "[STREET_ADDRESS][PERSON_NAME]"
type input "[PERSON_NAME] Bay"
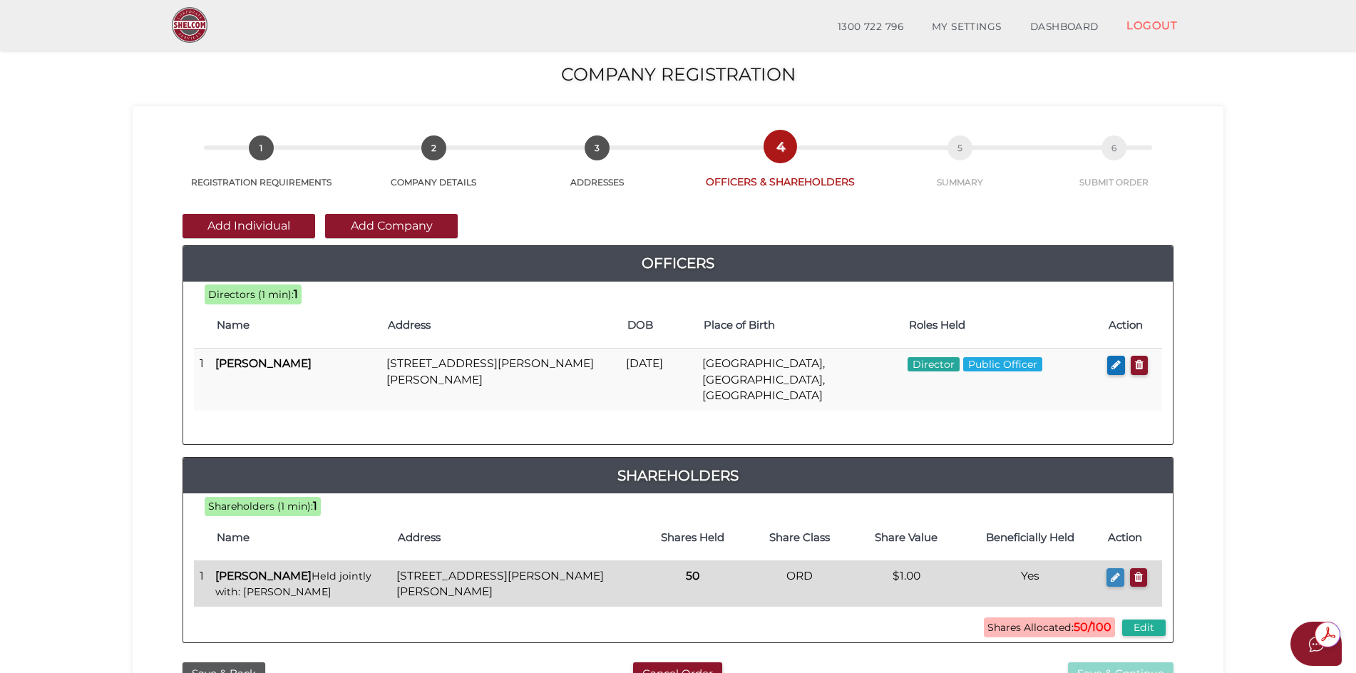
select select "TAS"
type input "7005"
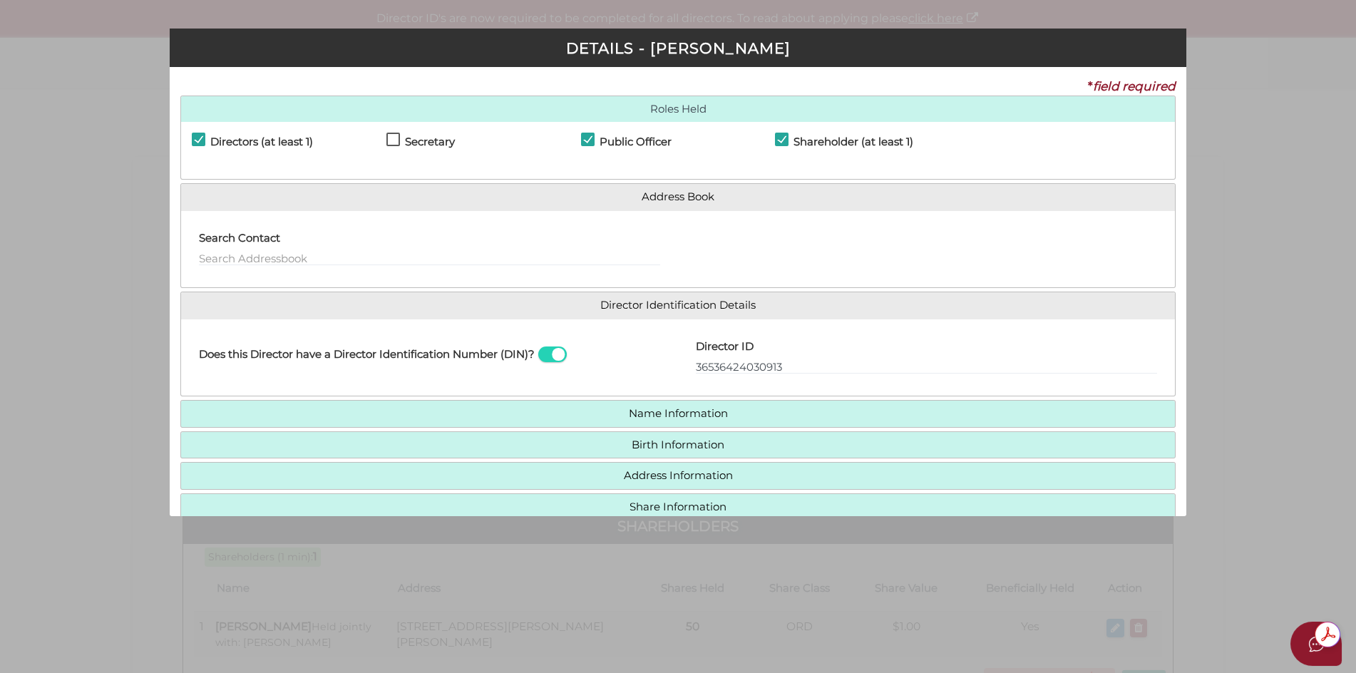
scroll to position [71, 0]
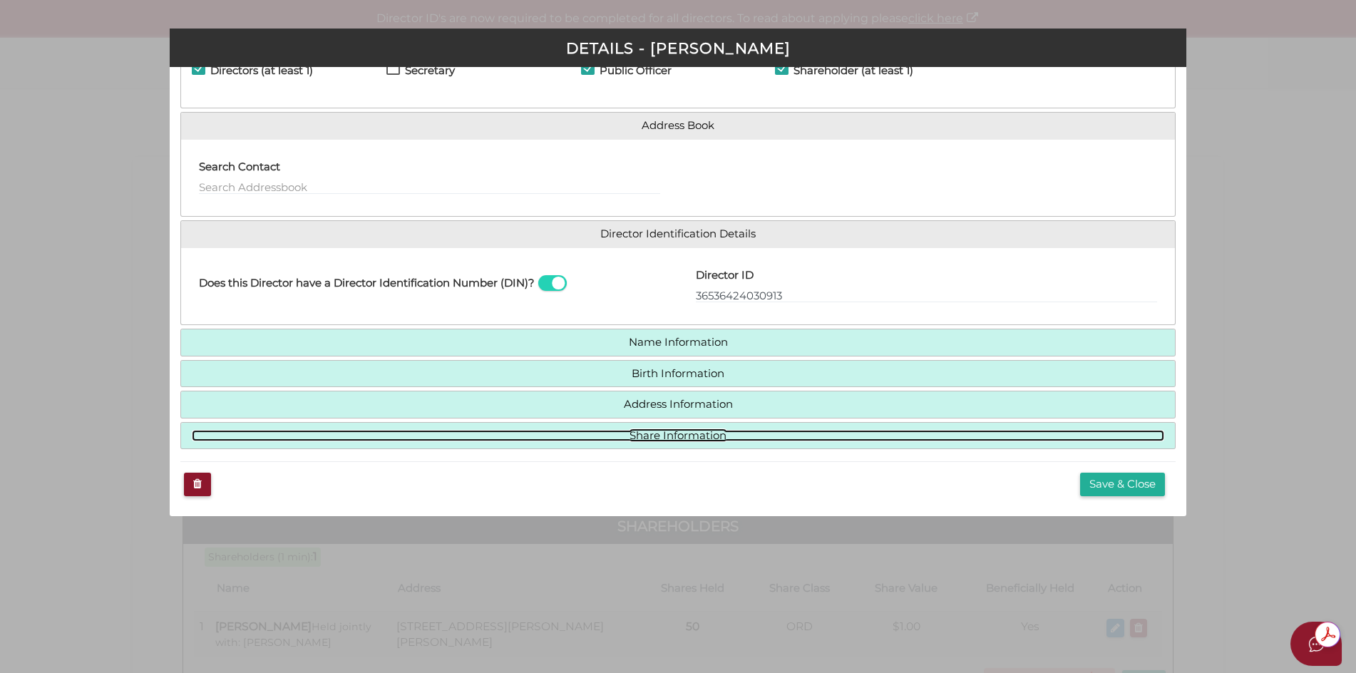
click at [665, 437] on link "Share Information" at bounding box center [678, 436] width 973 height 12
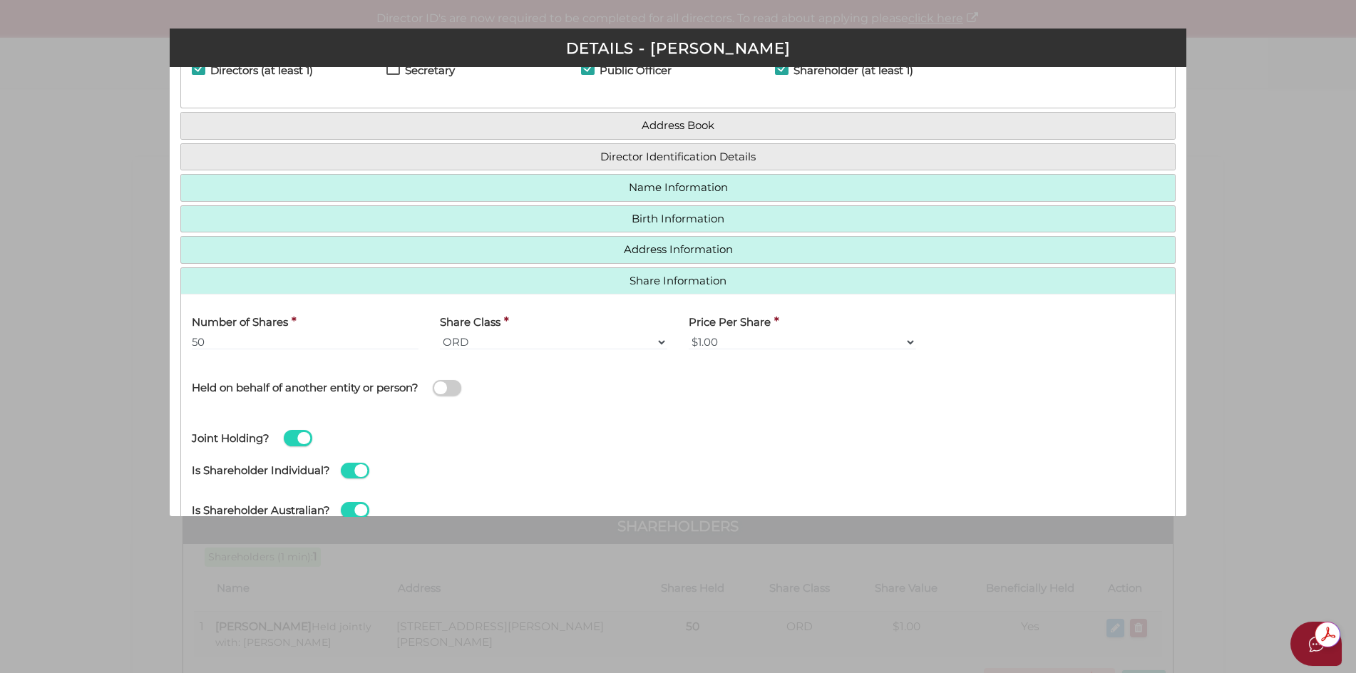
click at [300, 438] on span at bounding box center [298, 438] width 29 height 16
click at [0, 0] on input "checkbox" at bounding box center [0, 0] width 0 height 0
click at [1092, 505] on button "Save & Close" at bounding box center [1122, 508] width 85 height 24
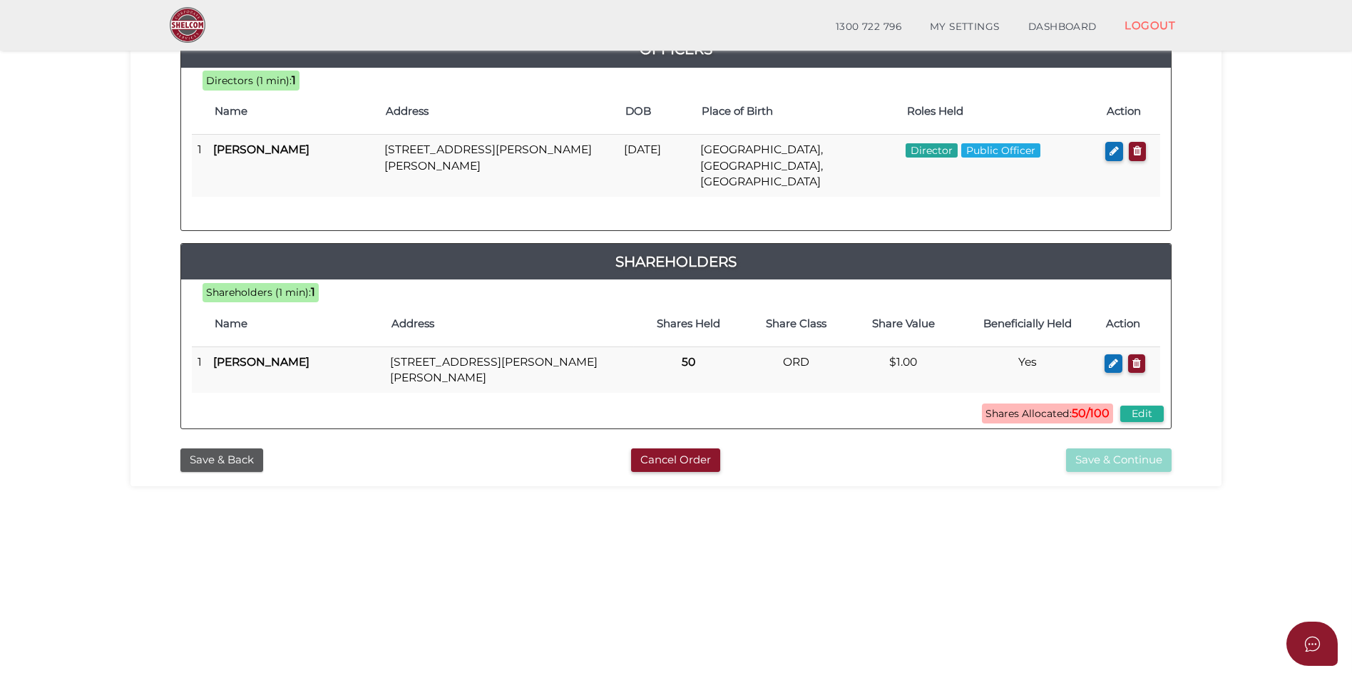
scroll to position [71, 0]
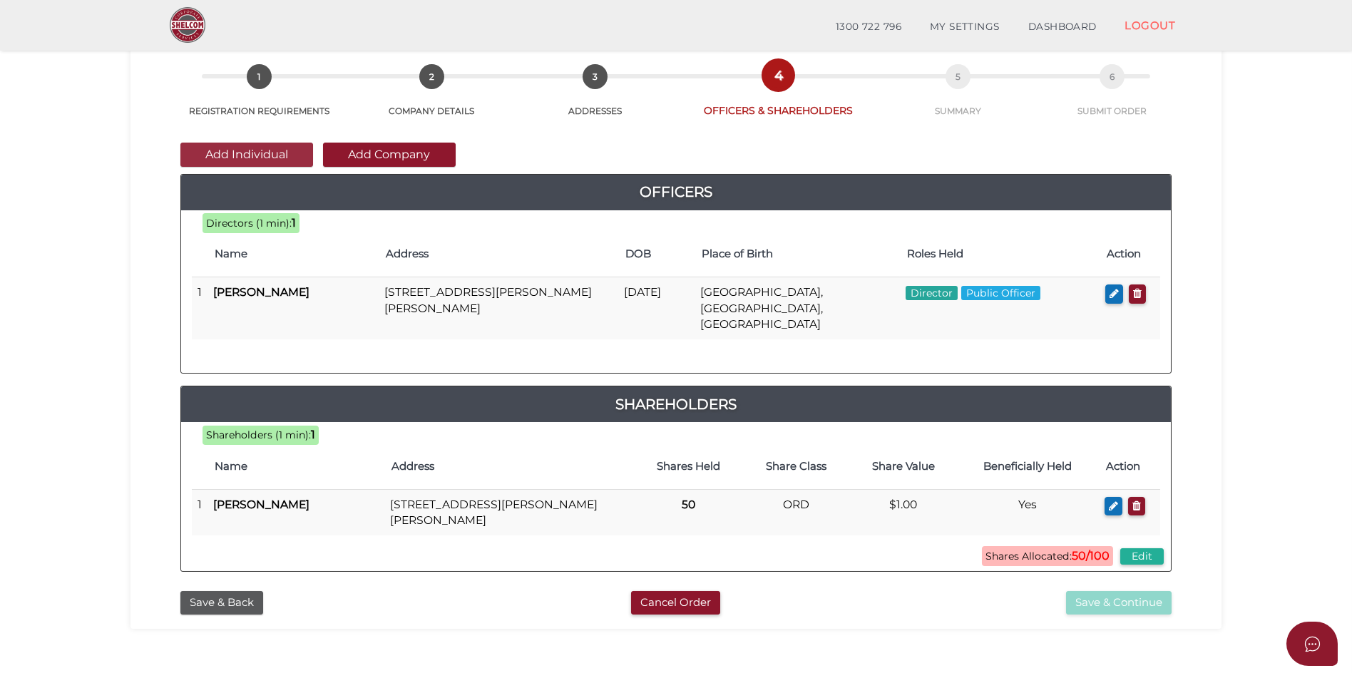
click at [235, 158] on button "Add Individual" at bounding box center [246, 155] width 133 height 24
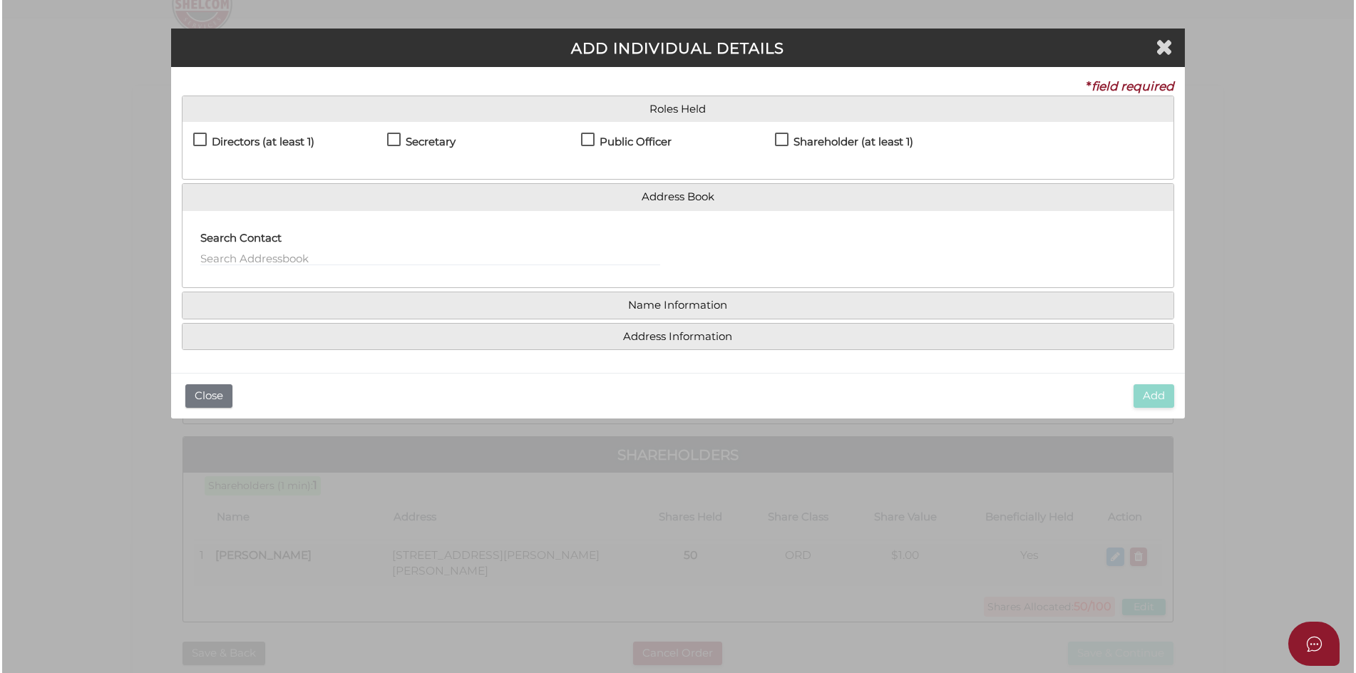
scroll to position [0, 0]
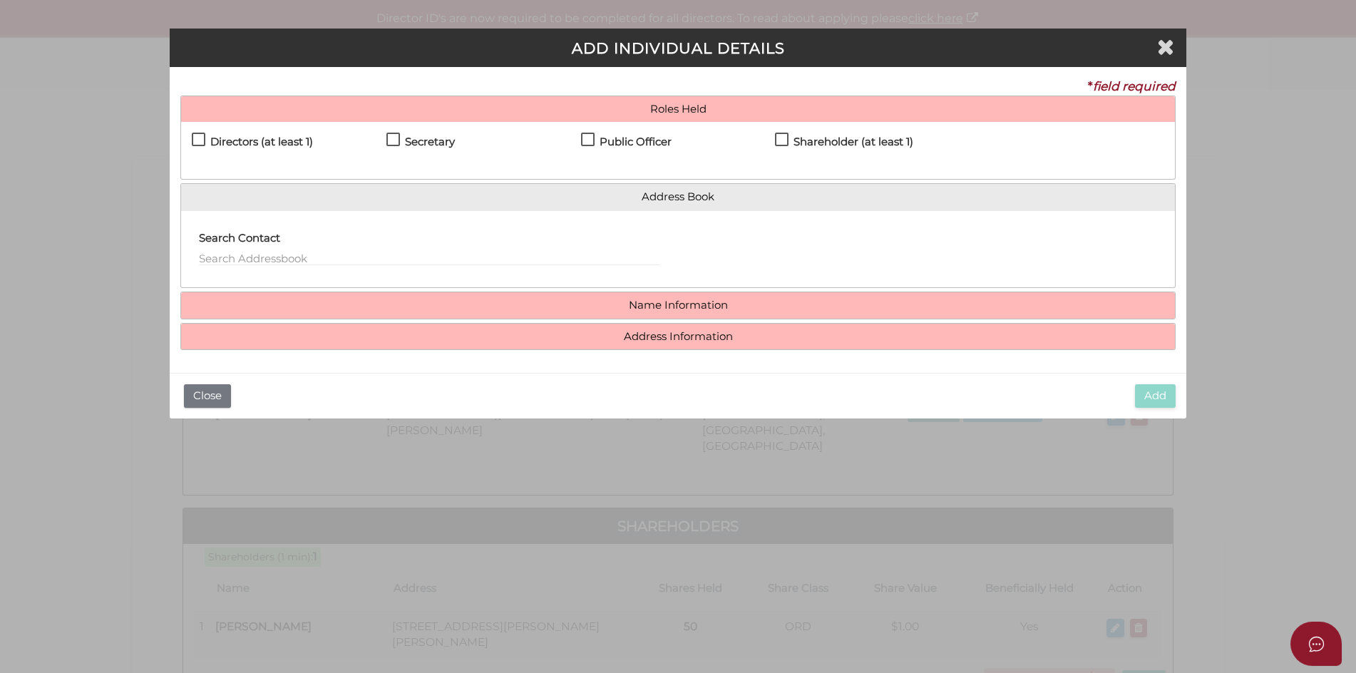
click at [199, 138] on label "Directors (at least 1)" at bounding box center [252, 145] width 121 height 18
checkbox input "true"
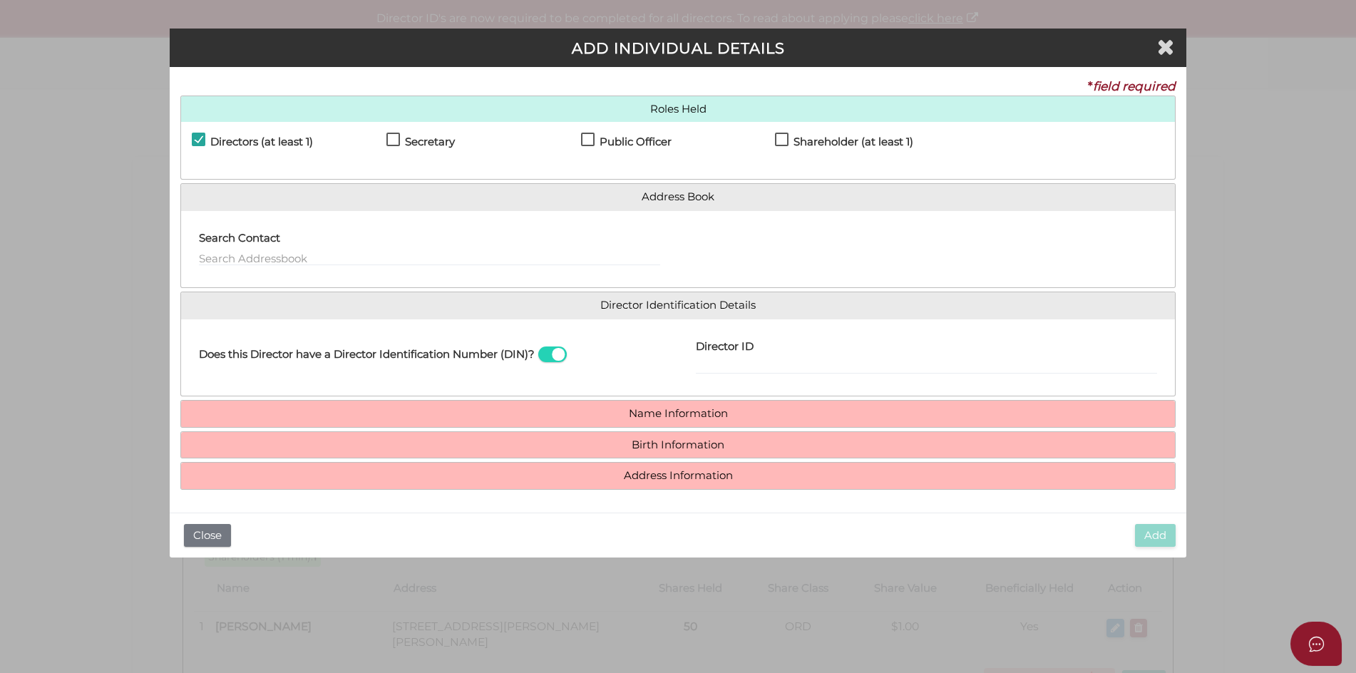
click at [391, 140] on label "Secretary" at bounding box center [420, 145] width 68 height 18
checkbox input "true"
click at [785, 140] on label "Shareholder (at least 1)" at bounding box center [844, 145] width 138 height 18
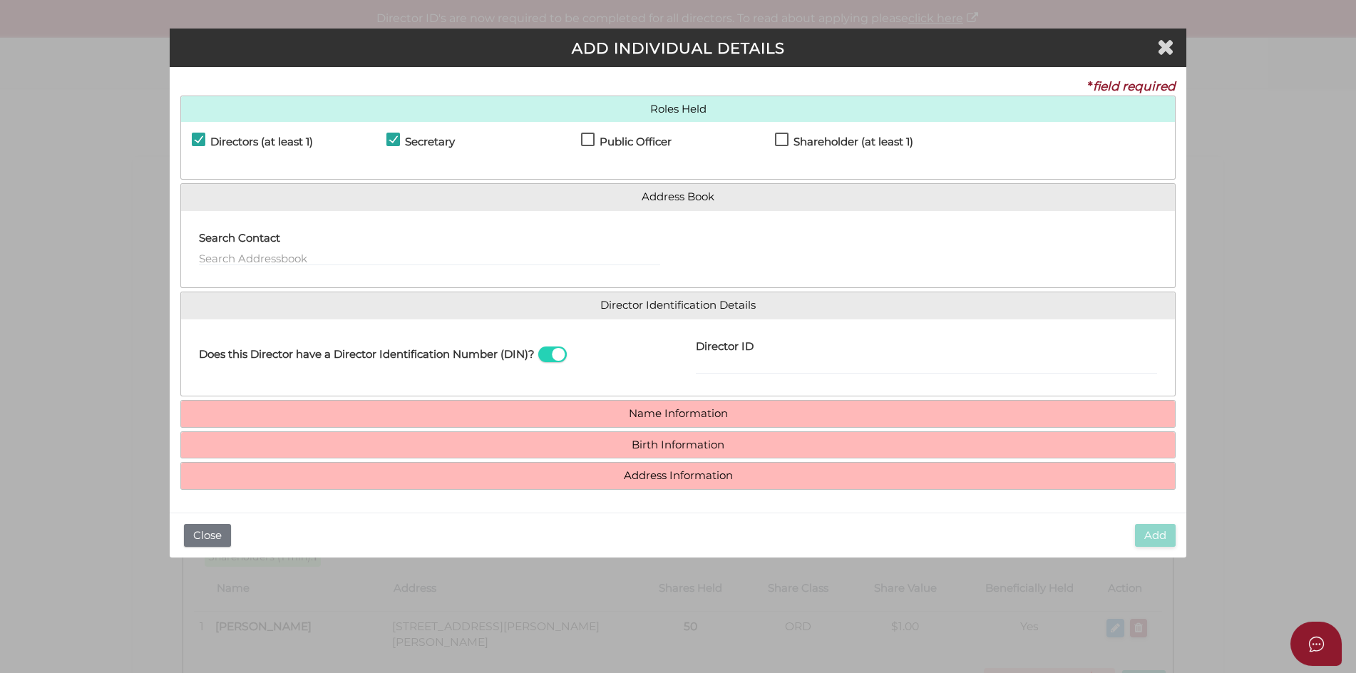
checkbox input "true"
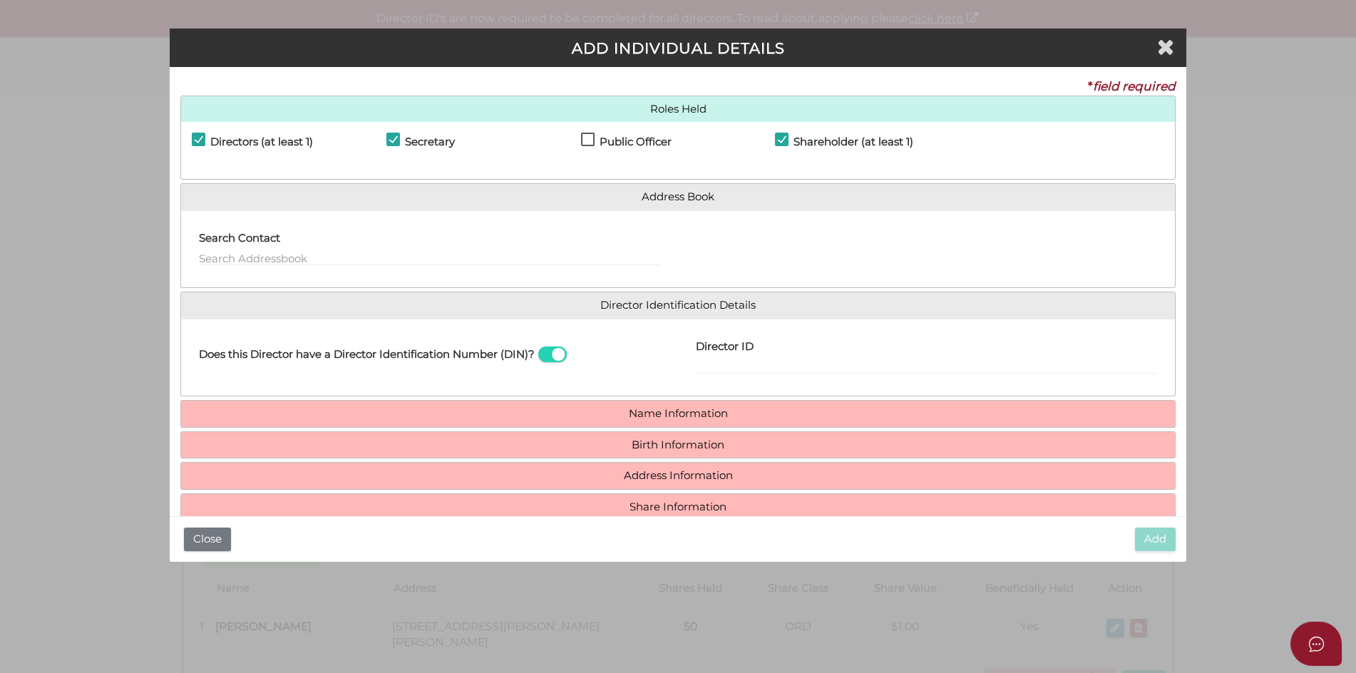
click at [587, 144] on label "Public Officer" at bounding box center [626, 145] width 91 height 18
checkbox input "true"
click at [221, 257] on input "text" at bounding box center [429, 258] width 461 height 16
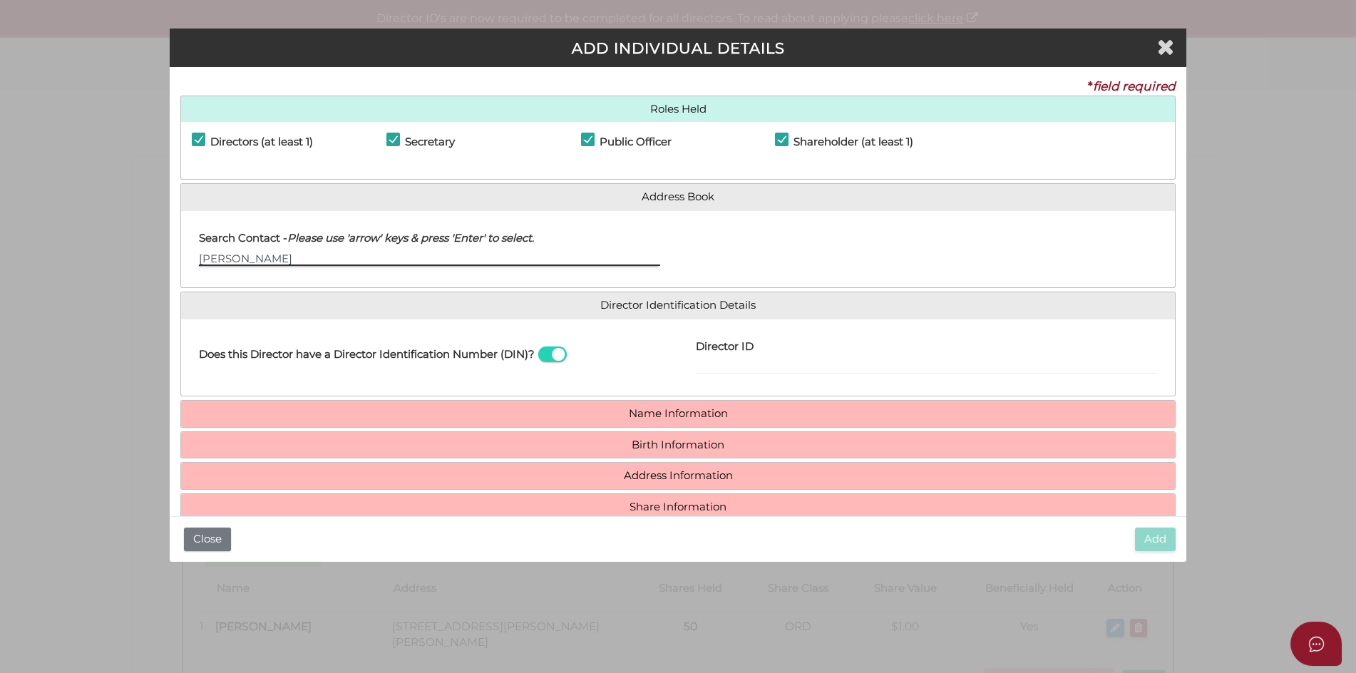
type input "[PERSON_NAME]"
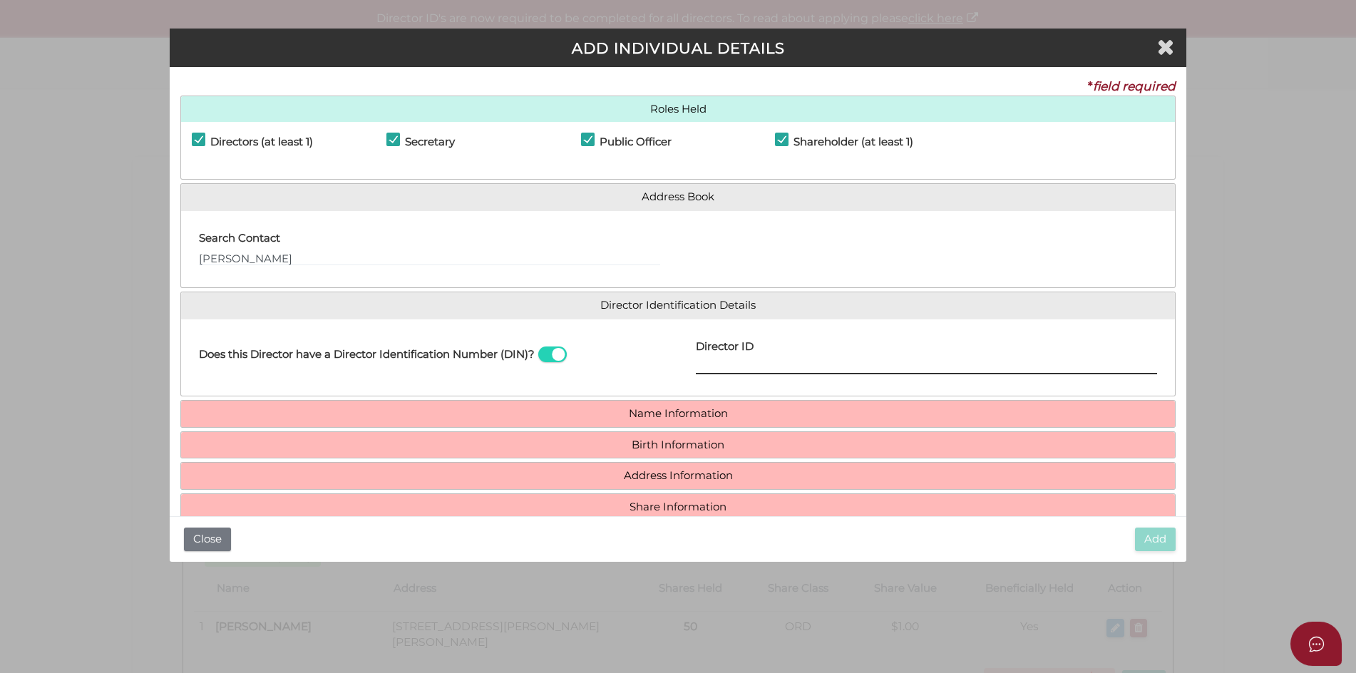
click at [712, 363] on input "Director ID" at bounding box center [926, 367] width 461 height 16
type input "036680257696371"
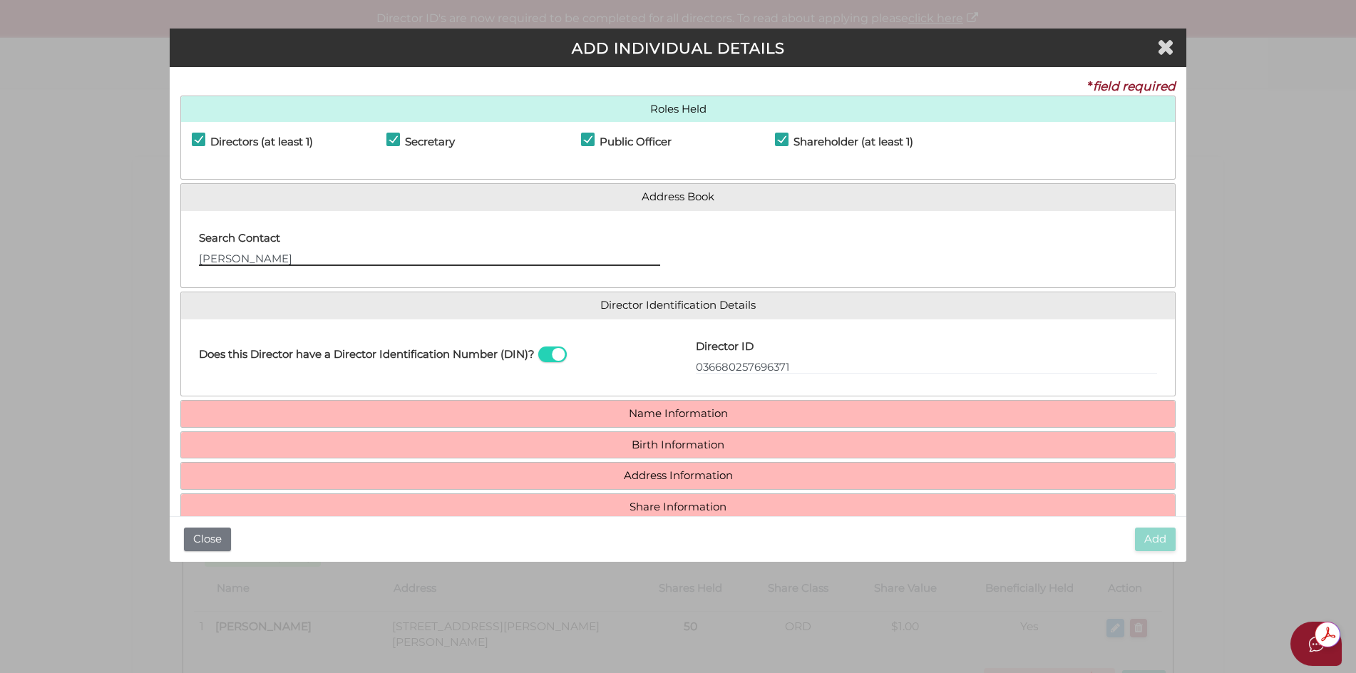
click at [260, 257] on input "[PERSON_NAME]" at bounding box center [429, 258] width 461 height 16
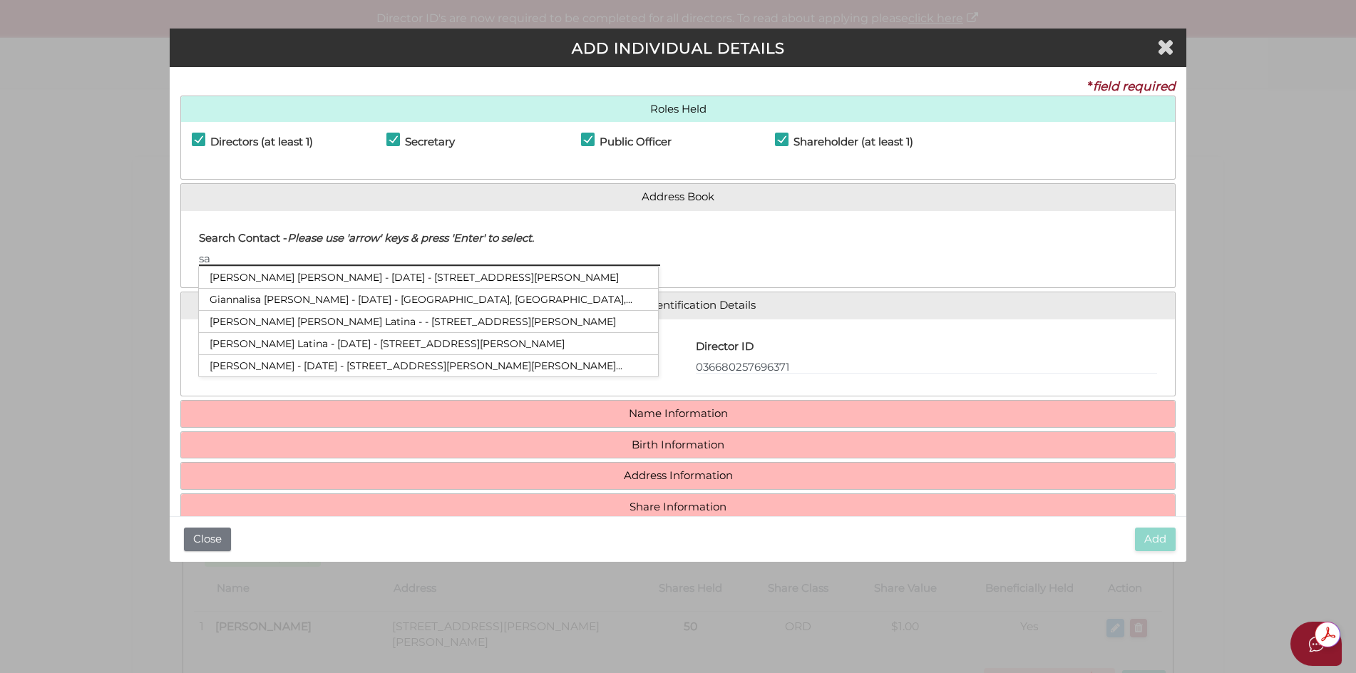
type input "s"
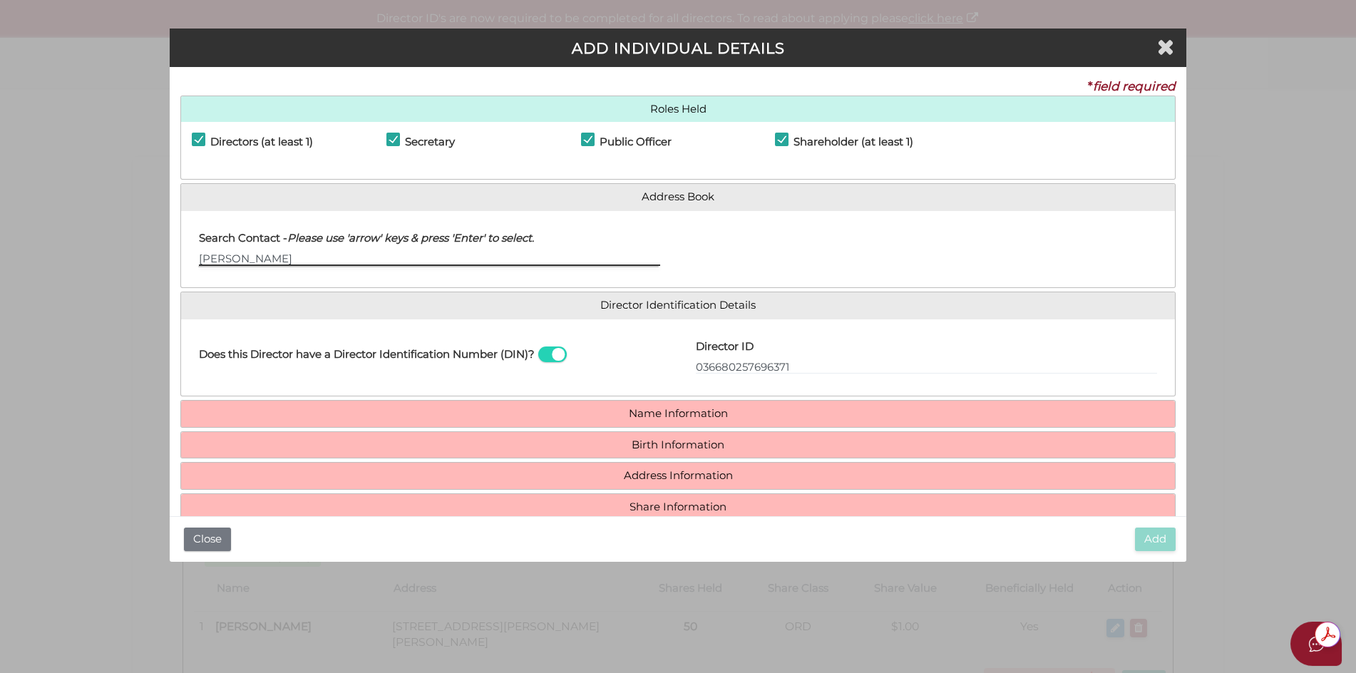
type input "[PERSON_NAME]"
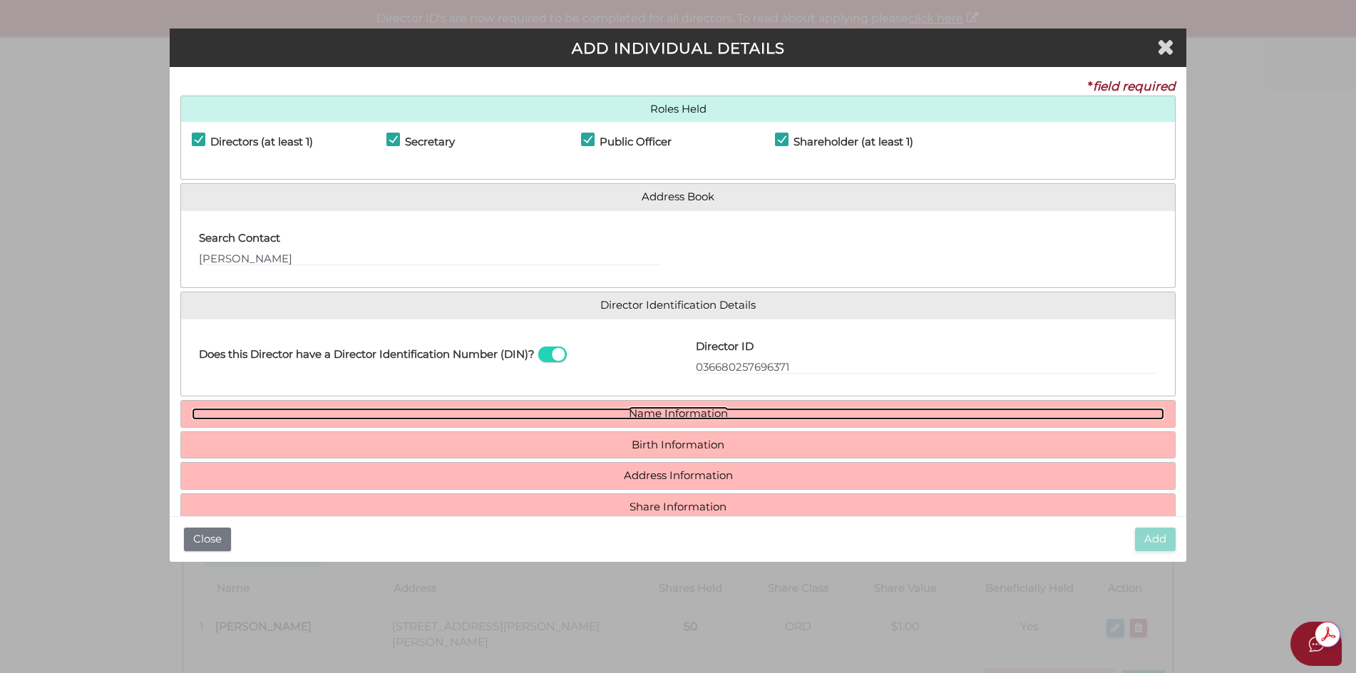
click at [699, 412] on link "Name Information" at bounding box center [678, 414] width 973 height 12
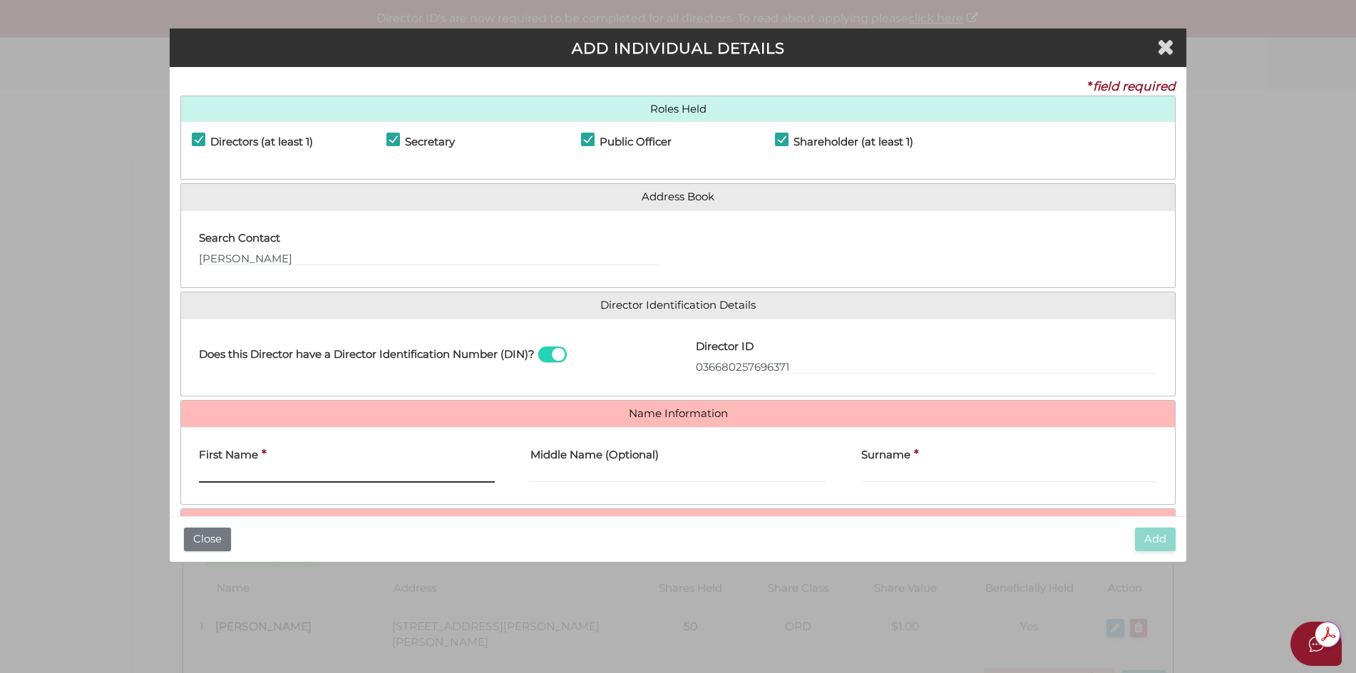
drag, startPoint x: 207, startPoint y: 469, endPoint x: 244, endPoint y: 489, distance: 41.5
click at [207, 471] on input "First Name" at bounding box center [347, 475] width 296 height 16
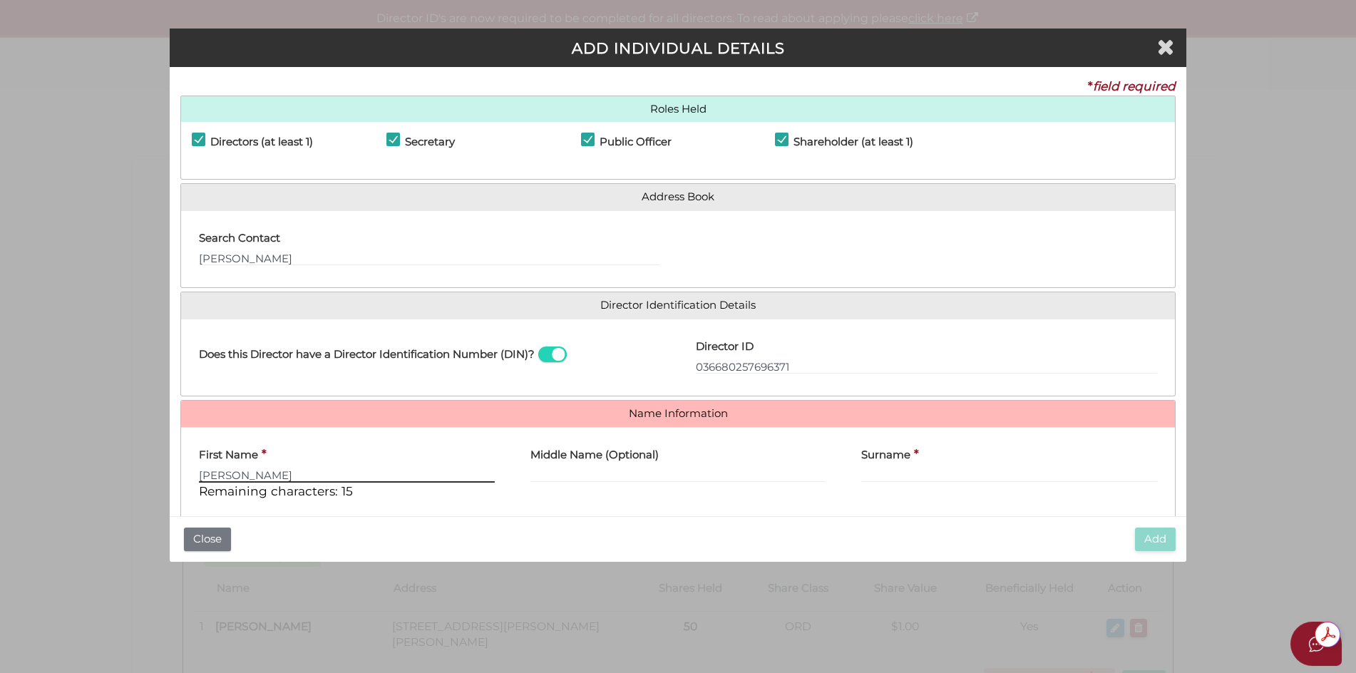
type input "[PERSON_NAME]"
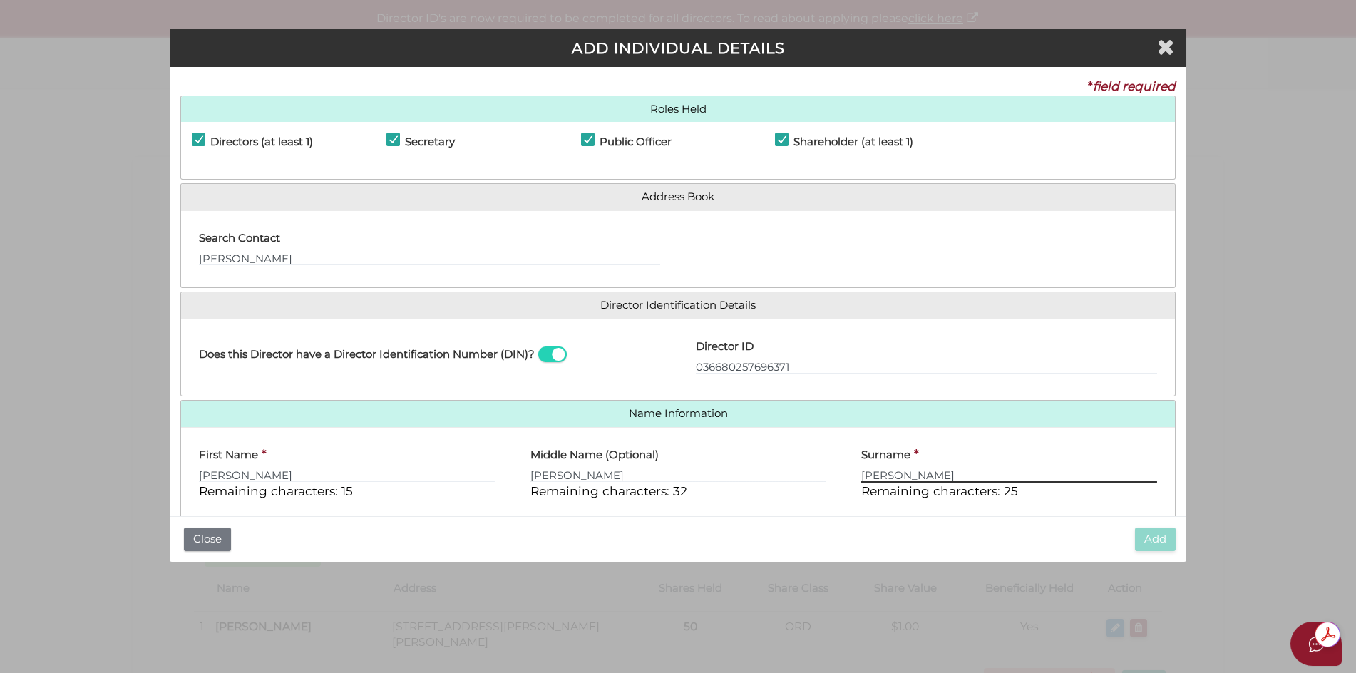
type input "[PERSON_NAME]"
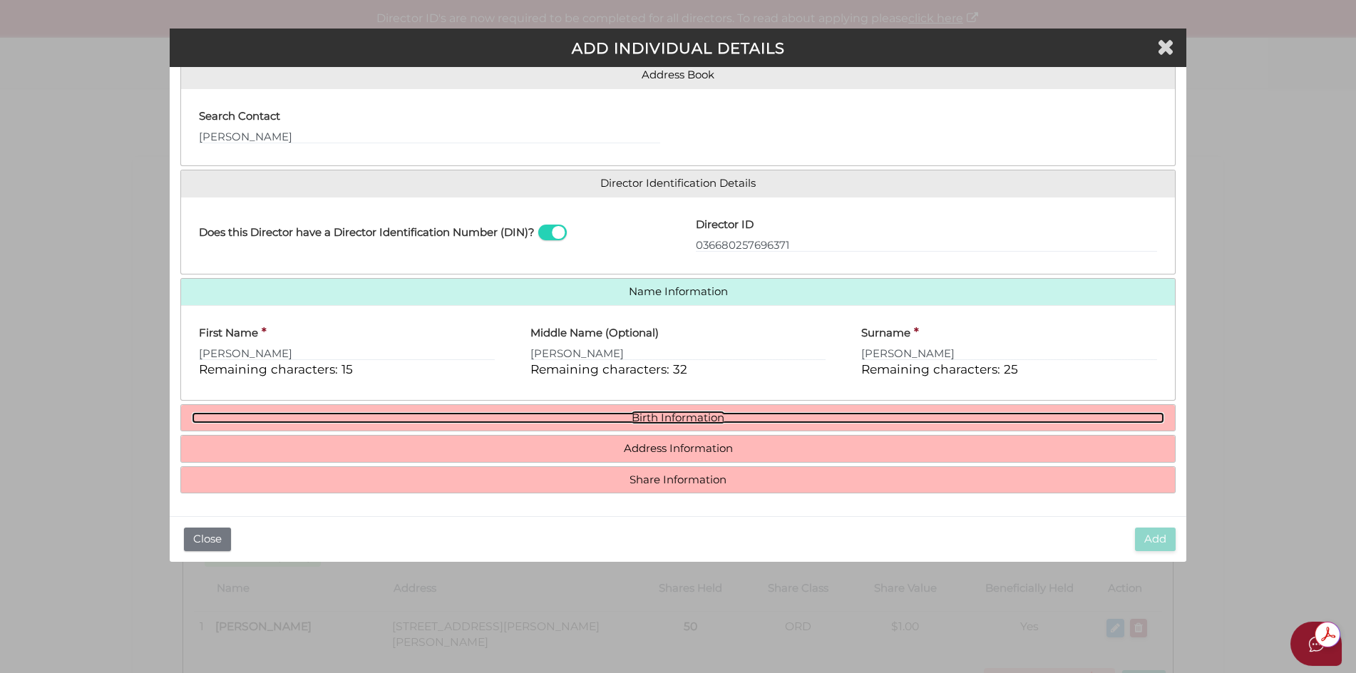
click at [681, 419] on link "Birth Information" at bounding box center [678, 418] width 973 height 12
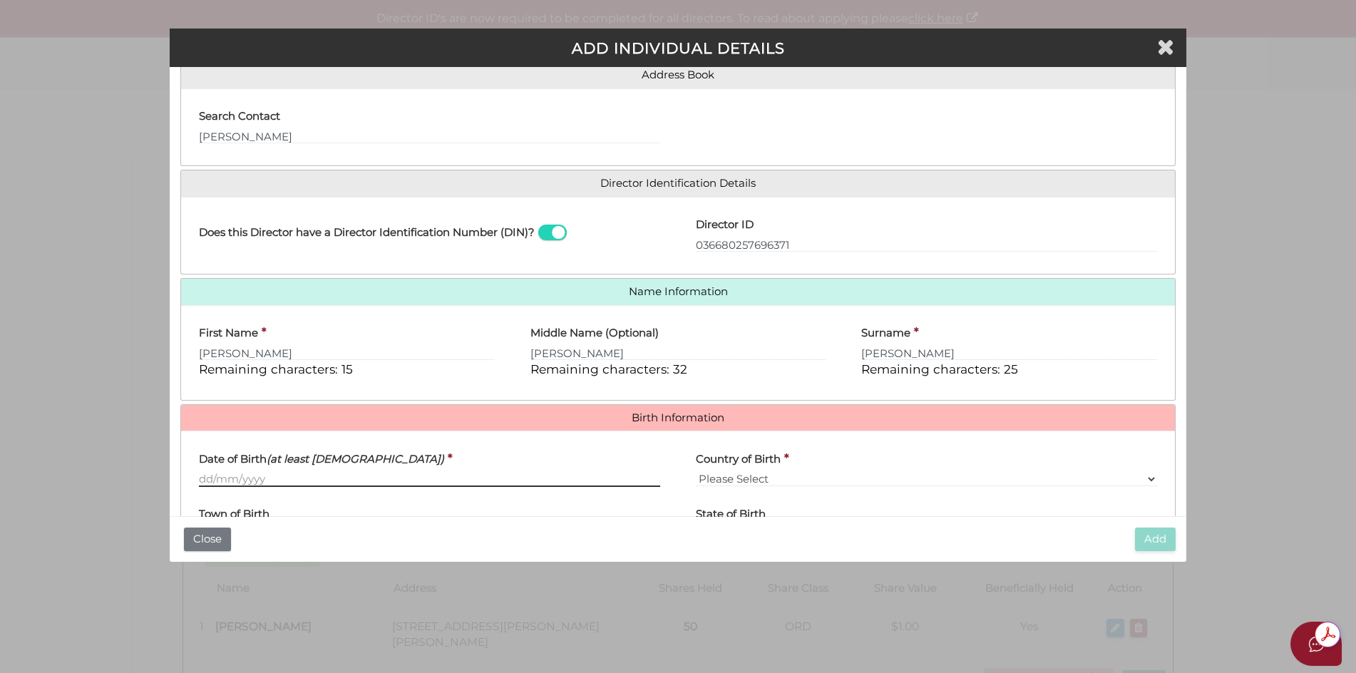
click at [236, 478] on input "Date of Birth (at least [DEMOGRAPHIC_DATA])" at bounding box center [429, 479] width 461 height 16
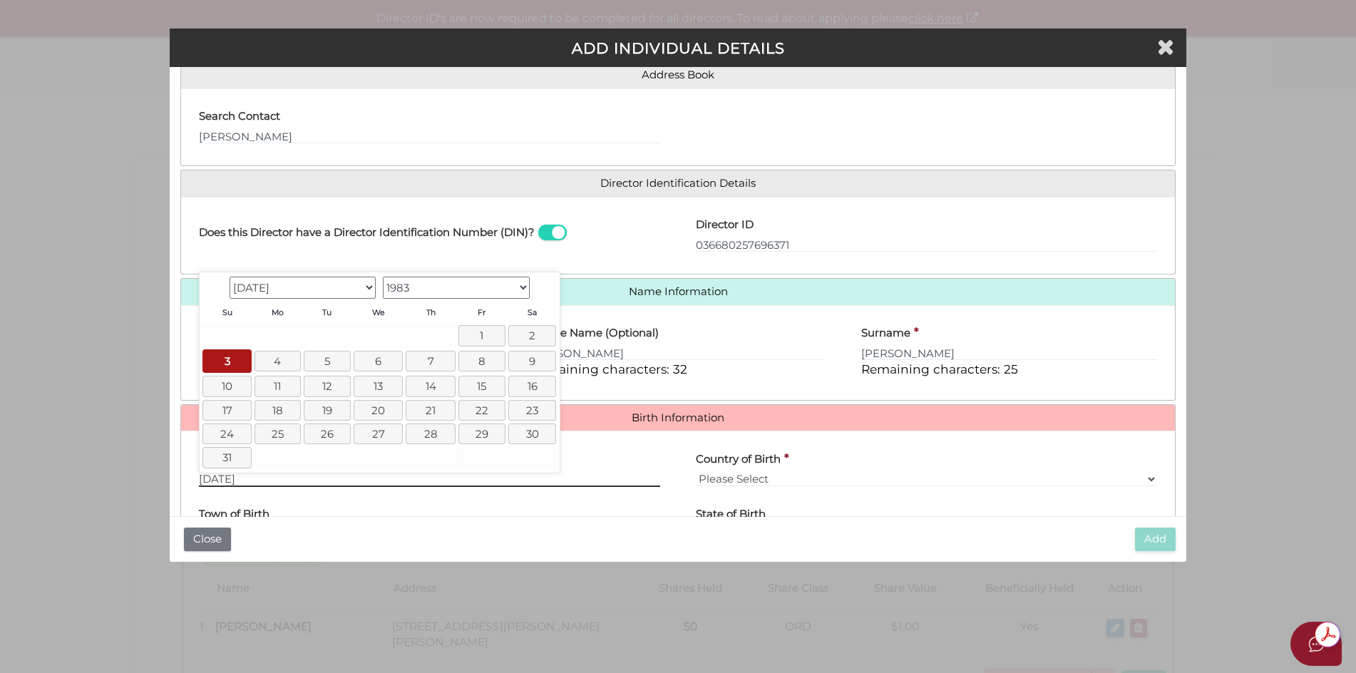
type input "[DATE]"
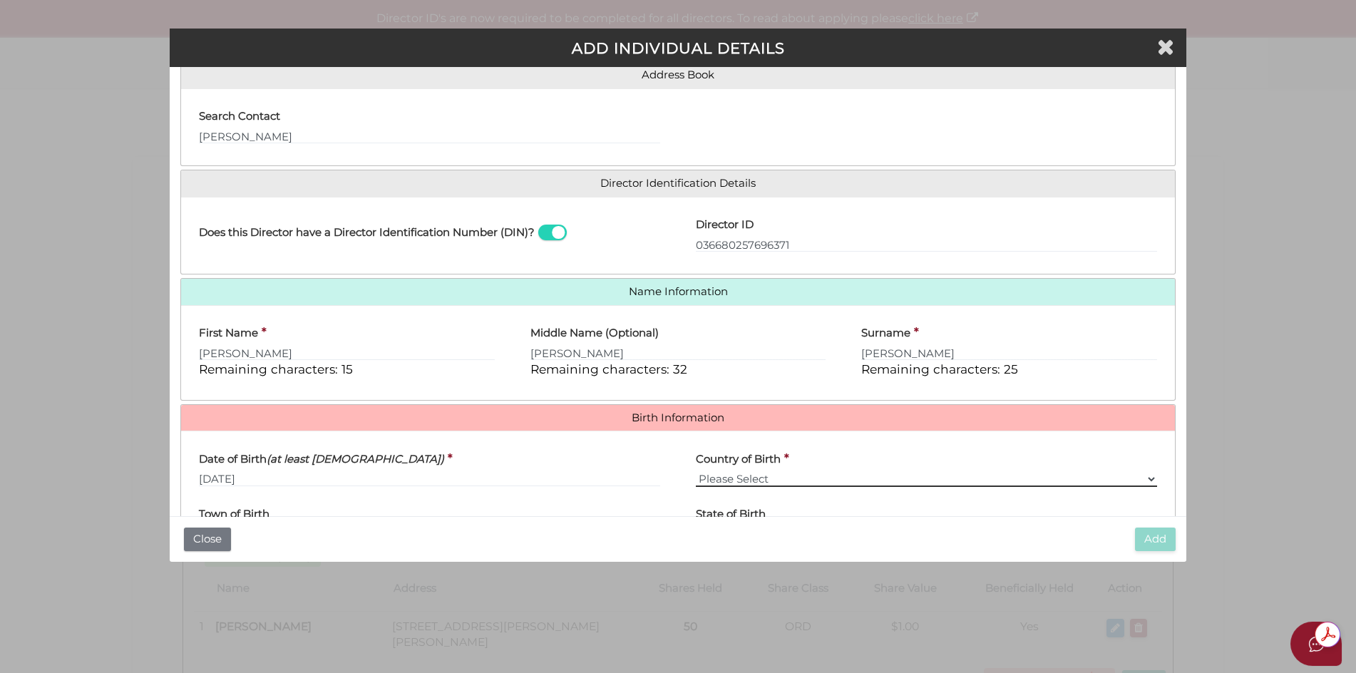
click at [1147, 476] on select "Please Select v [GEOGRAPHIC_DATA] [GEOGRAPHIC_DATA] [GEOGRAPHIC_DATA] [GEOGRAPH…" at bounding box center [926, 479] width 461 height 16
select select "[GEOGRAPHIC_DATA]"
click at [696, 471] on select "Please Select v [GEOGRAPHIC_DATA] [GEOGRAPHIC_DATA] [GEOGRAPHIC_DATA] [GEOGRAPH…" at bounding box center [926, 479] width 461 height 16
